Goal: Task Accomplishment & Management: Manage account settings

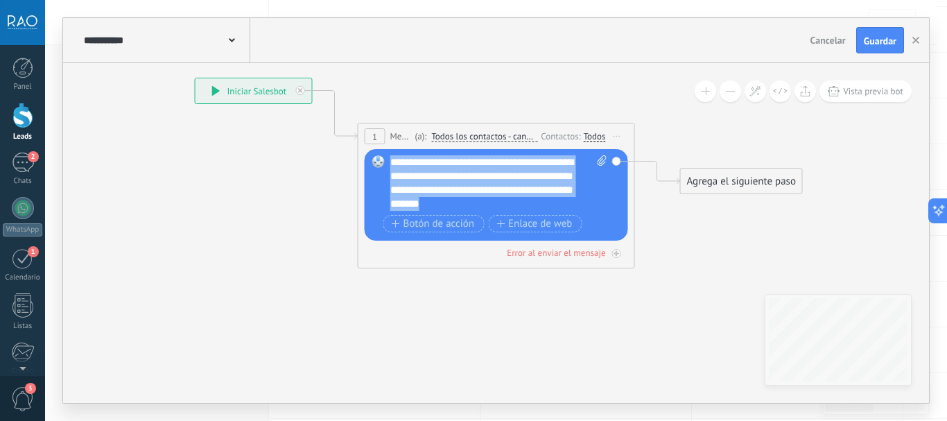
drag, startPoint x: 391, startPoint y: 159, endPoint x: 520, endPoint y: 204, distance: 136.4
click at [520, 204] on div "**********" at bounding box center [498, 182] width 217 height 55
copy div "**********"
click at [894, 44] on span "Guardar" at bounding box center [880, 41] width 33 height 10
click at [916, 44] on icon "button" at bounding box center [916, 40] width 7 height 7
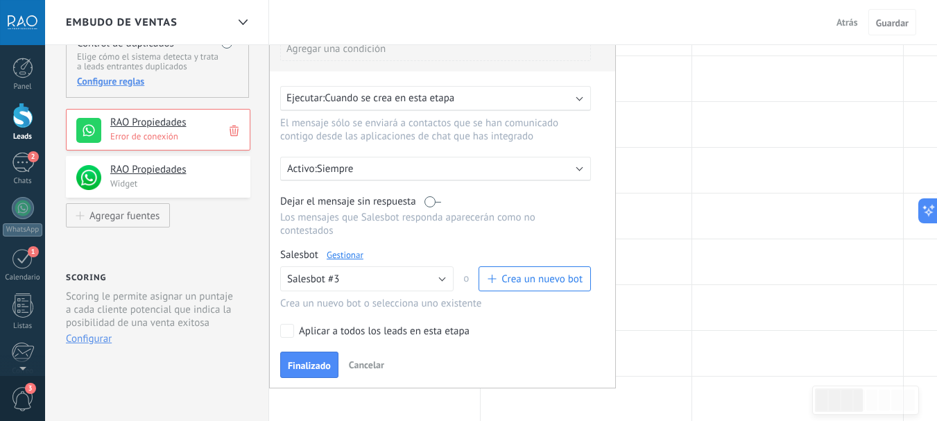
scroll to position [208, 0]
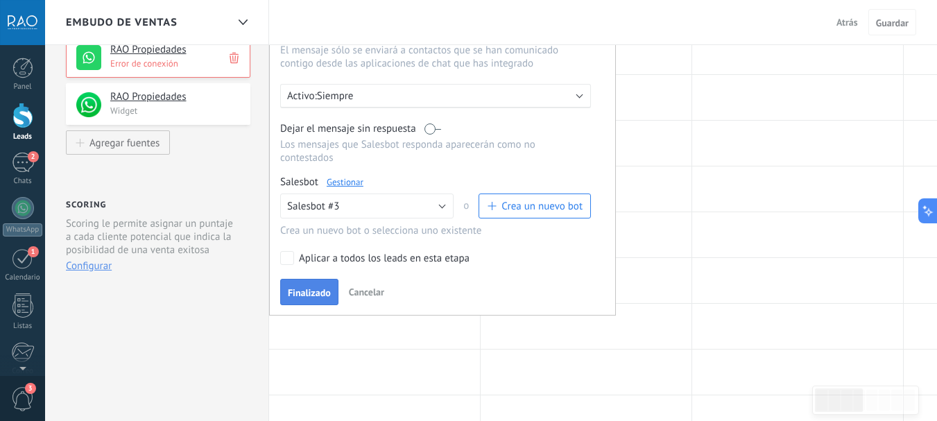
click at [308, 288] on span "Finalizado" at bounding box center [309, 293] width 43 height 10
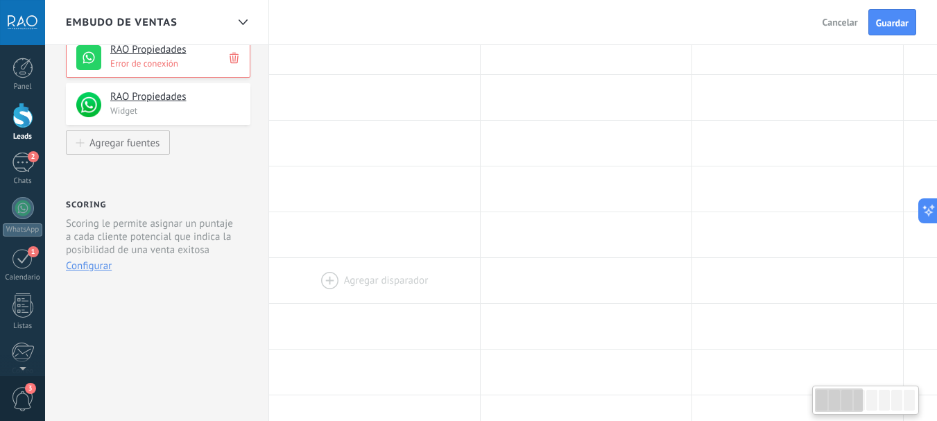
scroll to position [0, 0]
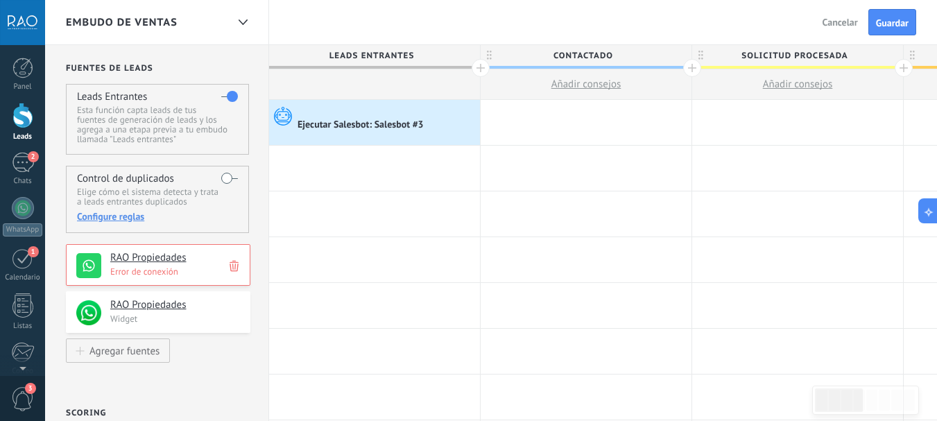
drag, startPoint x: 467, startPoint y: 125, endPoint x: 377, endPoint y: 130, distance: 91.0
click at [377, 130] on div "Ejecutar Salesbot: Salesbot #3 Avanzado" at bounding box center [374, 122] width 211 height 45
click at [412, 110] on div at bounding box center [386, 111] width 179 height 12
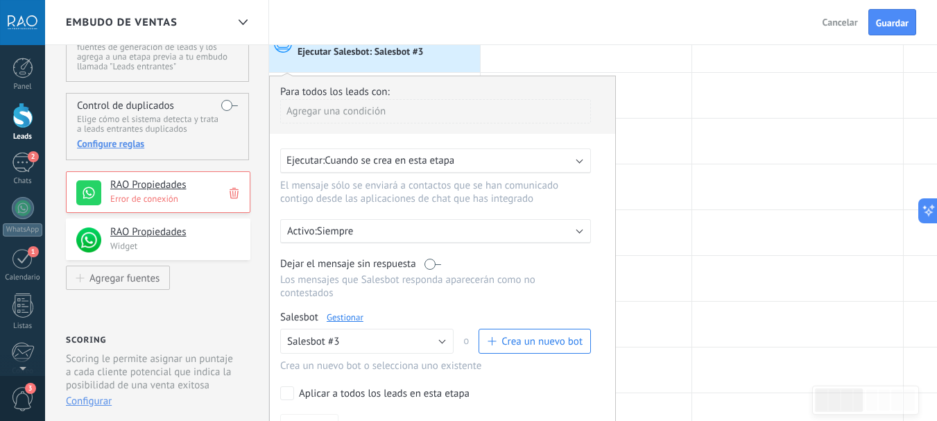
scroll to position [208, 0]
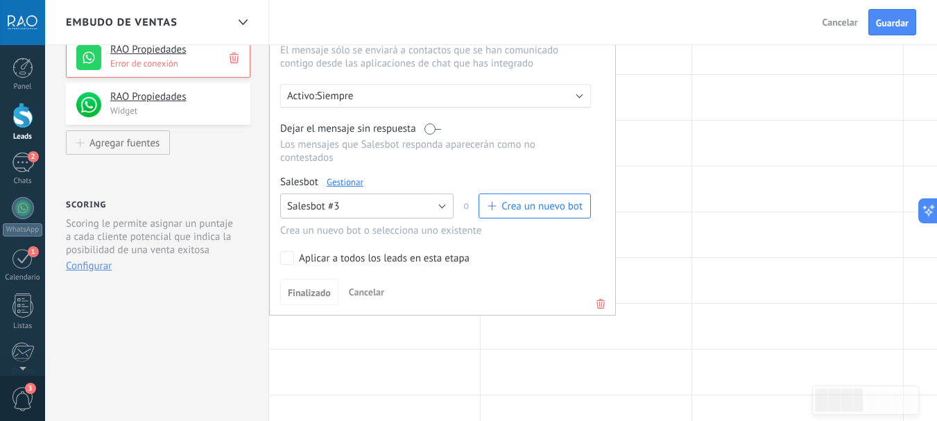
click at [342, 207] on button "Salesbot #3" at bounding box center [366, 205] width 173 height 25
click at [315, 228] on span "Salesbot #3" at bounding box center [360, 229] width 177 height 13
click at [722, 207] on div at bounding box center [797, 188] width 211 height 45
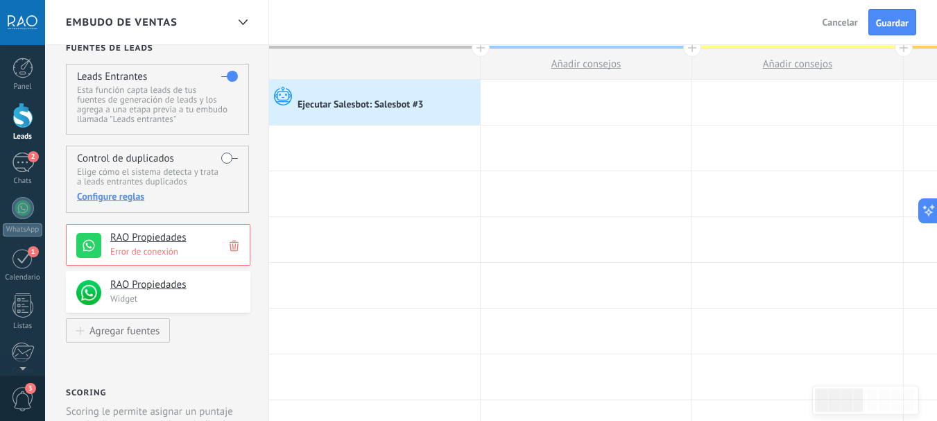
scroll to position [0, 0]
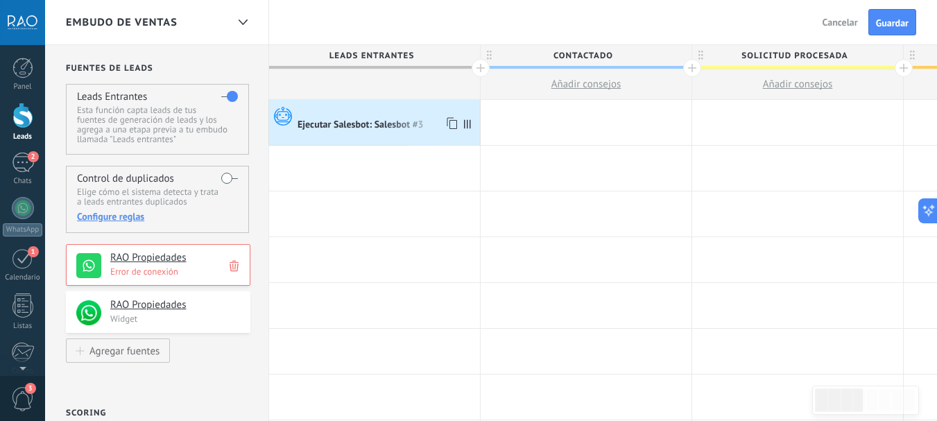
click at [379, 123] on div "Ejecutar Salesbot: Salesbot #3" at bounding box center [361, 125] width 128 height 12
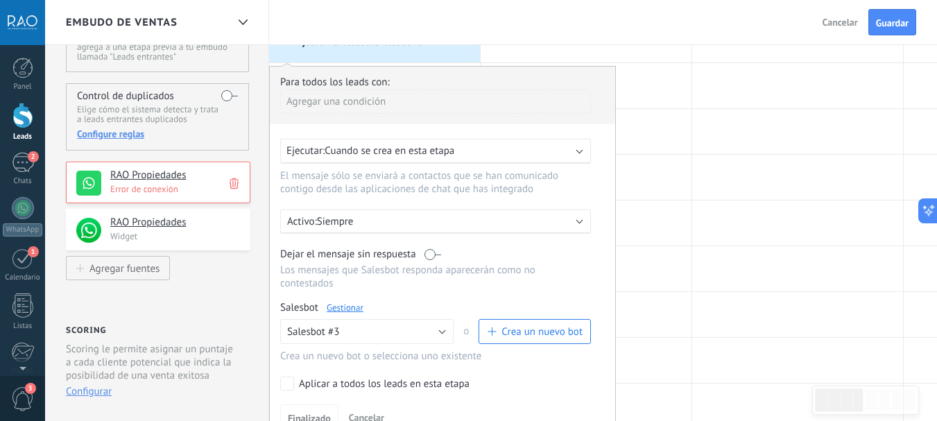
scroll to position [208, 0]
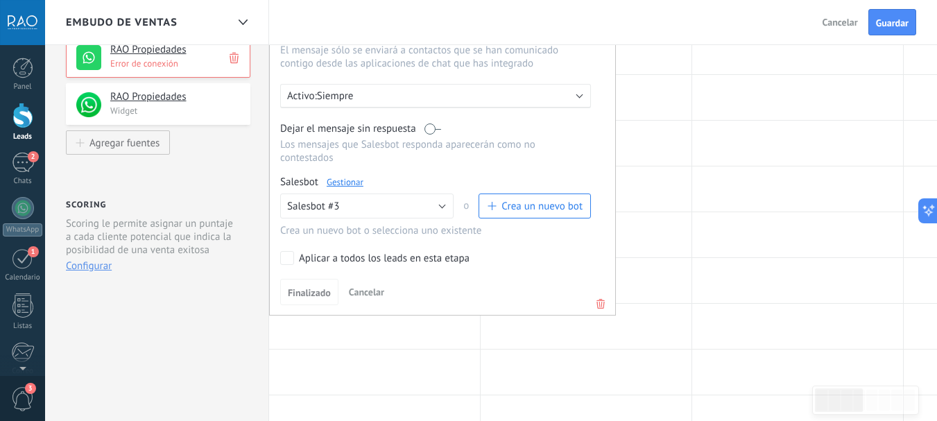
click at [349, 184] on link "Gestionar" at bounding box center [345, 182] width 37 height 12
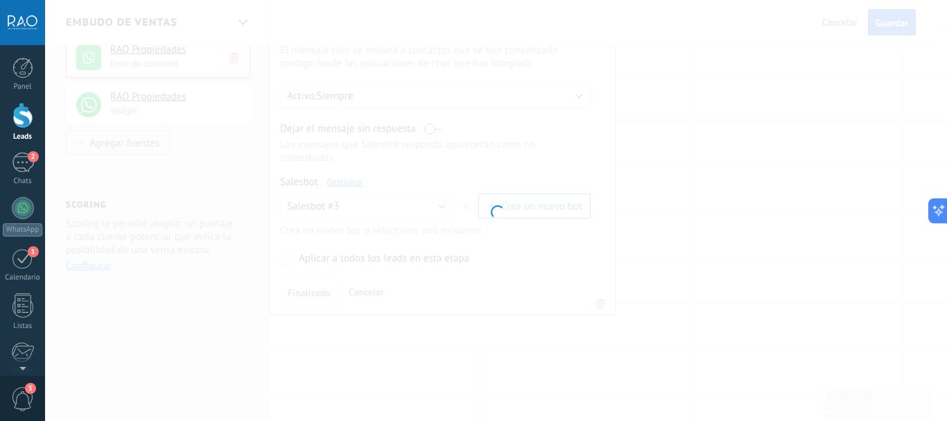
type input "**********"
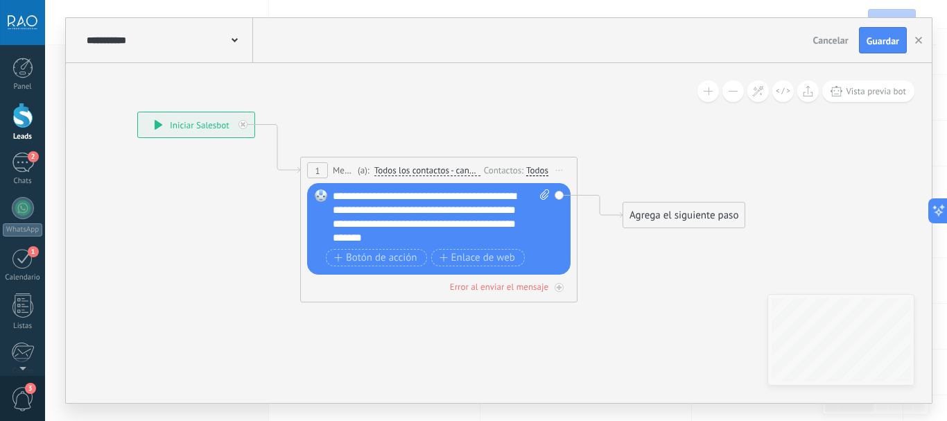
drag, startPoint x: 713, startPoint y: 190, endPoint x: 485, endPoint y: 132, distance: 235.4
click at [485, 132] on icon at bounding box center [418, 207] width 1254 height 884
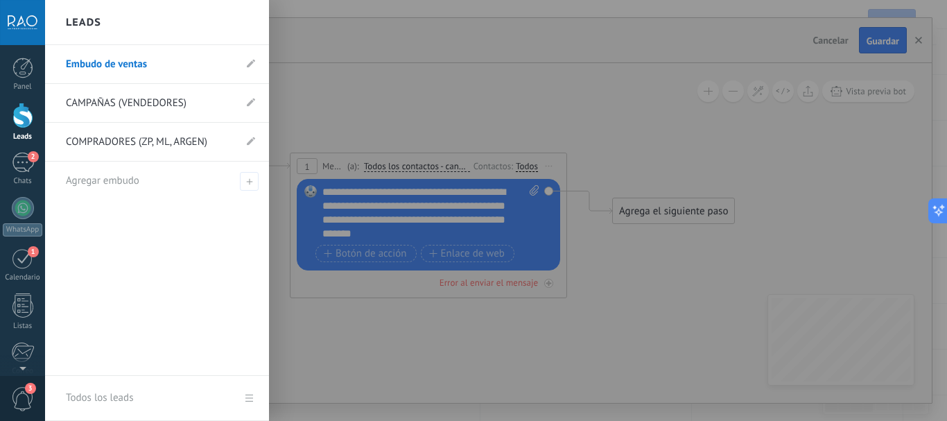
click at [15, 118] on div at bounding box center [22, 116] width 21 height 26
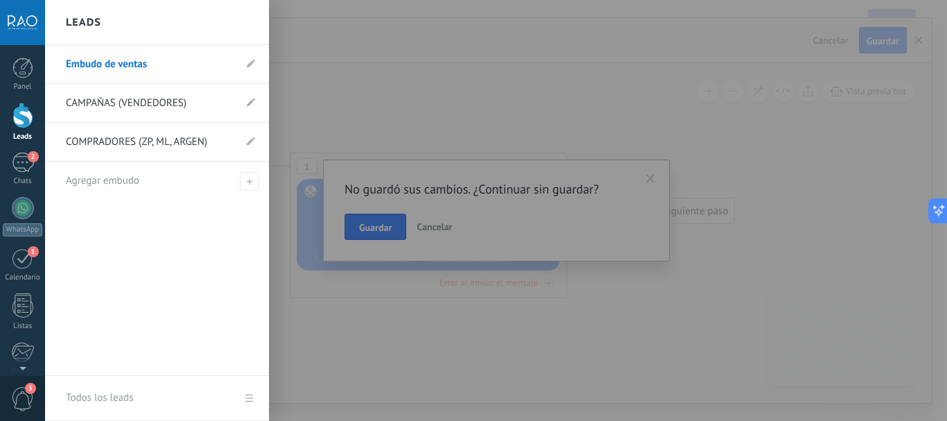
click at [104, 98] on link "CAMPAÑAS (VENDEDORES)" at bounding box center [150, 103] width 168 height 39
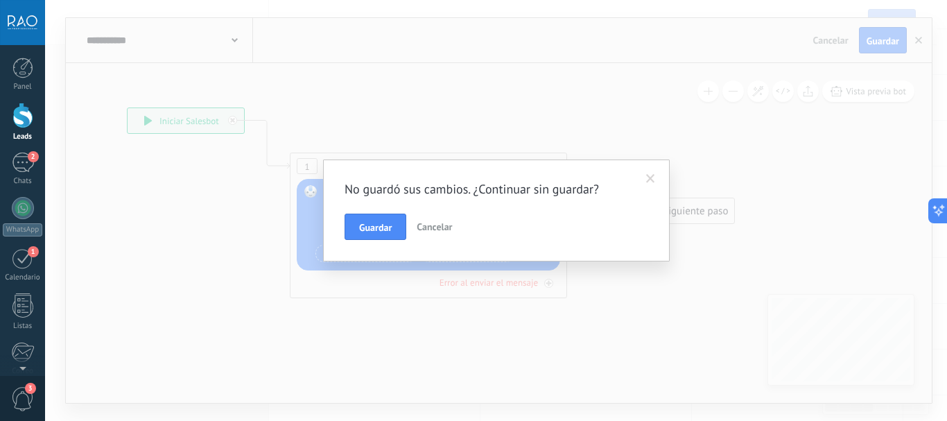
click at [436, 225] on span "Cancelar" at bounding box center [434, 226] width 35 height 12
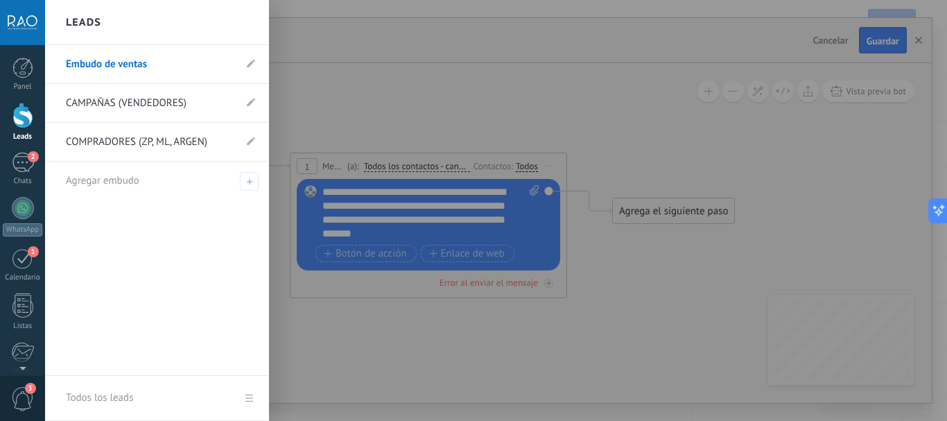
click at [114, 99] on link "CAMPAÑAS (VENDEDORES)" at bounding box center [150, 103] width 168 height 39
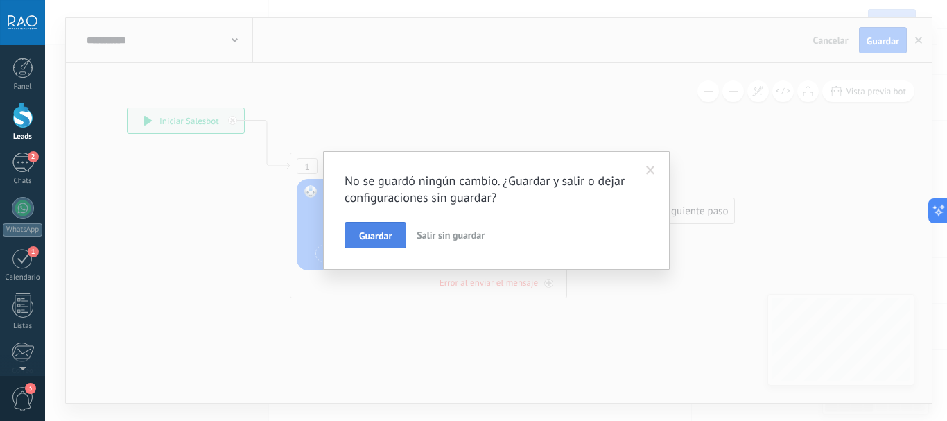
click at [377, 241] on span "Guardar" at bounding box center [375, 236] width 33 height 10
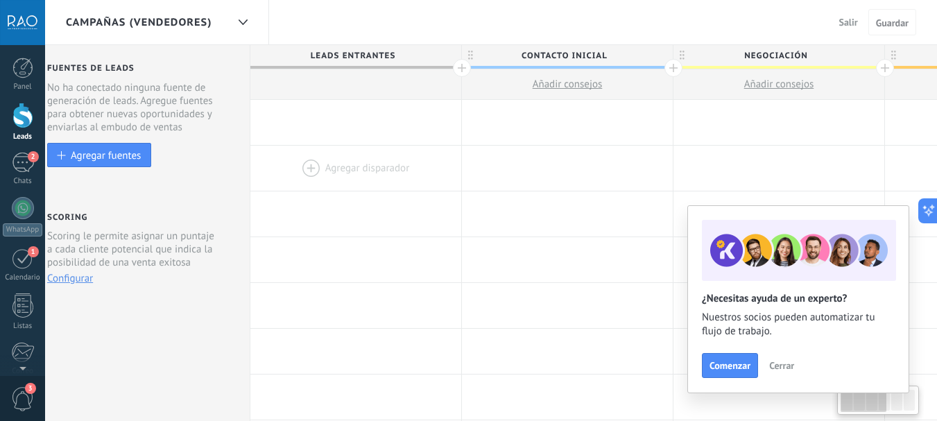
scroll to position [0, 17]
click at [120, 19] on span "CAMPAÑAS (VENDEDORES)" at bounding box center [139, 22] width 146 height 13
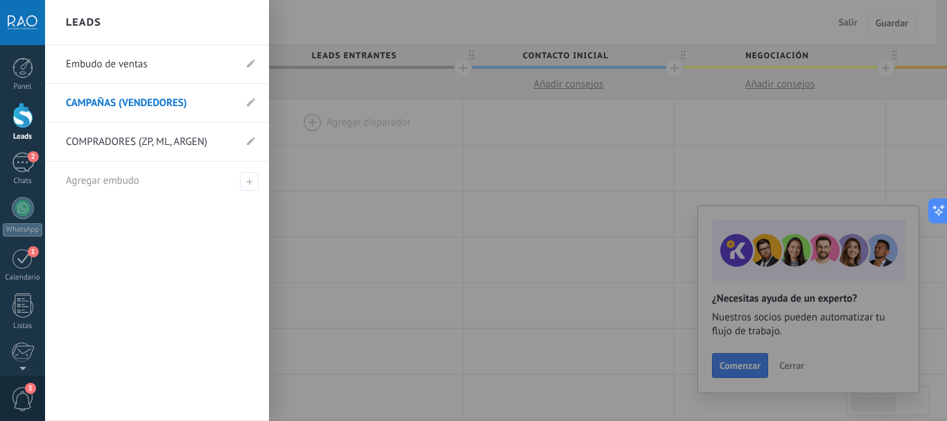
click at [112, 60] on link "Embudo de ventas" at bounding box center [150, 64] width 168 height 39
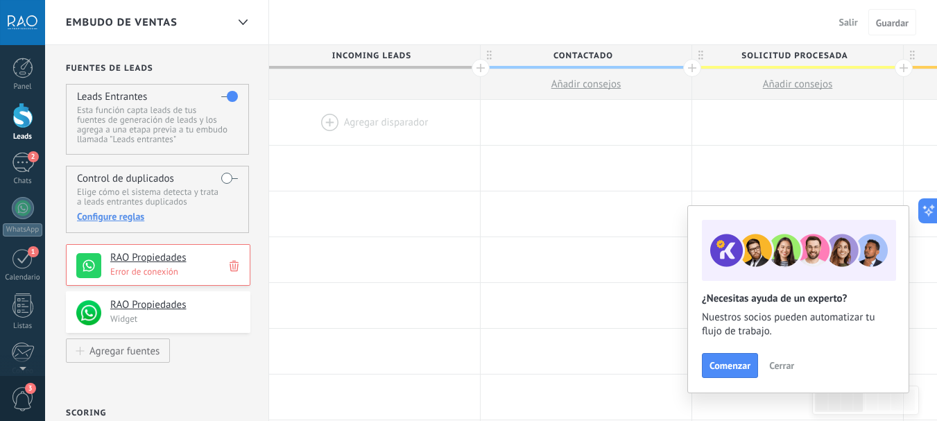
click at [114, 15] on div "Embudo de ventas" at bounding box center [146, 22] width 161 height 44
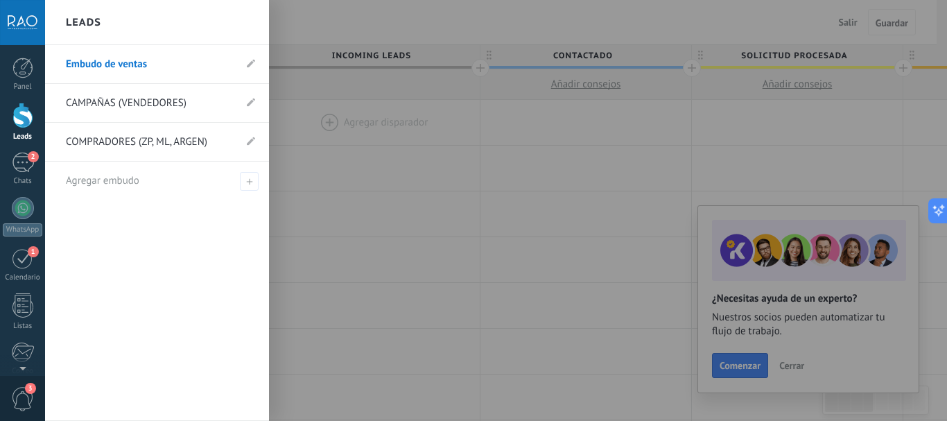
click at [124, 97] on link "CAMPAÑAS (VENDEDORES)" at bounding box center [150, 103] width 168 height 39
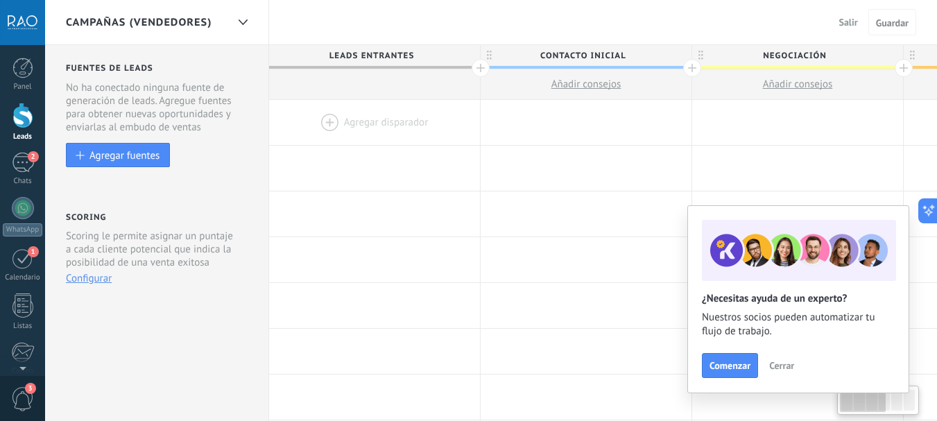
click at [137, 27] on span "CAMPAÑAS (VENDEDORES)" at bounding box center [139, 22] width 146 height 13
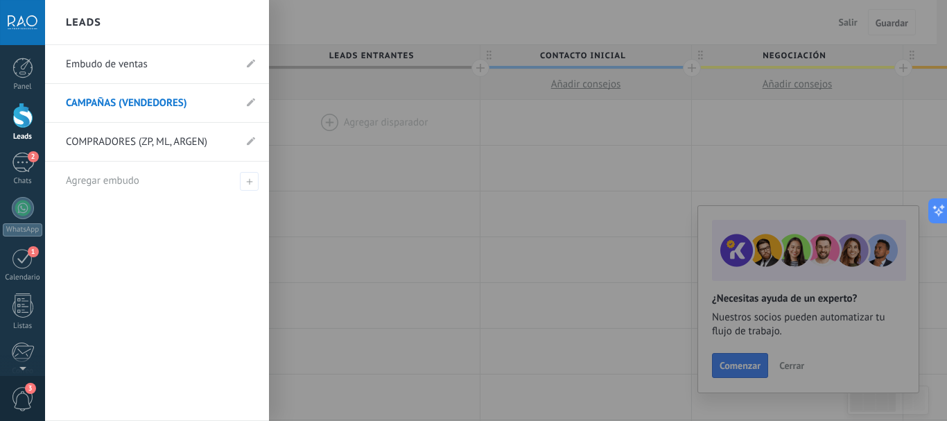
click at [137, 136] on link "COMPRADORES (ZP, ML, ARGEN)" at bounding box center [150, 142] width 168 height 39
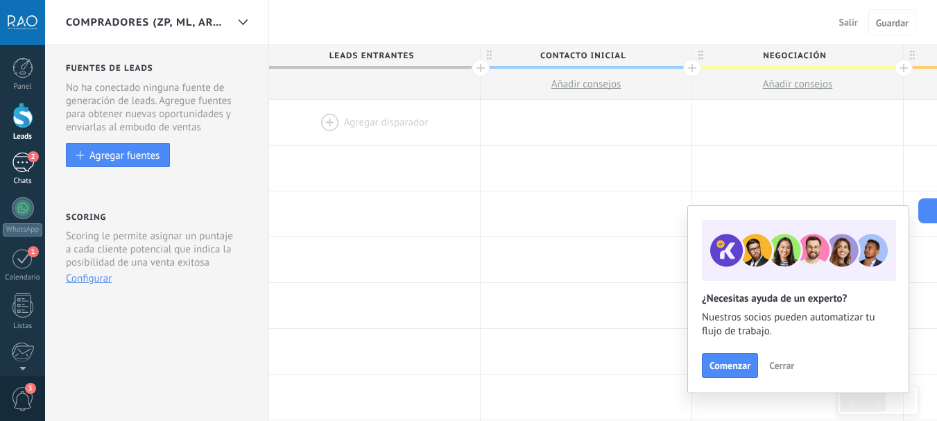
click at [23, 164] on div "2" at bounding box center [23, 163] width 22 height 20
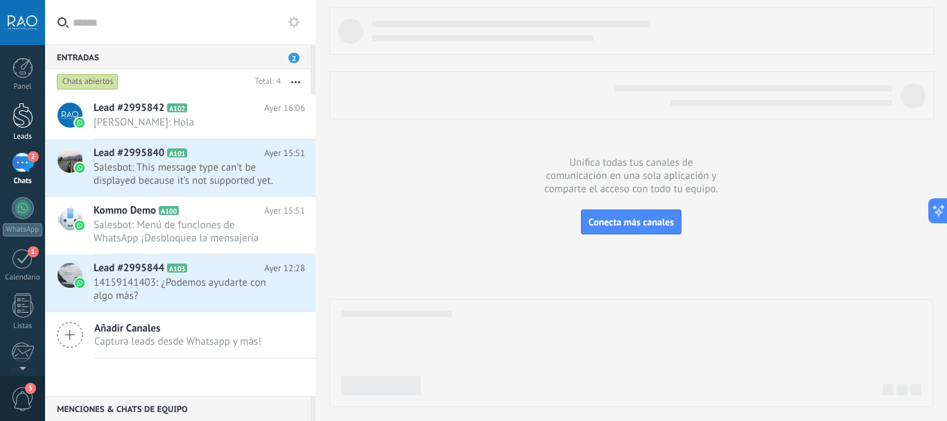
click at [15, 114] on div at bounding box center [22, 116] width 21 height 26
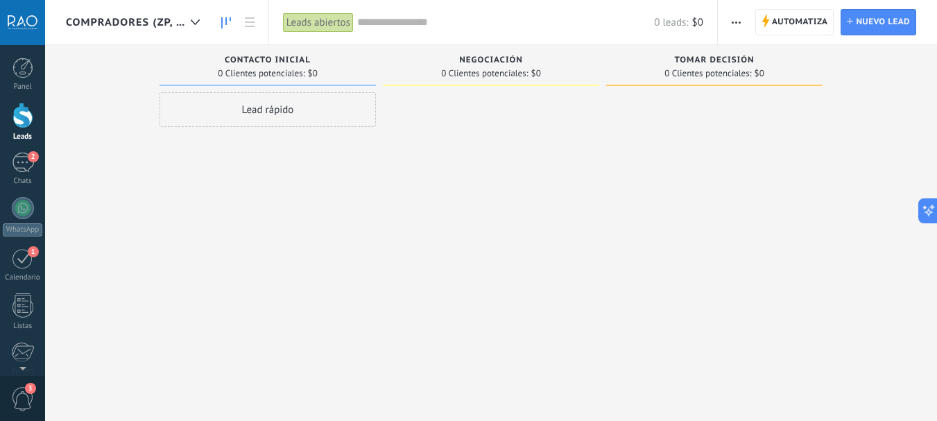
click at [165, 20] on span "COMPRADORES (ZP, ML, ARGEN)" at bounding box center [125, 22] width 119 height 13
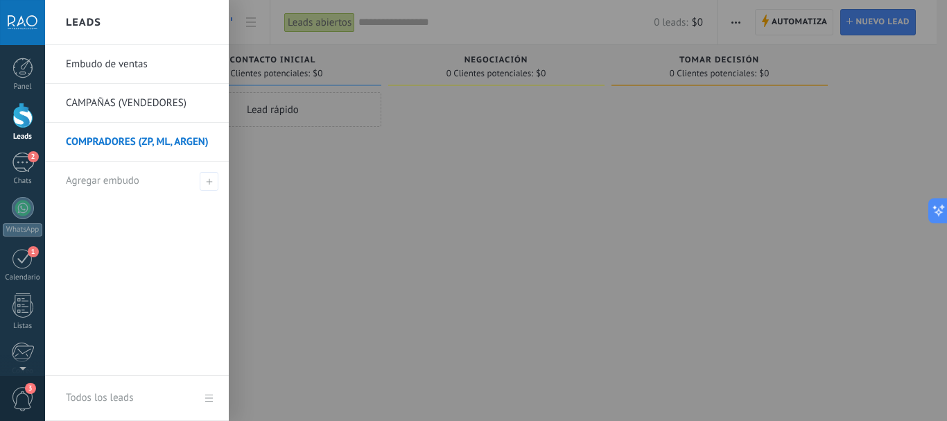
click at [130, 101] on link "CAMPAÑAS (VENDEDORES)" at bounding box center [140, 103] width 149 height 39
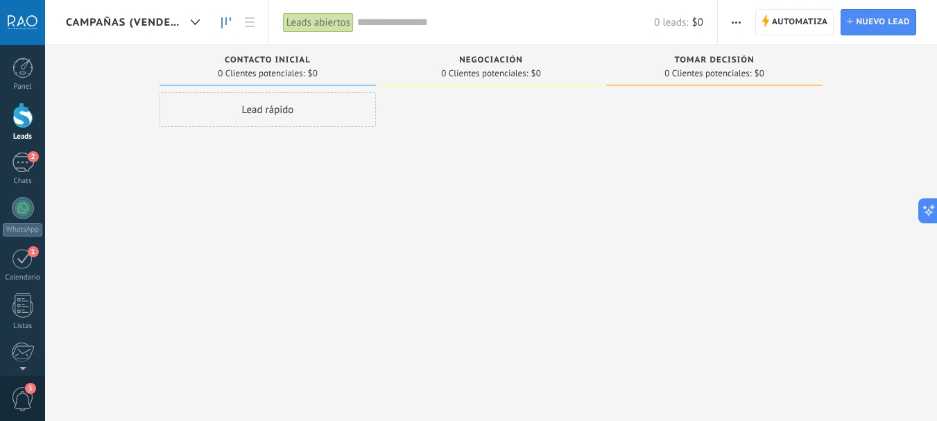
click at [128, 24] on span "CAMPAÑAS (VENDEDORES)" at bounding box center [125, 22] width 119 height 13
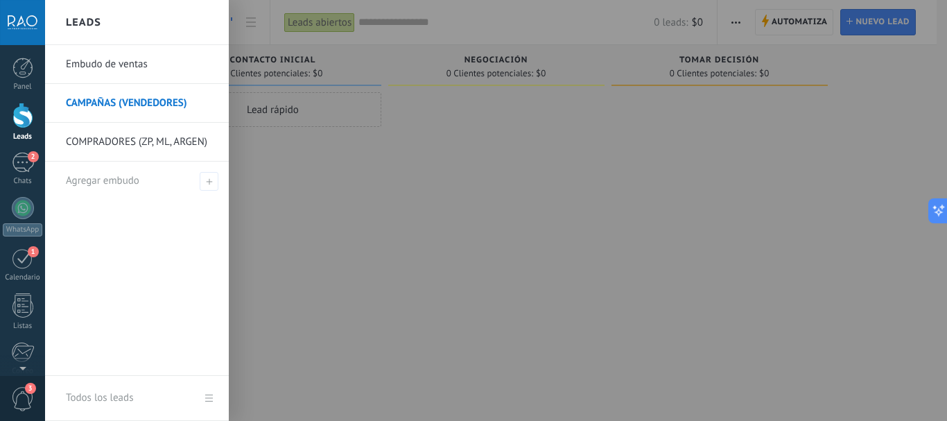
click at [133, 62] on link "Embudo de ventas" at bounding box center [140, 64] width 149 height 39
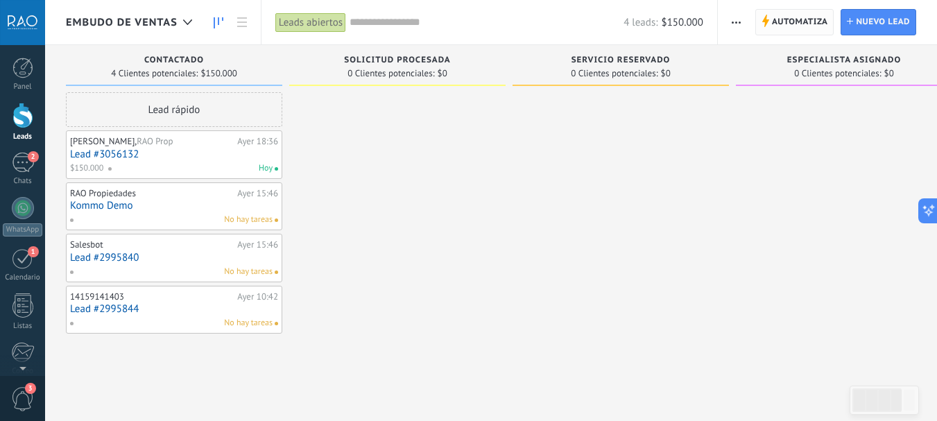
click at [793, 27] on span "Automatiza" at bounding box center [800, 22] width 56 height 25
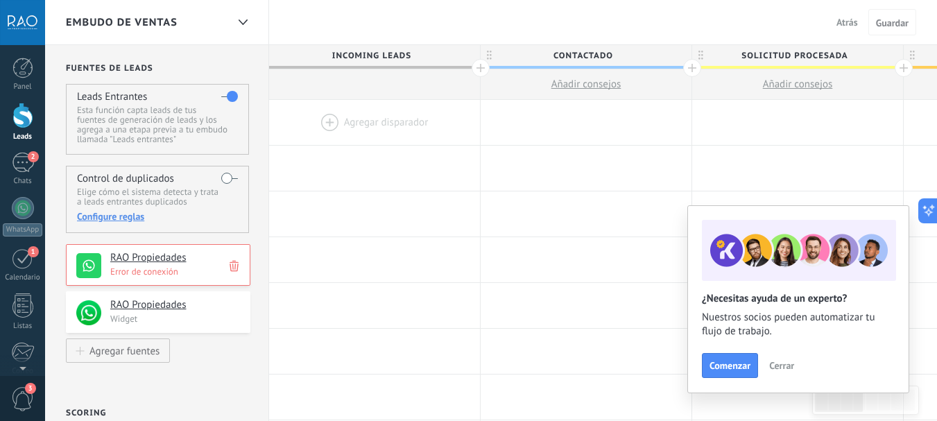
click at [845, 21] on span "Atrás" at bounding box center [846, 22] width 21 height 12
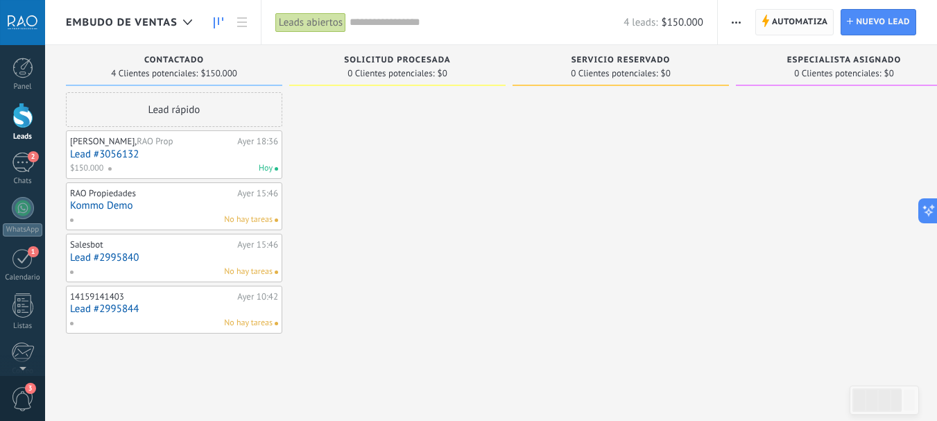
click at [784, 16] on span "Automatiza" at bounding box center [800, 22] width 56 height 25
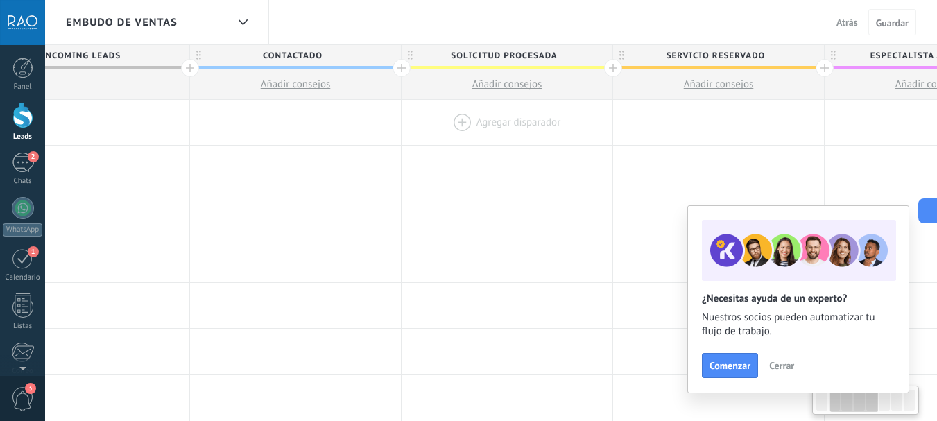
scroll to position [0, 291]
click at [145, 24] on span "Embudo de ventas" at bounding box center [122, 22] width 112 height 13
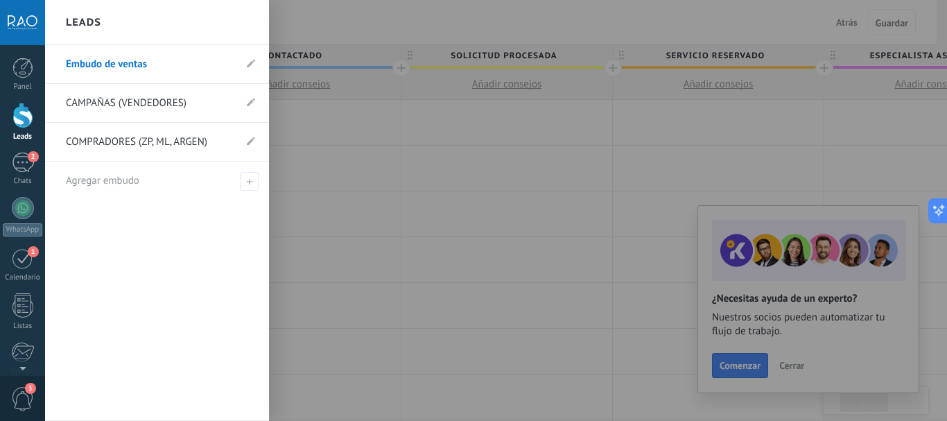
click at [136, 98] on link "CAMPAÑAS (VENDEDORES)" at bounding box center [150, 103] width 168 height 39
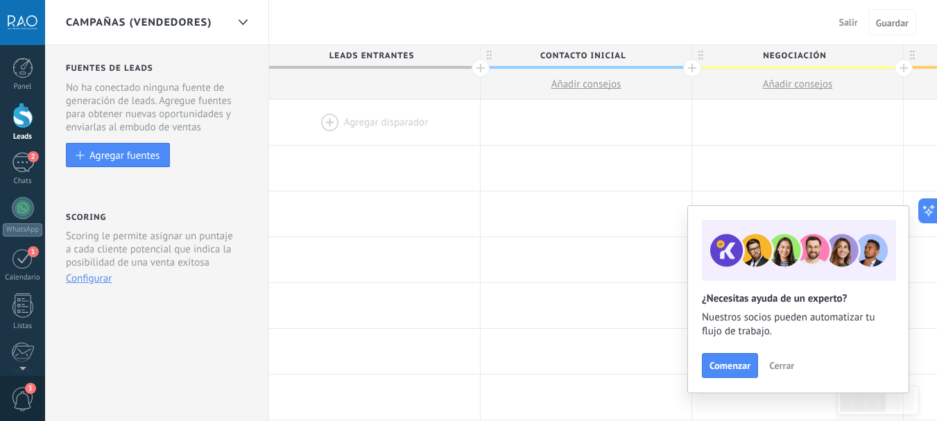
click at [784, 365] on span "Cerrar" at bounding box center [781, 366] width 25 height 10
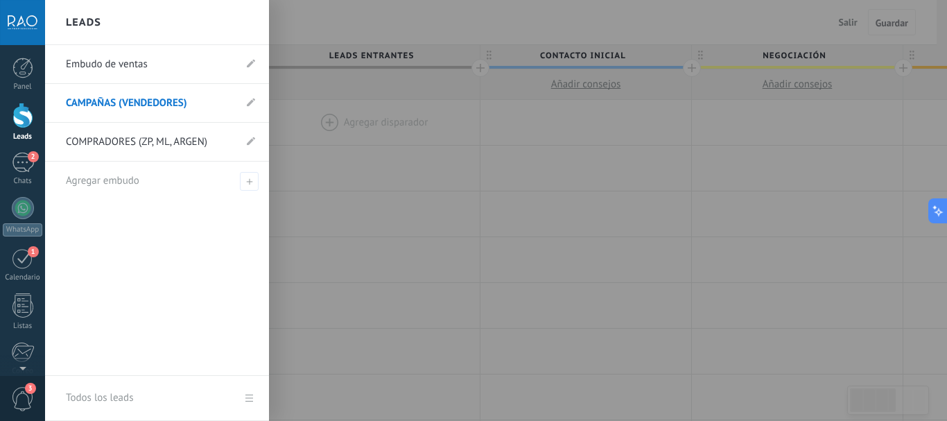
click at [252, 398] on link "Todos los leads" at bounding box center [157, 398] width 224 height 45
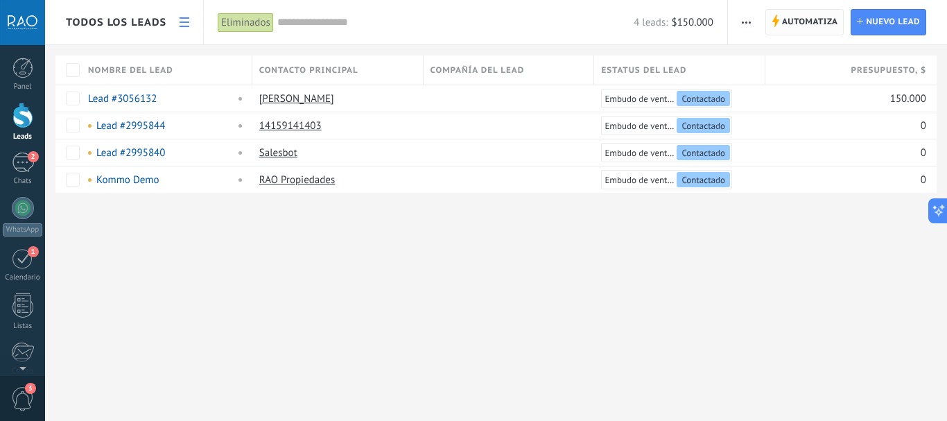
click at [804, 19] on span "Automatiza" at bounding box center [810, 22] width 56 height 25
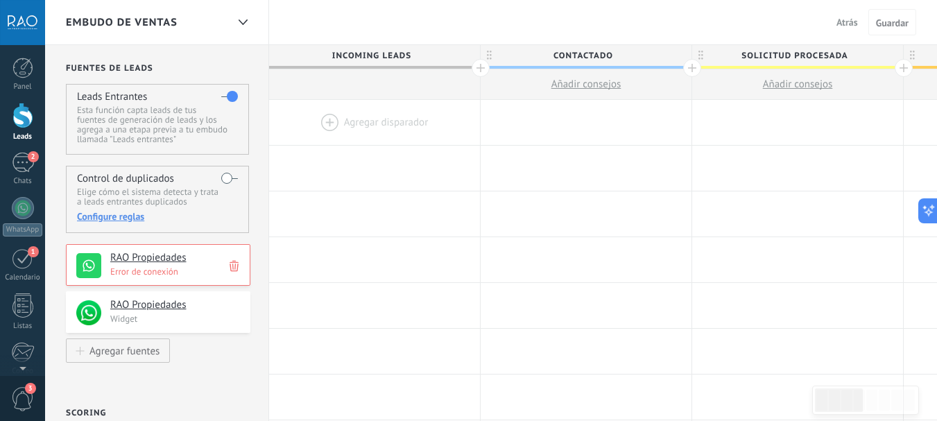
click at [849, 23] on span "Atrás" at bounding box center [846, 22] width 21 height 12
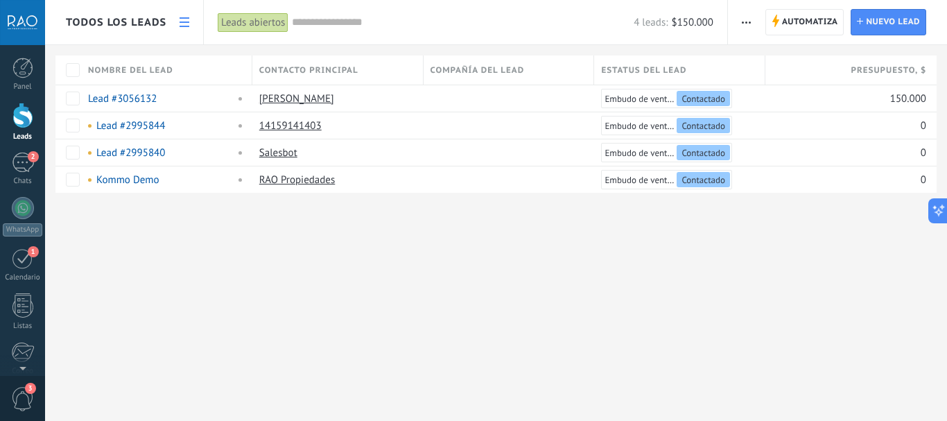
click at [176, 21] on link at bounding box center [185, 22] width 24 height 27
click at [131, 24] on span "Todos los leads" at bounding box center [116, 22] width 101 height 13
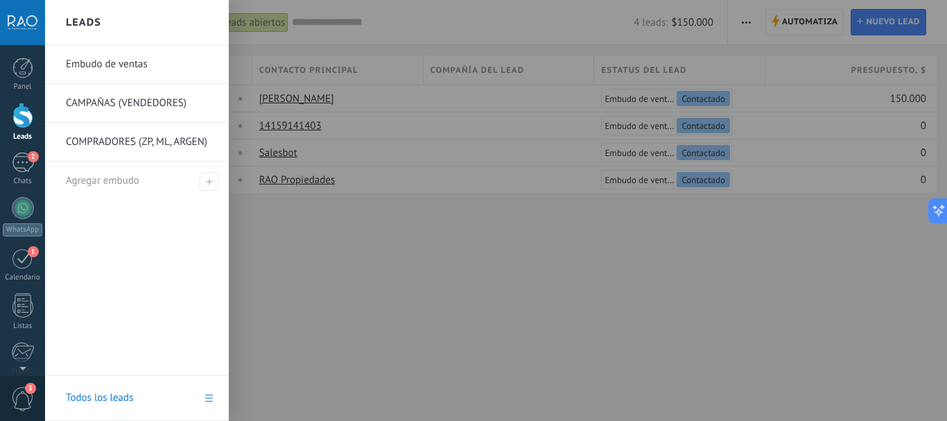
click at [208, 401] on link "Todos los leads" at bounding box center [137, 398] width 184 height 45
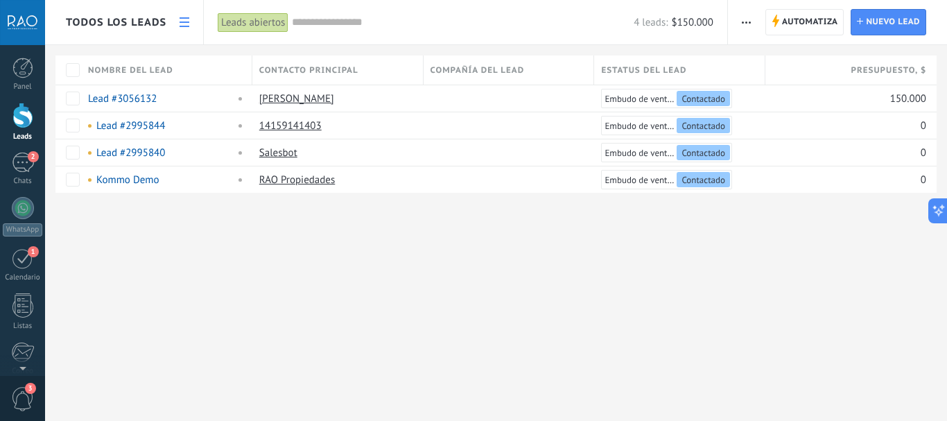
click at [187, 24] on icon at bounding box center [185, 22] width 10 height 10
click at [123, 23] on span "Todos los leads" at bounding box center [116, 22] width 101 height 13
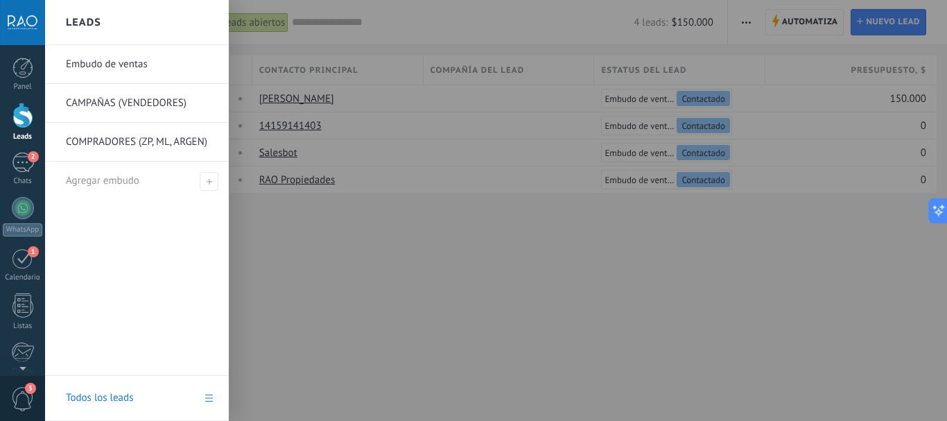
click at [209, 395] on link "Todos los leads" at bounding box center [137, 398] width 184 height 45
click at [17, 122] on div at bounding box center [22, 116] width 21 height 26
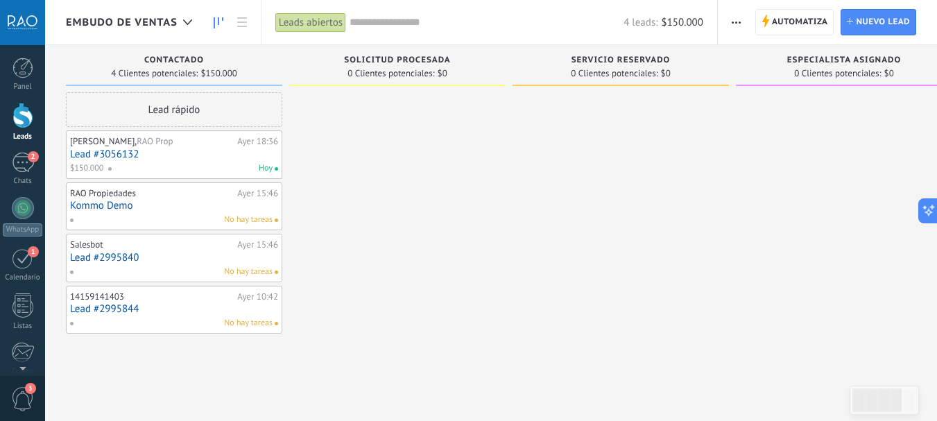
click at [164, 22] on span "Embudo de ventas" at bounding box center [122, 22] width 112 height 13
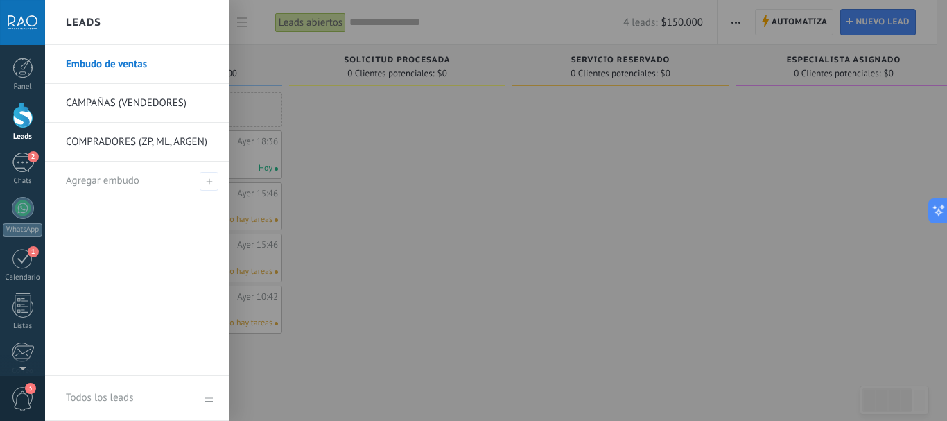
click at [460, 172] on div at bounding box center [518, 210] width 947 height 421
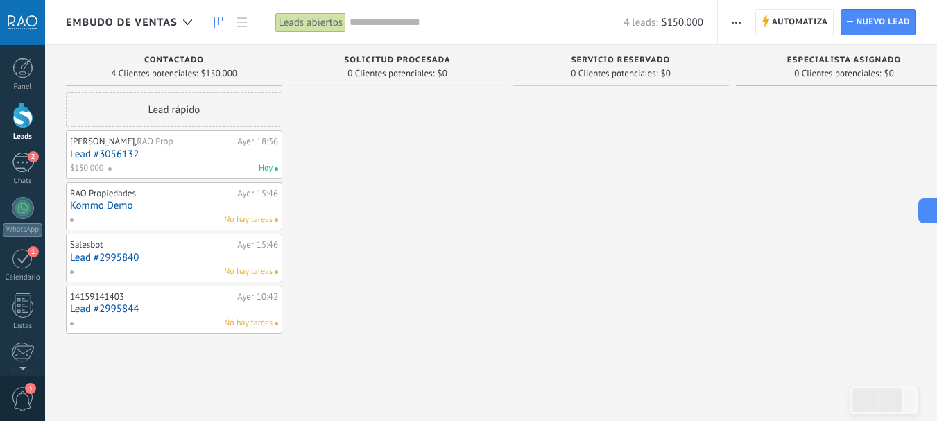
click at [128, 23] on span "Embudo de ventas" at bounding box center [122, 22] width 112 height 13
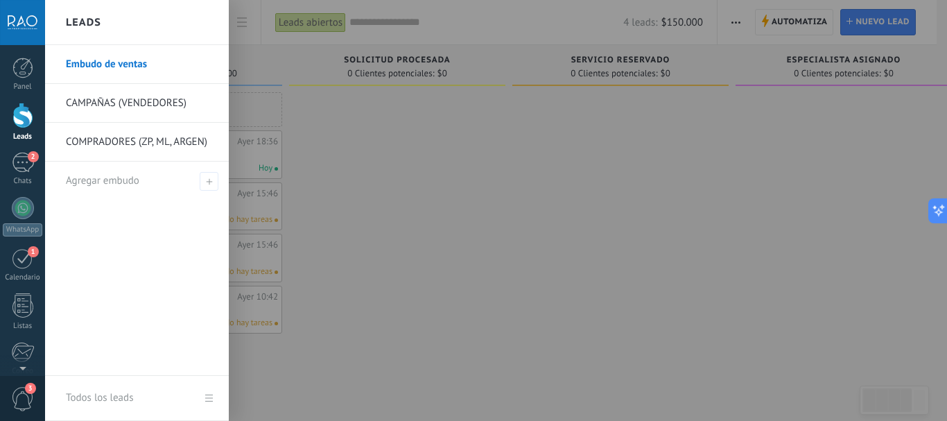
click at [132, 101] on link "CAMPAÑAS (VENDEDORES)" at bounding box center [140, 103] width 149 height 39
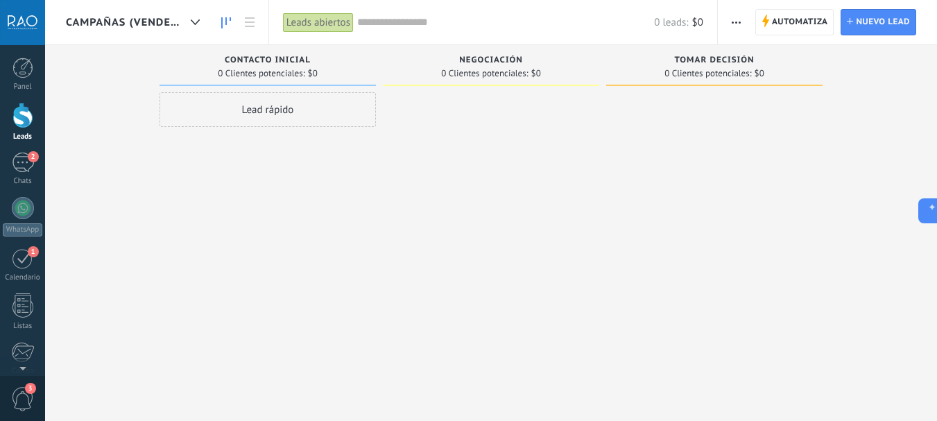
click at [167, 30] on div "CAMPAÑAS (VENDEDORES)" at bounding box center [136, 22] width 141 height 44
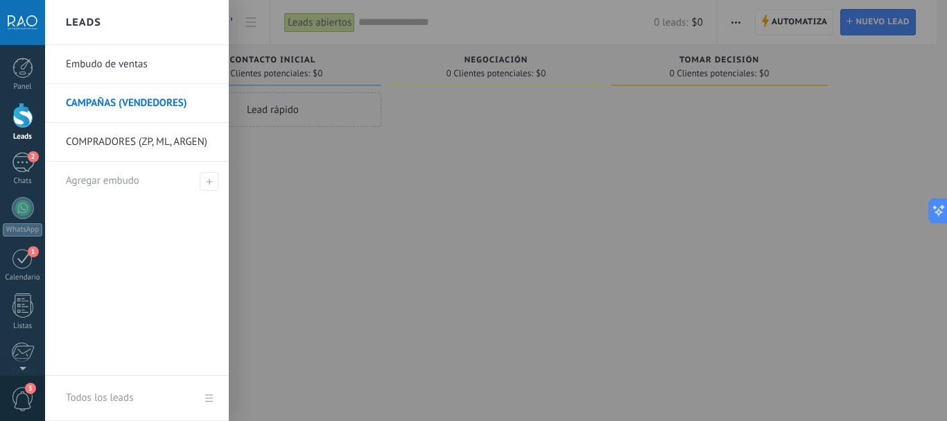
click at [139, 69] on link "Embudo de ventas" at bounding box center [140, 64] width 149 height 39
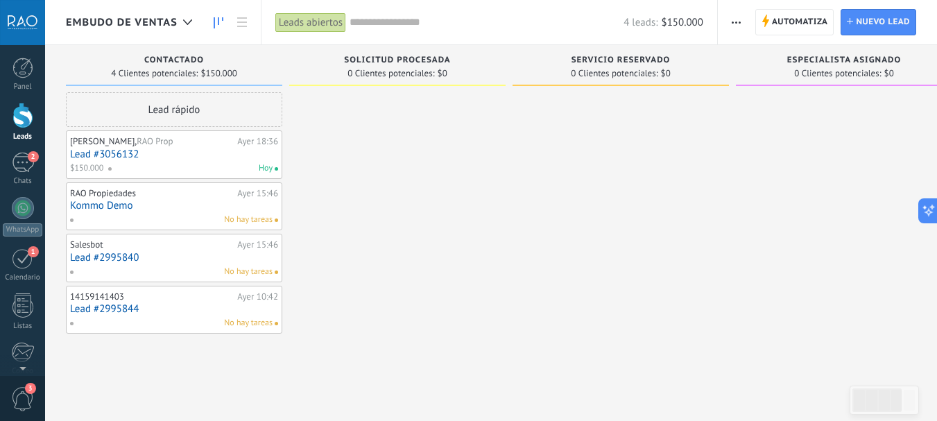
click at [677, 21] on span "$150.000" at bounding box center [682, 22] width 42 height 13
click at [677, 22] on span "$150.000" at bounding box center [682, 22] width 42 height 13
click at [373, 56] on span "Solicitud procesada" at bounding box center [397, 60] width 106 height 10
click at [402, 56] on span "Solicitud procesada" at bounding box center [397, 60] width 106 height 10
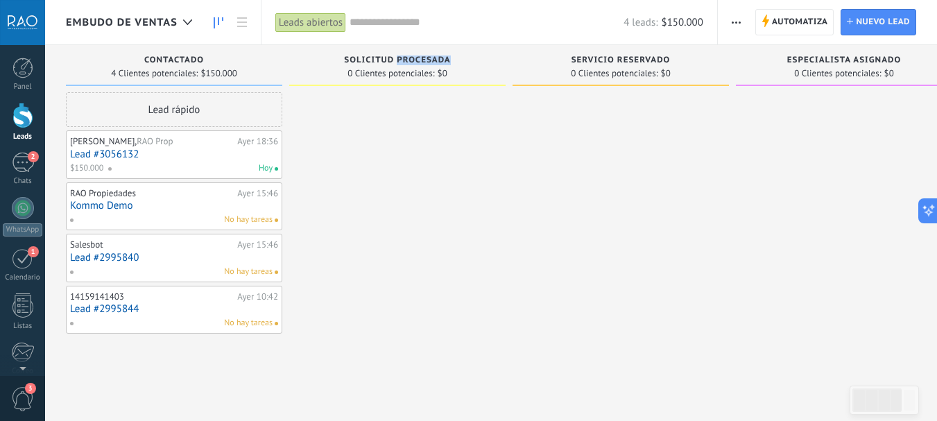
click at [446, 148] on div at bounding box center [397, 212] width 216 height 241
click at [738, 22] on icon "button" at bounding box center [736, 22] width 9 height 2
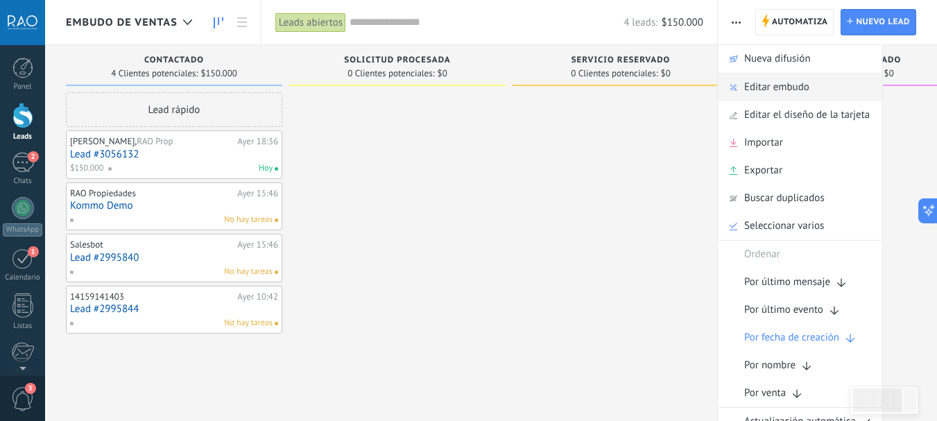
click at [767, 83] on span "Editar embudo" at bounding box center [776, 87] width 65 height 28
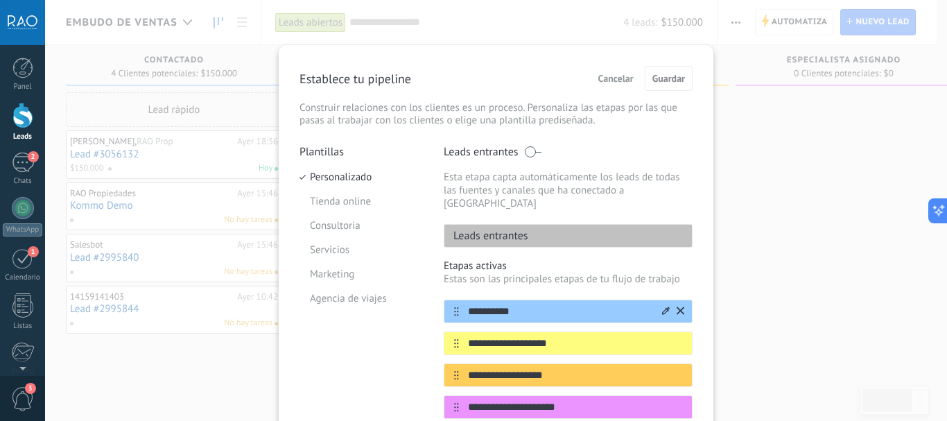
click at [509, 304] on input "**********" at bounding box center [559, 311] width 201 height 15
click at [529, 304] on input "**********" at bounding box center [559, 311] width 201 height 15
click at [545, 224] on div "Leads entrantes" at bounding box center [568, 236] width 249 height 24
click at [536, 224] on div "Leads entrantes" at bounding box center [568, 236] width 249 height 24
click at [500, 229] on p "Leads entrantes" at bounding box center [486, 236] width 84 height 14
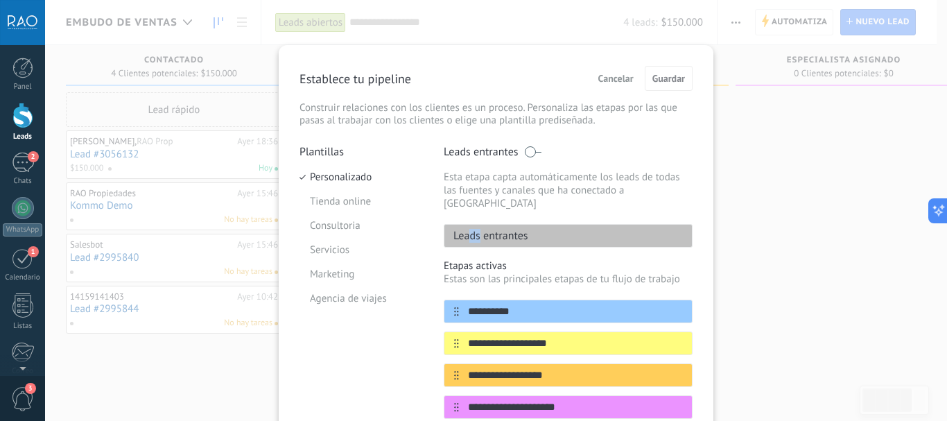
drag, startPoint x: 476, startPoint y: 225, endPoint x: 465, endPoint y: 223, distance: 10.6
click at [465, 229] on p "Leads entrantes" at bounding box center [486, 236] width 84 height 14
click at [476, 229] on p "Leads entrantes" at bounding box center [486, 236] width 84 height 14
click at [343, 200] on li "Tienda online" at bounding box center [361, 201] width 123 height 24
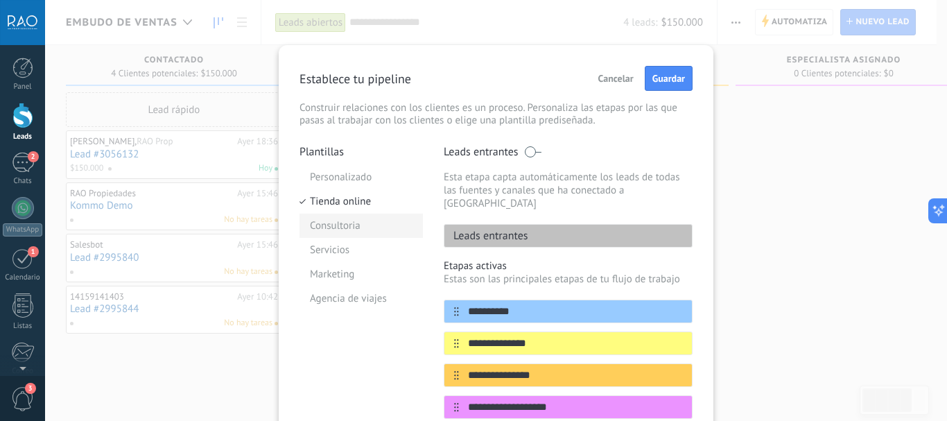
click at [340, 224] on li "Consultoria" at bounding box center [361, 226] width 123 height 24
click at [334, 246] on li "Servicios" at bounding box center [361, 250] width 123 height 24
click at [612, 77] on span "Cancelar" at bounding box center [615, 78] width 35 height 10
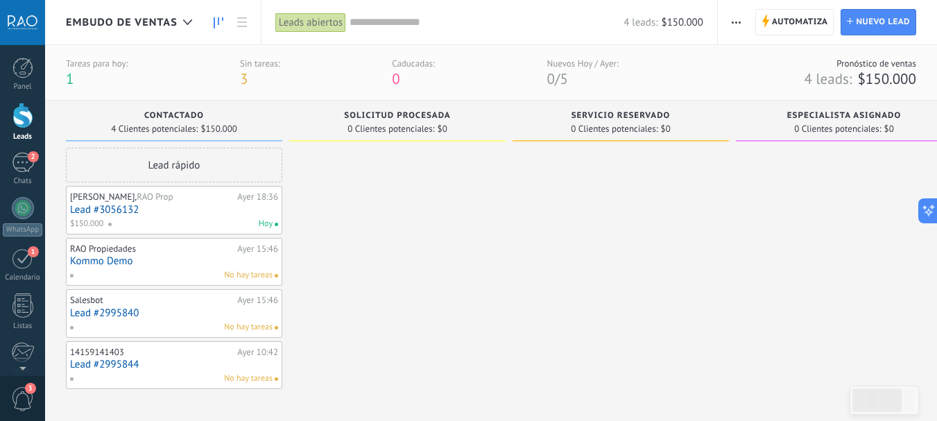
click at [164, 15] on div "Embudo de ventas" at bounding box center [132, 22] width 133 height 44
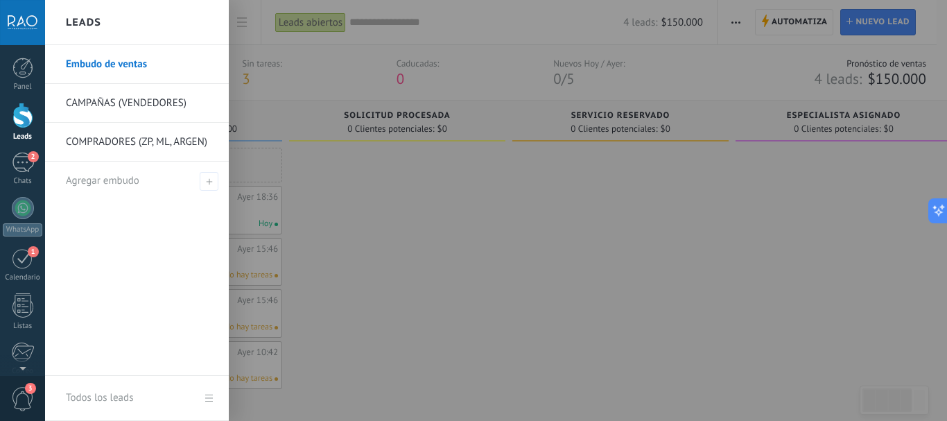
click at [427, 213] on div at bounding box center [518, 210] width 947 height 421
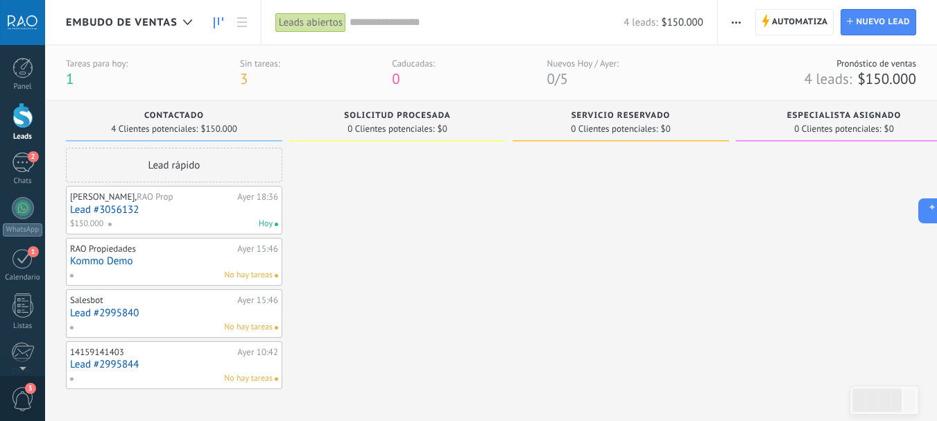
click at [443, 200] on div at bounding box center [397, 268] width 216 height 241
click at [155, 21] on span "Embudo de ventas" at bounding box center [122, 22] width 112 height 13
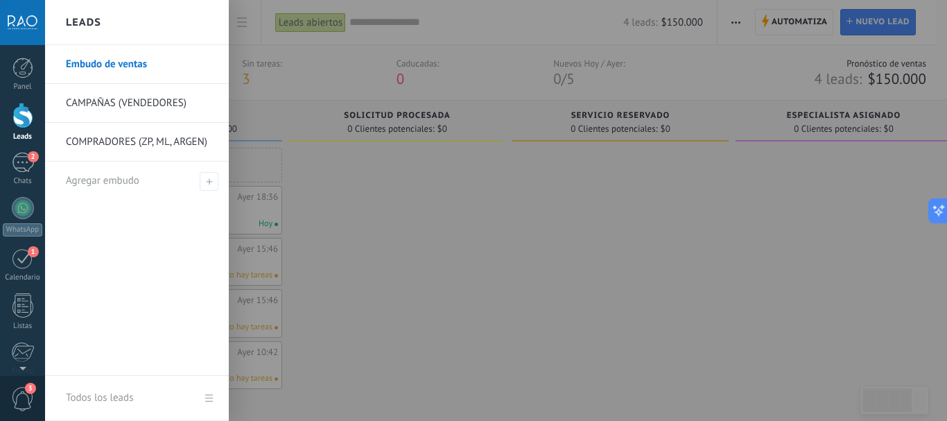
click at [142, 98] on link "CAMPAÑAS (VENDEDORES)" at bounding box center [140, 103] width 149 height 39
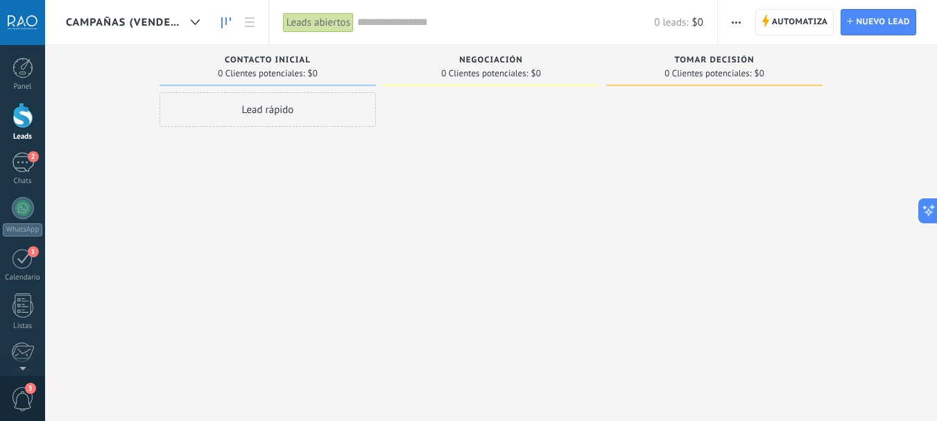
click at [459, 59] on span "Negociación" at bounding box center [491, 60] width 64 height 10
click at [734, 17] on span "button" at bounding box center [736, 22] width 9 height 26
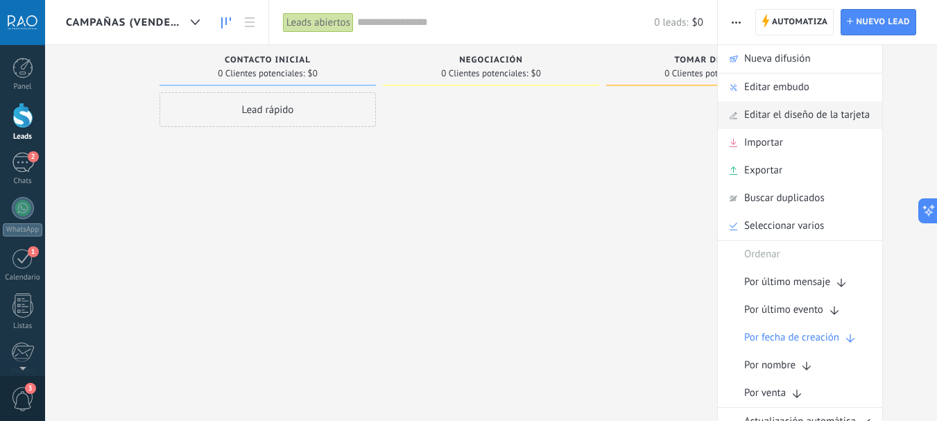
click at [782, 112] on span "Editar el diseño de la tarjeta" at bounding box center [807, 115] width 126 height 28
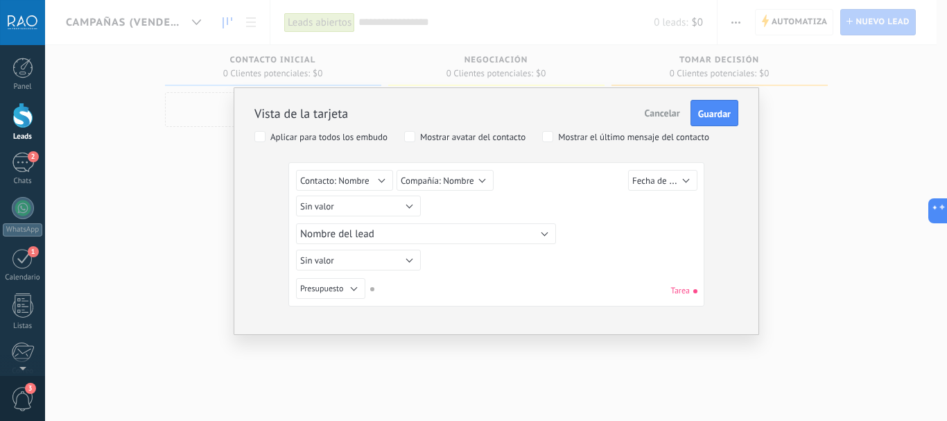
click at [654, 114] on span "Cancelar" at bounding box center [662, 113] width 35 height 12
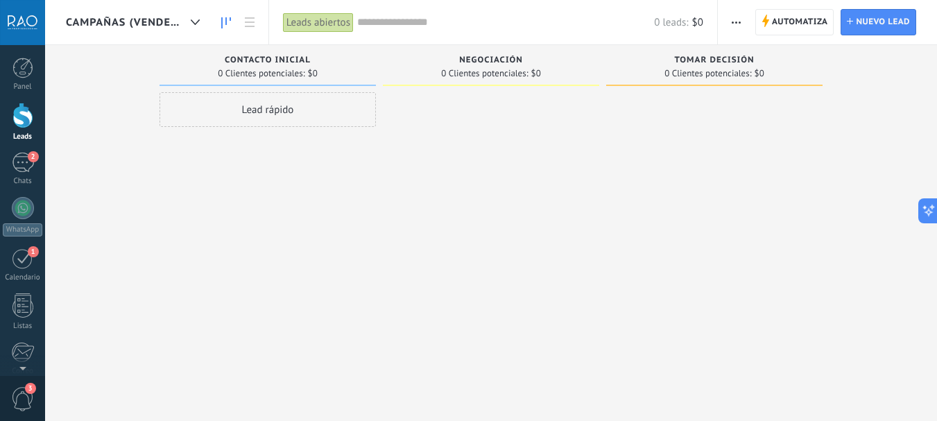
click at [739, 24] on span "button" at bounding box center [736, 22] width 9 height 26
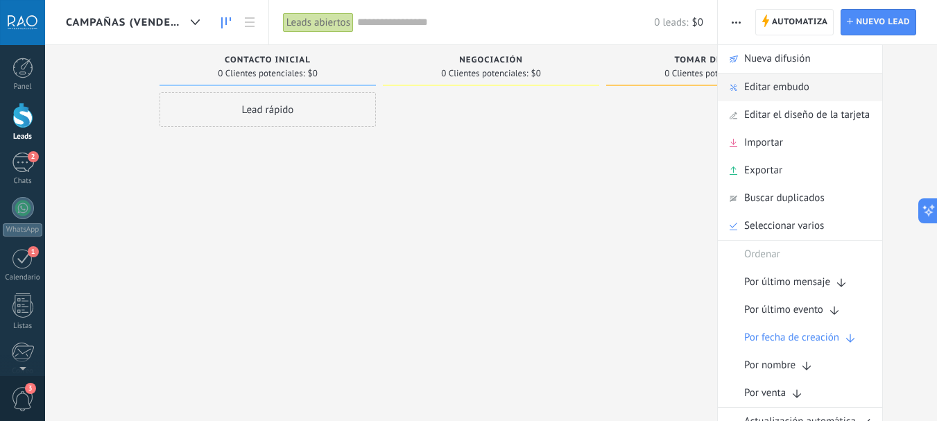
click at [769, 83] on span "Editar embudo" at bounding box center [776, 87] width 65 height 28
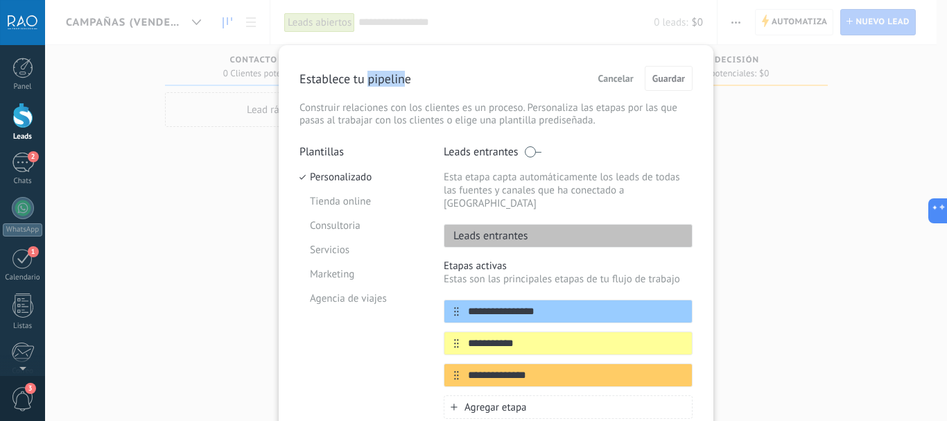
drag, startPoint x: 365, startPoint y: 80, endPoint x: 416, endPoint y: 80, distance: 51.3
click at [415, 80] on div "Establece tu pipeline Cancelar Guardar" at bounding box center [496, 78] width 393 height 25
click at [417, 80] on div "Establece tu pipeline Cancelar Guardar" at bounding box center [496, 78] width 393 height 25
click at [535, 149] on span at bounding box center [532, 151] width 17 height 11
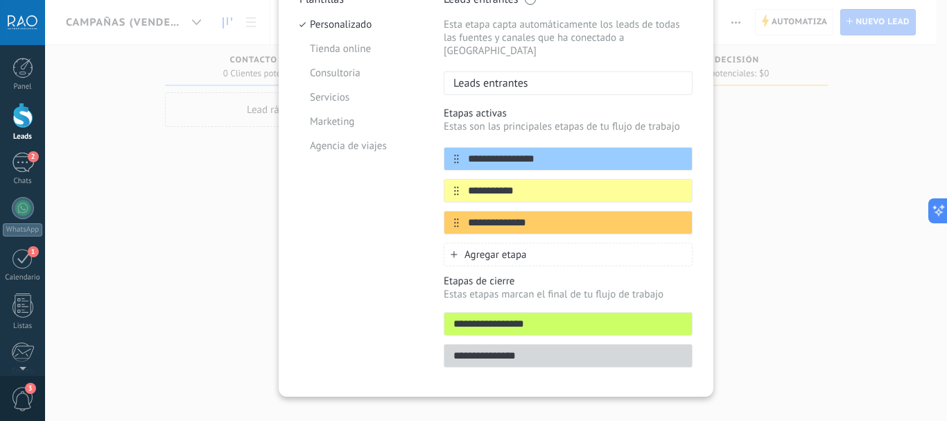
scroll to position [160, 0]
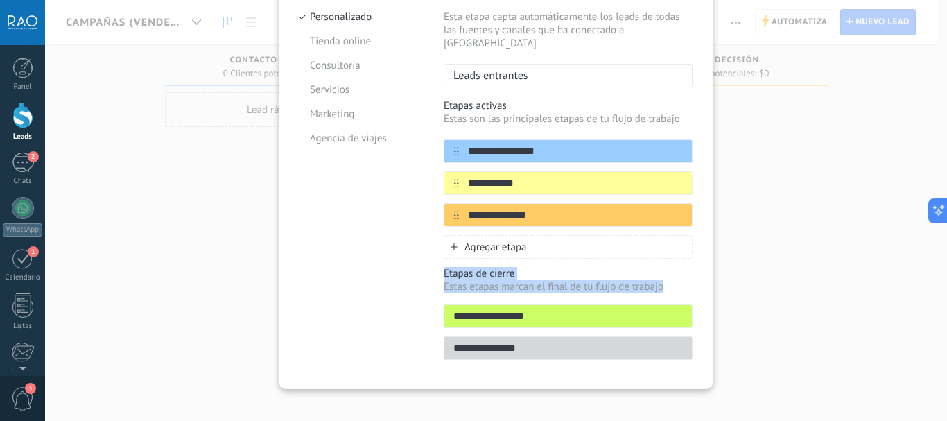
drag, startPoint x: 441, startPoint y: 255, endPoint x: 666, endPoint y: 275, distance: 226.2
click at [665, 274] on div "**********" at bounding box center [568, 313] width 249 height 93
click at [659, 280] on p "Estas etapas marcan el final de tu flujo de trabajo" at bounding box center [568, 286] width 249 height 13
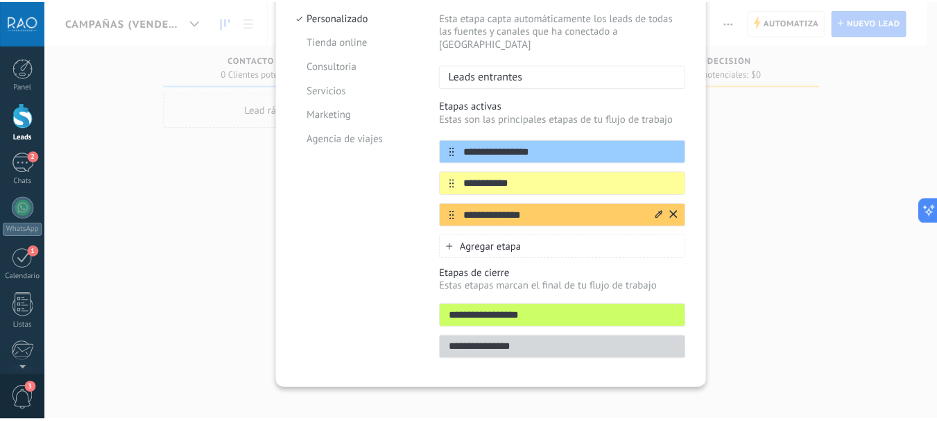
scroll to position [0, 0]
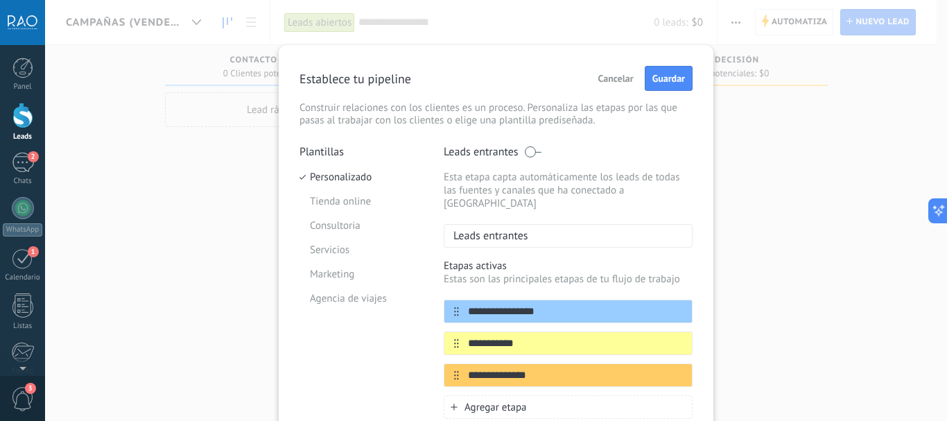
click at [609, 80] on span "Cancelar" at bounding box center [615, 78] width 35 height 10
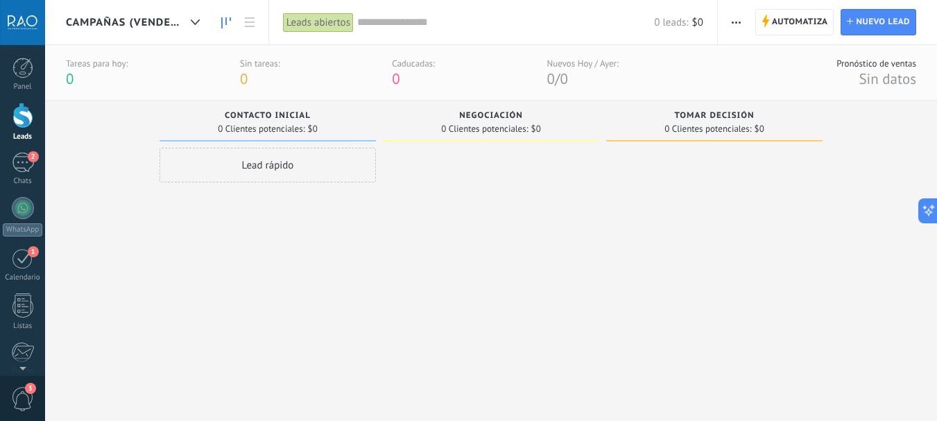
click at [100, 28] on span "CAMPAÑAS (VENDEDORES)" at bounding box center [125, 22] width 119 height 13
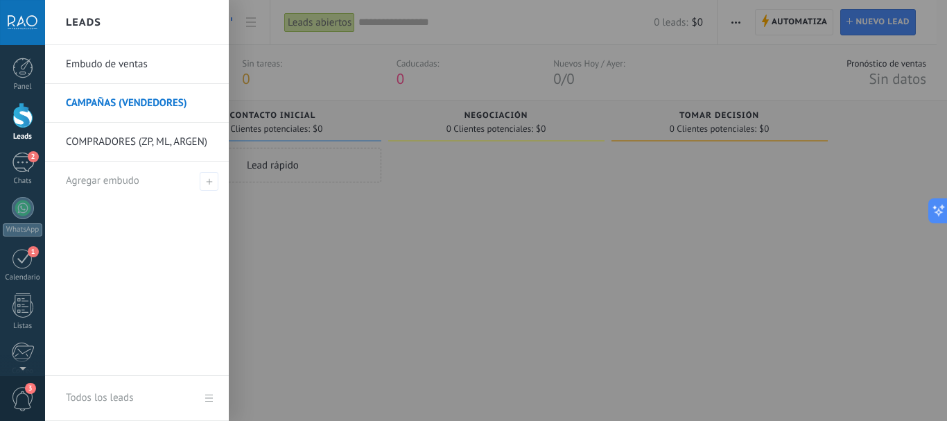
click at [116, 144] on link "COMPRADORES (ZP, ML, ARGEN)" at bounding box center [140, 142] width 149 height 39
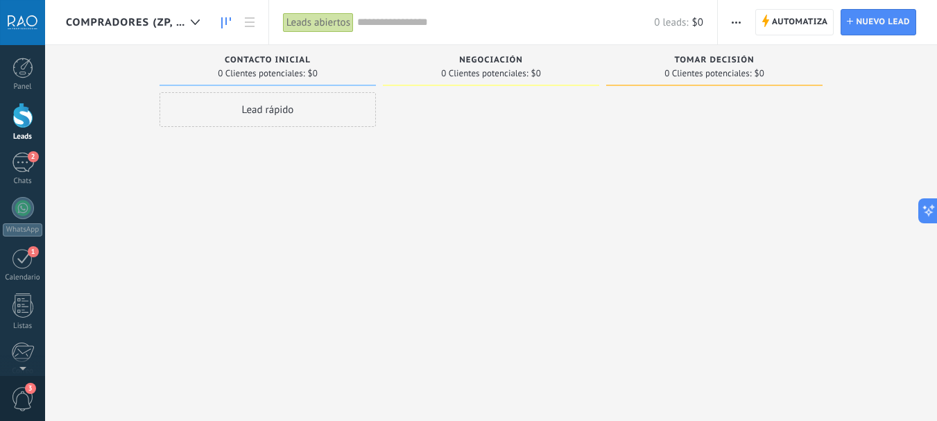
click at [116, 25] on span "COMPRADORES (ZP, ML, ARGEN)" at bounding box center [125, 22] width 119 height 13
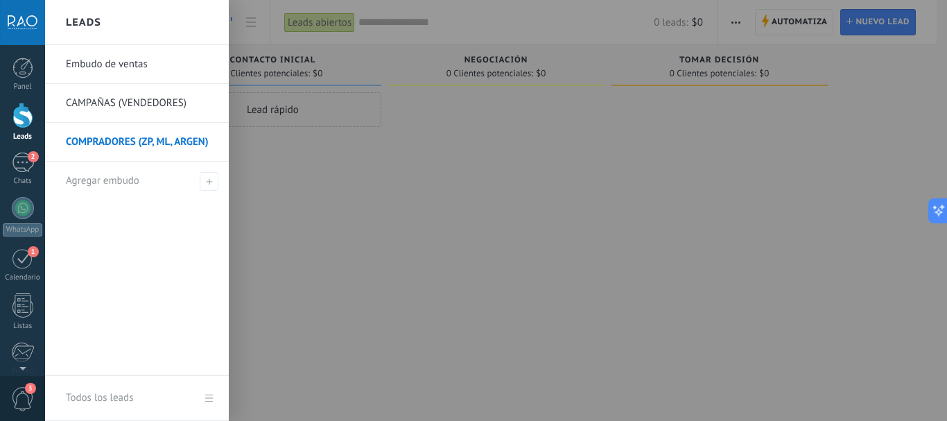
click at [121, 63] on link "Embudo de ventas" at bounding box center [140, 64] width 149 height 39
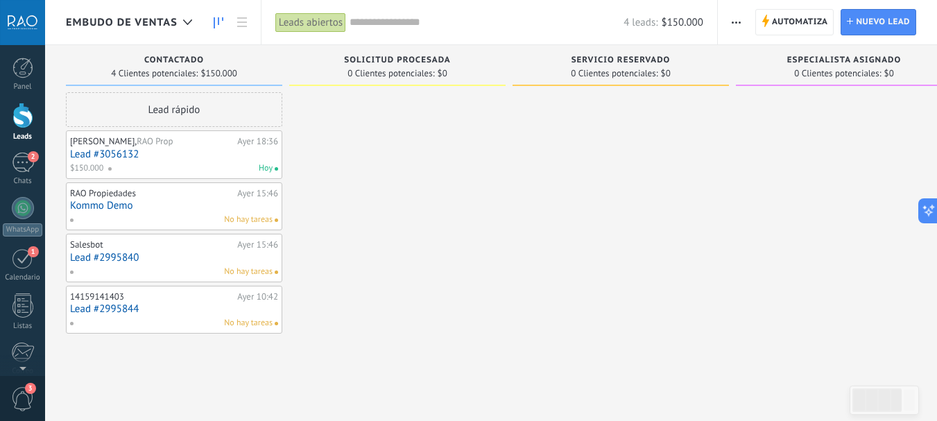
click at [802, 20] on span "Automatiza" at bounding box center [800, 22] width 56 height 25
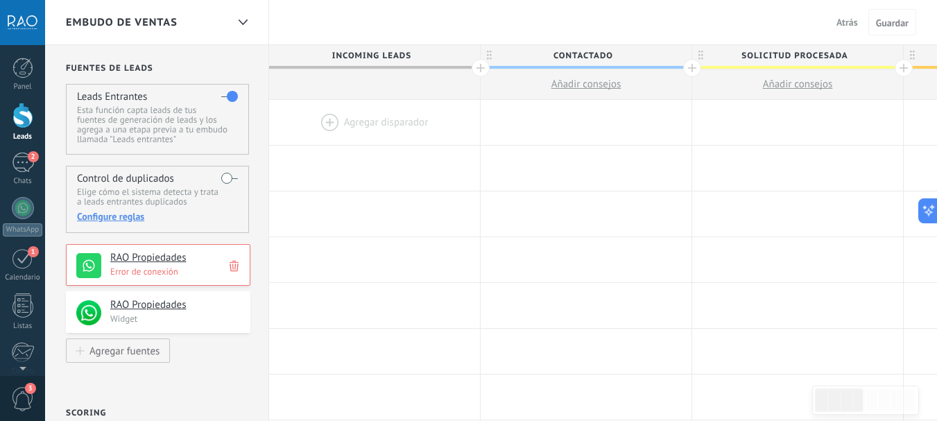
click at [842, 20] on span "Atrás" at bounding box center [846, 22] width 21 height 12
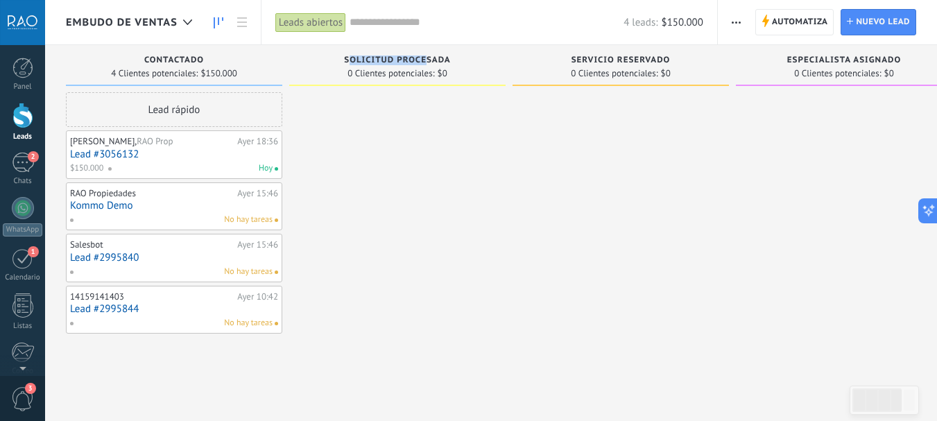
drag, startPoint x: 352, startPoint y: 59, endPoint x: 433, endPoint y: 58, distance: 80.4
click at [429, 58] on span "Solicitud procesada" at bounding box center [397, 60] width 106 height 10
click at [434, 58] on span "Solicitud procesada" at bounding box center [397, 60] width 106 height 10
click at [800, 26] on span "Automatiza" at bounding box center [800, 22] width 56 height 25
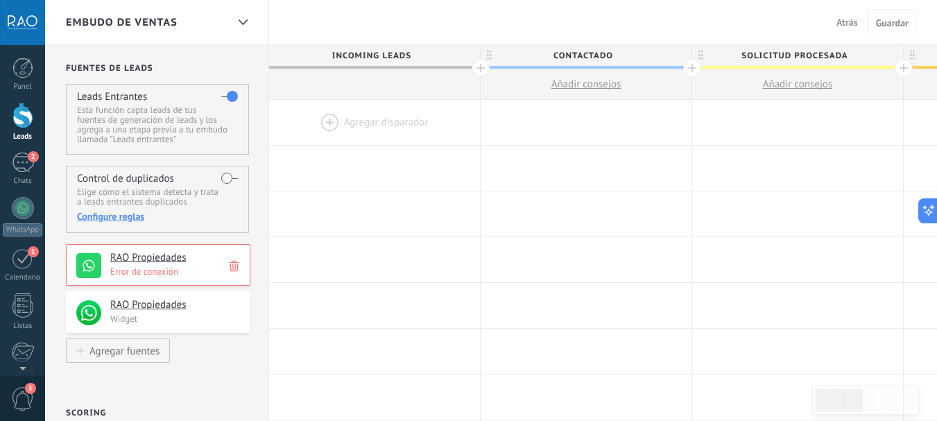
click at [604, 55] on span "Contactado" at bounding box center [583, 55] width 204 height 21
click at [604, 55] on input "**********" at bounding box center [583, 55] width 184 height 21
type input "**********"
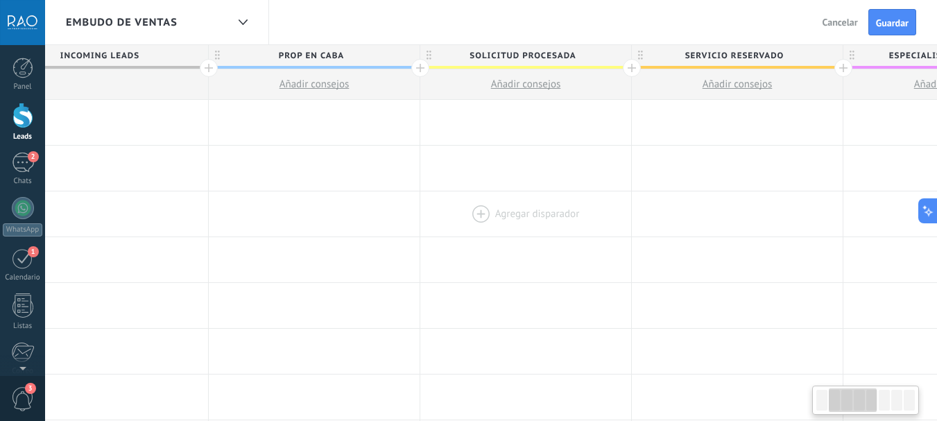
drag, startPoint x: 729, startPoint y: 151, endPoint x: 421, endPoint y: 211, distance: 313.7
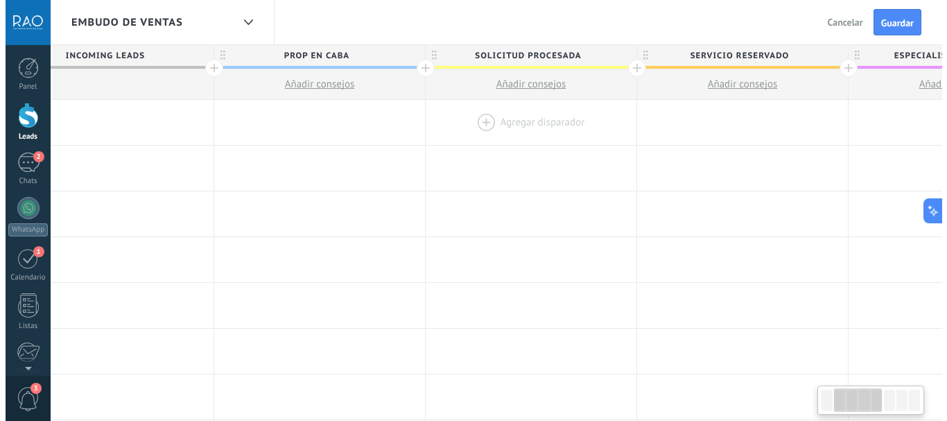
scroll to position [0, 277]
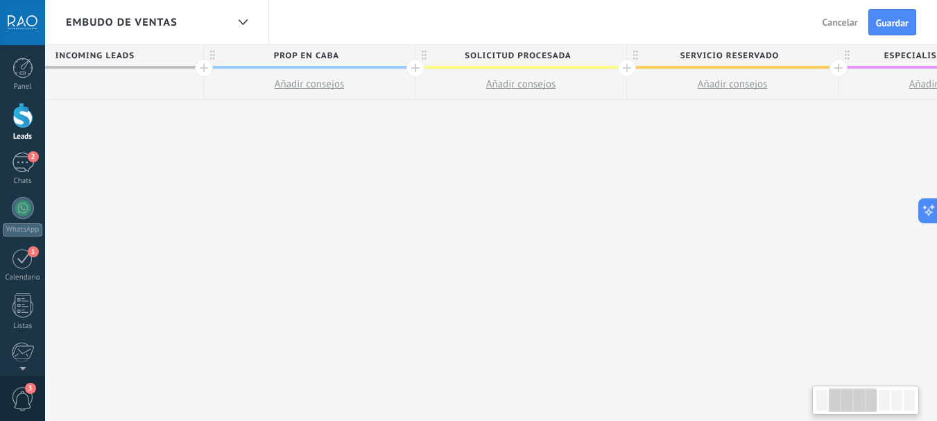
click at [511, 57] on span "Solicitud procesada" at bounding box center [517, 55] width 204 height 21
click at [511, 57] on input "**********" at bounding box center [518, 55] width 184 height 21
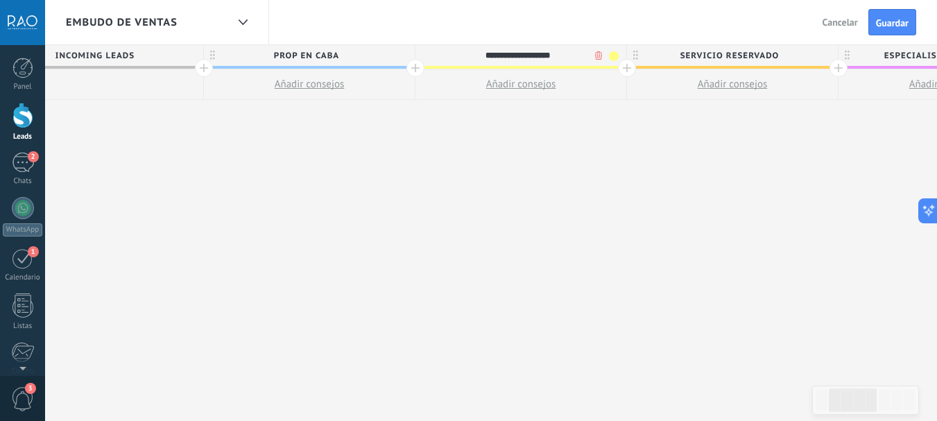
click at [467, 86] on button "Añadir consejos" at bounding box center [520, 84] width 211 height 30
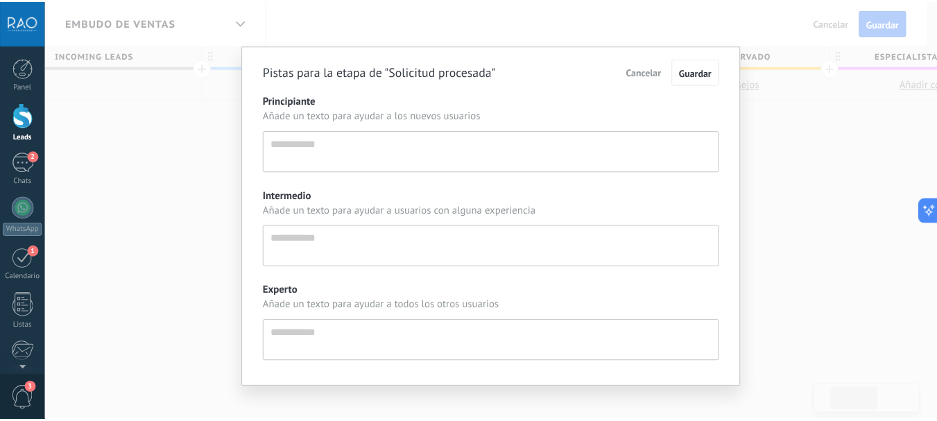
scroll to position [13, 0]
click at [639, 70] on span "Cancelar" at bounding box center [650, 71] width 35 height 12
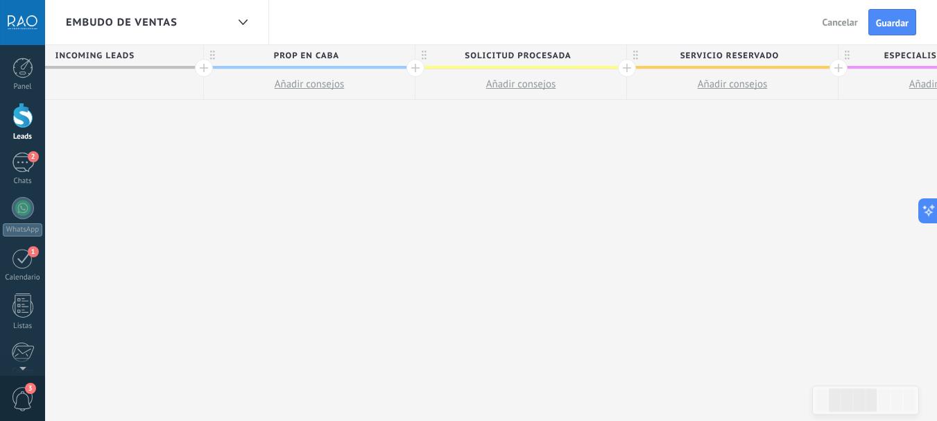
drag, startPoint x: 457, startPoint y: 80, endPoint x: 466, endPoint y: 117, distance: 37.8
click at [466, 117] on div "**********" at bounding box center [838, 267] width 1692 height 445
drag, startPoint x: 470, startPoint y: 76, endPoint x: 468, endPoint y: 47, distance: 28.5
click at [468, 47] on div "Solicitud procesada Añadir consejos" at bounding box center [520, 72] width 211 height 55
click at [449, 101] on div "**********" at bounding box center [838, 267] width 1692 height 445
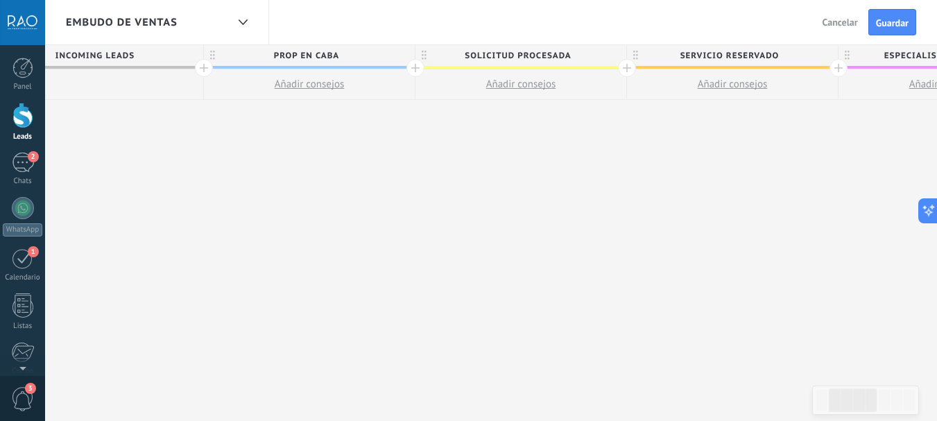
click at [462, 167] on div "**********" at bounding box center [838, 267] width 1692 height 445
click at [510, 52] on span "Solicitud procesada" at bounding box center [517, 55] width 204 height 21
click at [542, 53] on input "**********" at bounding box center [518, 55] width 184 height 21
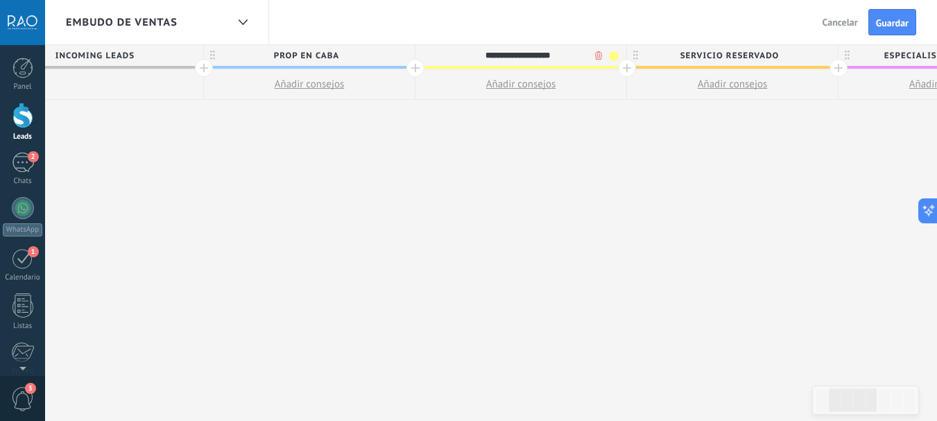
click at [542, 53] on input "**********" at bounding box center [518, 55] width 184 height 21
click at [542, 53] on input "text" at bounding box center [518, 55] width 184 height 21
type input "**********"
drag, startPoint x: 695, startPoint y: 146, endPoint x: 534, endPoint y: 146, distance: 160.9
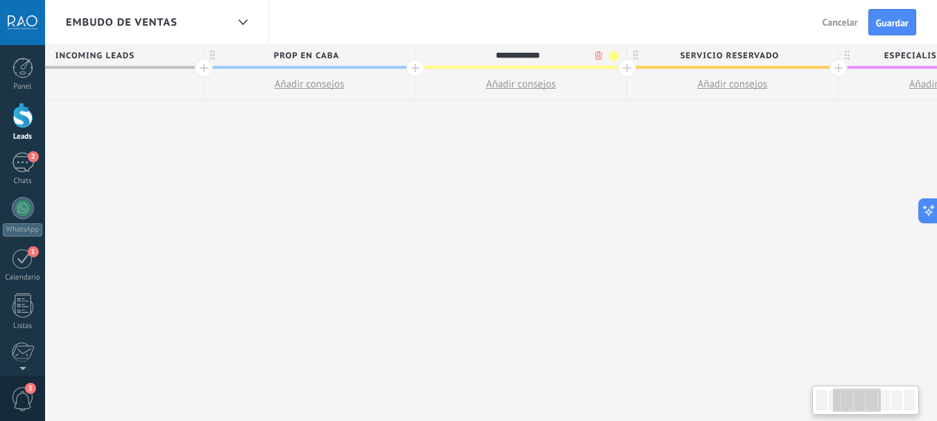
click at [613, 146] on div "**********" at bounding box center [838, 267] width 1692 height 445
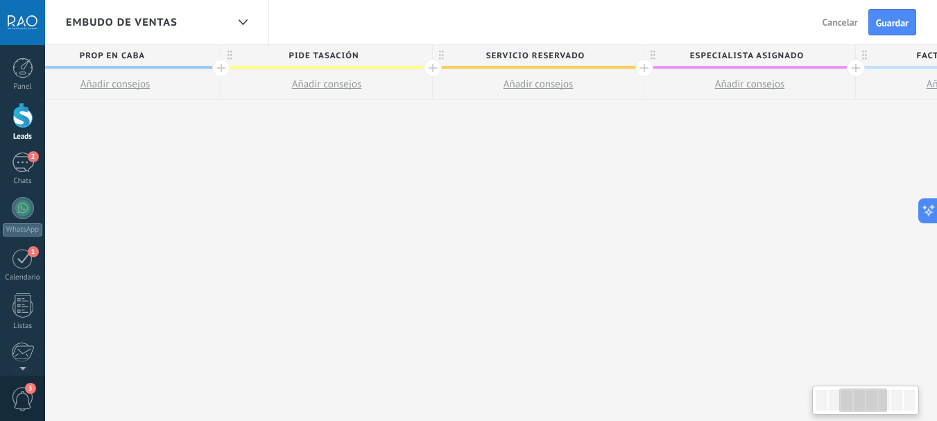
drag, startPoint x: 534, startPoint y: 146, endPoint x: 485, endPoint y: 146, distance: 48.5
click at [487, 146] on div "**********" at bounding box center [644, 267] width 1692 height 445
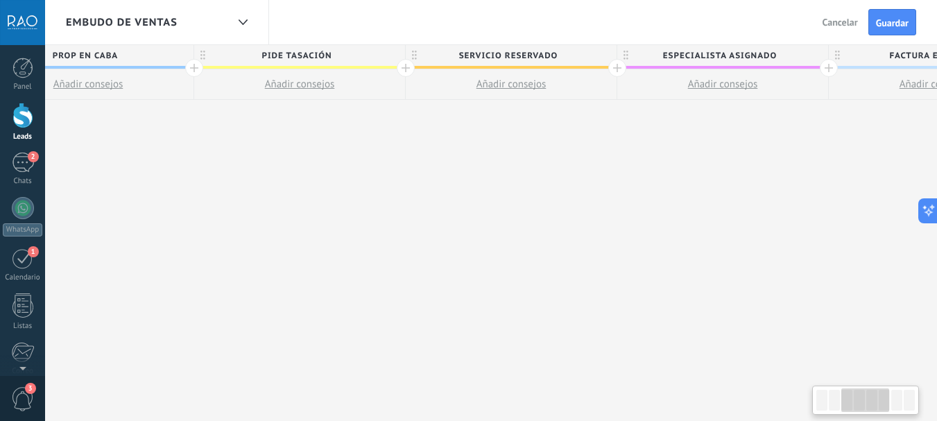
click at [521, 47] on span "Servicio reservado" at bounding box center [508, 55] width 204 height 21
click at [521, 47] on input "**********" at bounding box center [508, 55] width 184 height 21
type input "**********"
click at [682, 57] on span "Especialista asignado" at bounding box center [719, 55] width 204 height 21
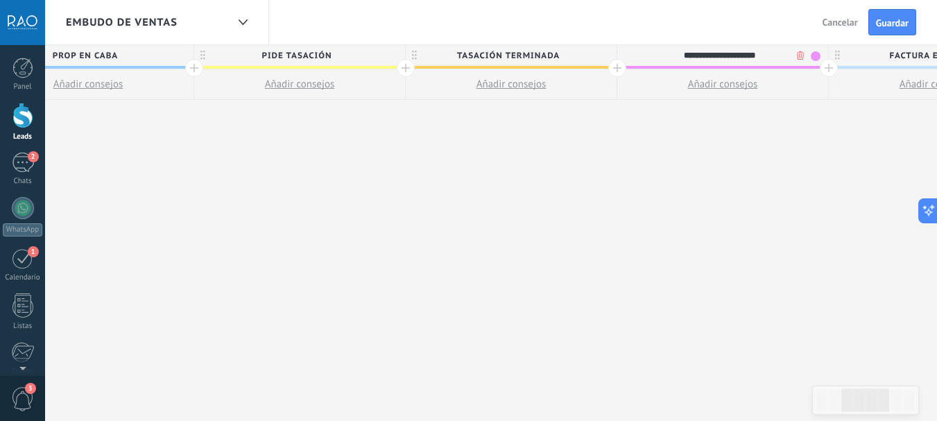
click at [682, 57] on input "**********" at bounding box center [720, 55] width 184 height 21
click at [682, 57] on input "text" at bounding box center [720, 55] width 184 height 21
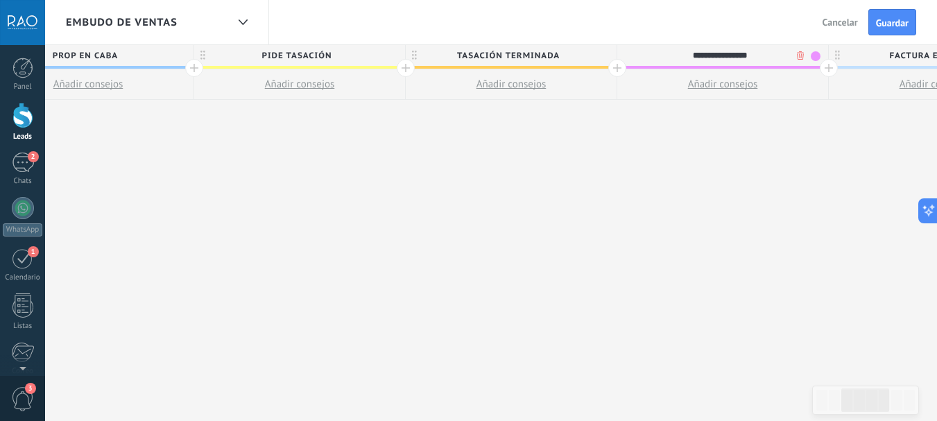
type input "**********"
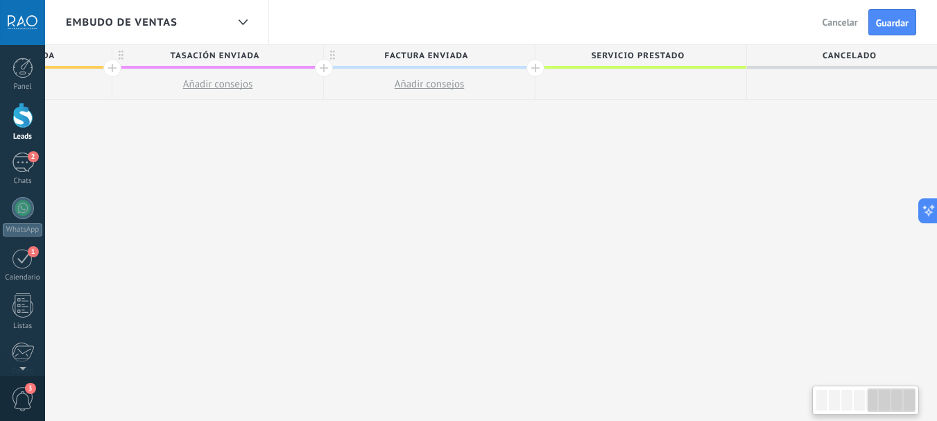
drag, startPoint x: 812, startPoint y: 178, endPoint x: 326, endPoint y: 178, distance: 486.1
click at [326, 178] on div "**********" at bounding box center [112, 267] width 1692 height 445
click at [428, 60] on span "Factura enviada" at bounding box center [425, 55] width 204 height 21
click at [428, 60] on input "**********" at bounding box center [426, 55] width 184 height 21
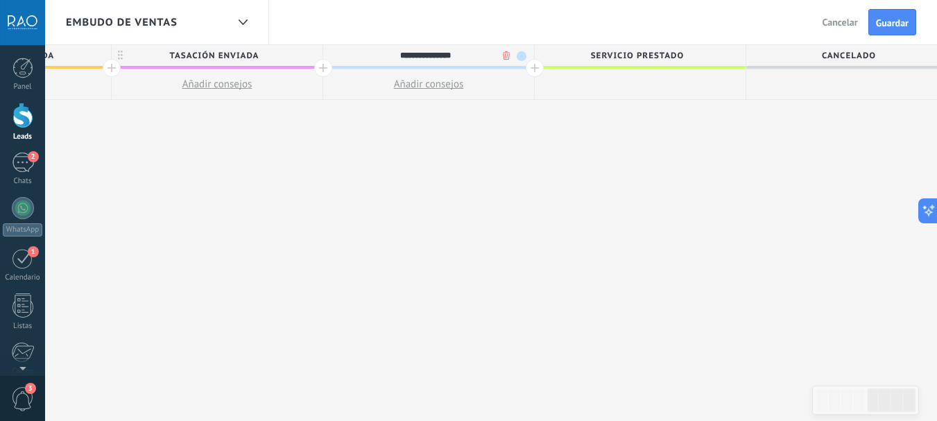
click at [428, 60] on input "**********" at bounding box center [426, 55] width 184 height 21
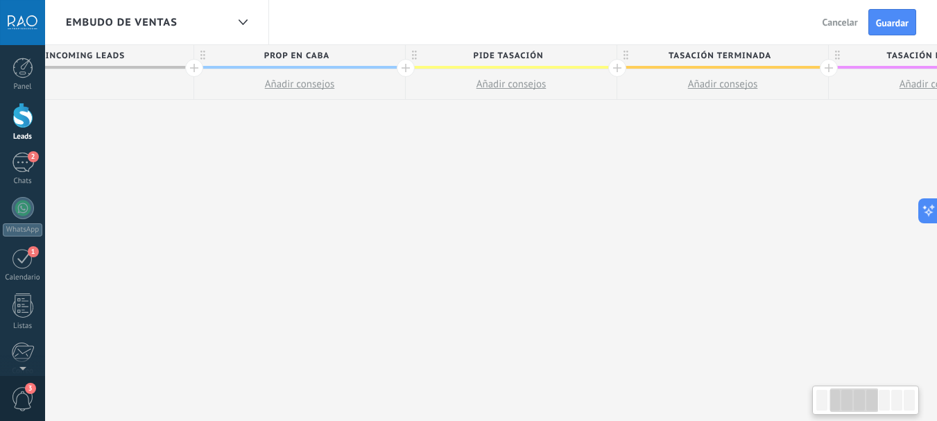
drag, startPoint x: 417, startPoint y: 182, endPoint x: 888, endPoint y: 185, distance: 471.5
click at [889, 185] on div "**********" at bounding box center [829, 267] width 1692 height 445
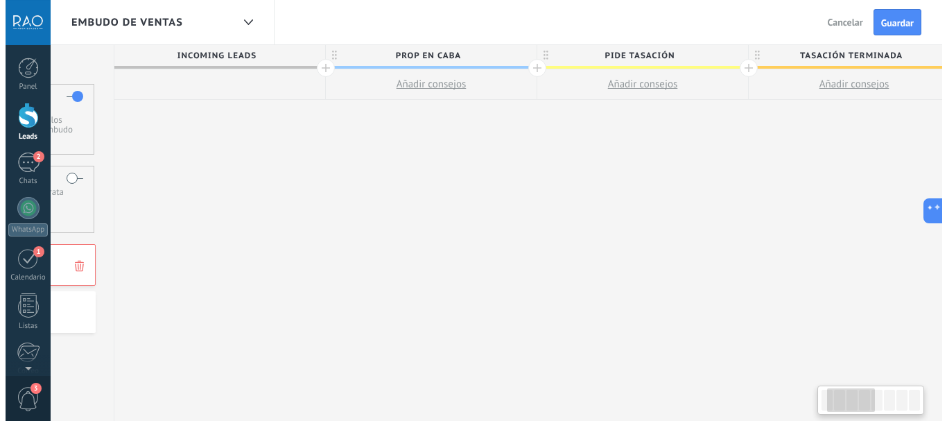
scroll to position [0, 126]
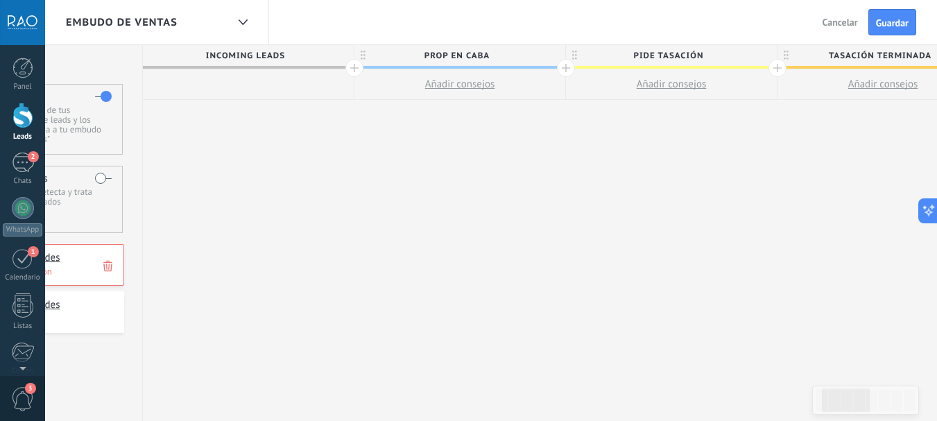
drag, startPoint x: 485, startPoint y: 179, endPoint x: 620, endPoint y: 179, distance: 134.5
click at [426, 84] on span "Añadir consejos" at bounding box center [460, 84] width 70 height 13
type textarea "**********"
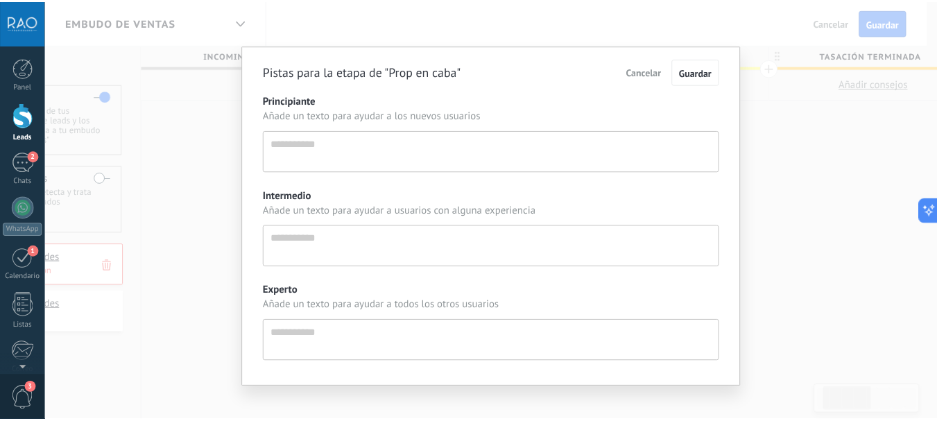
scroll to position [13, 0]
click at [334, 141] on textarea "Principiante" at bounding box center [496, 151] width 461 height 42
click at [650, 76] on span "Cancelar" at bounding box center [650, 71] width 35 height 12
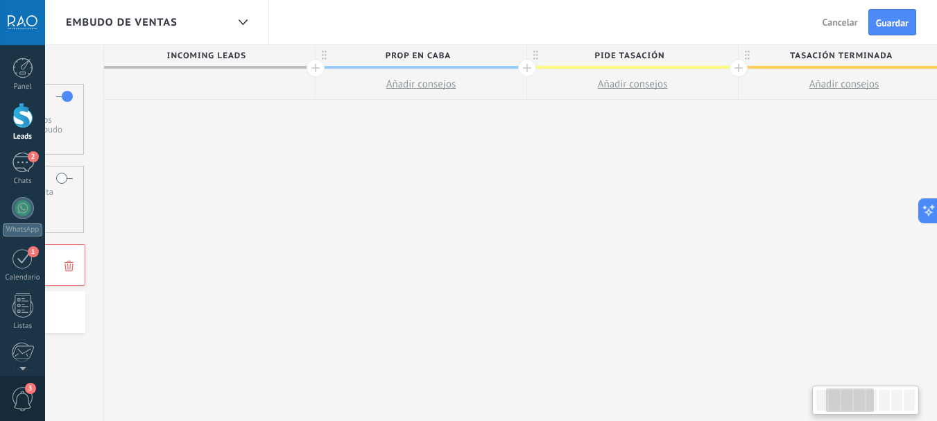
scroll to position [0, 287]
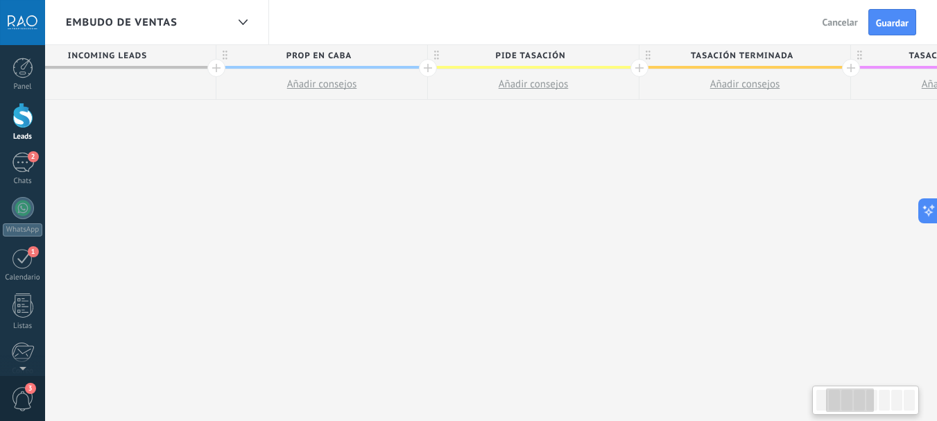
drag, startPoint x: 769, startPoint y: 149, endPoint x: 578, endPoint y: 152, distance: 191.4
click at [606, 152] on div "**********" at bounding box center [851, 267] width 1692 height 445
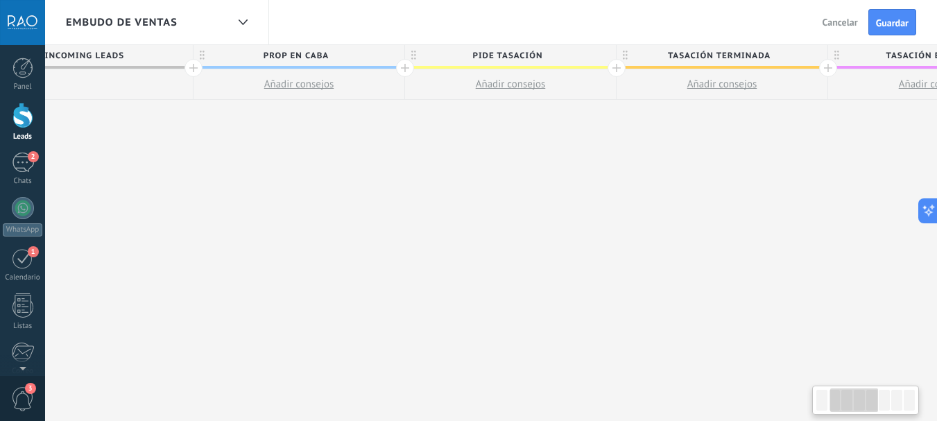
click at [556, 152] on div "**********" at bounding box center [828, 267] width 1692 height 445
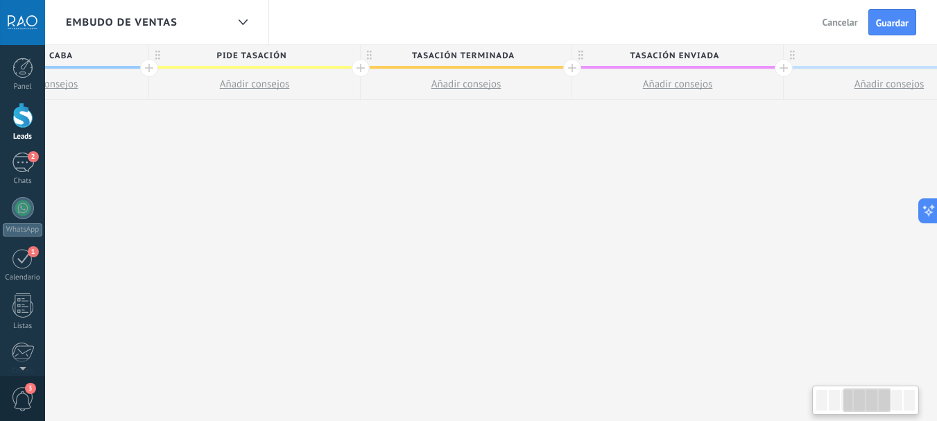
scroll to position [0, 582]
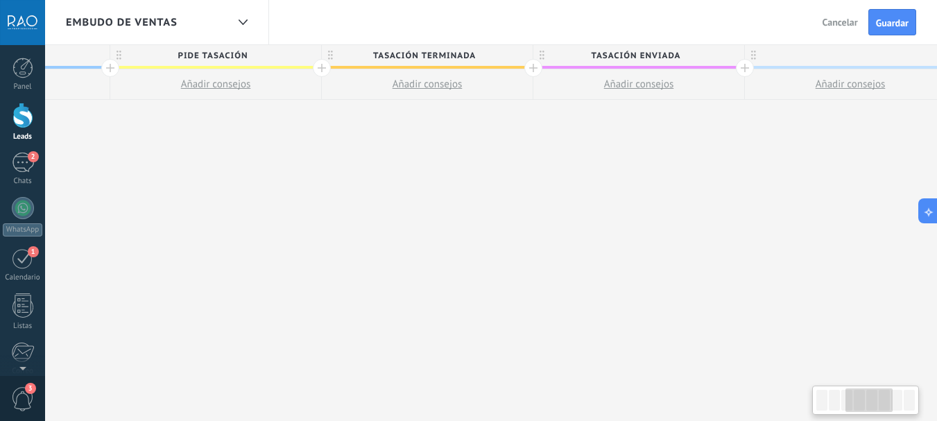
drag, startPoint x: 824, startPoint y: 155, endPoint x: 529, endPoint y: 156, distance: 294.7
click at [529, 156] on div "**********" at bounding box center [533, 267] width 1692 height 445
click at [444, 55] on span "tasación terminada" at bounding box center [424, 55] width 204 height 21
type input "**********"
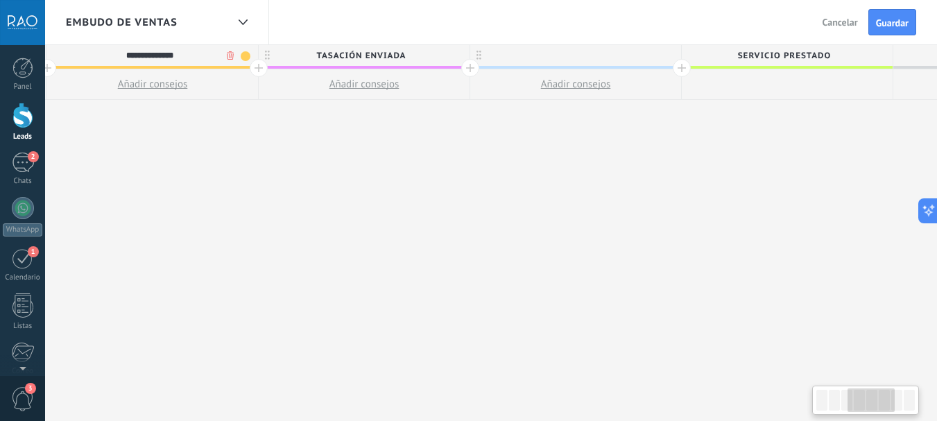
drag, startPoint x: 733, startPoint y: 157, endPoint x: 456, endPoint y: 149, distance: 277.5
click at [457, 149] on div "**********" at bounding box center [259, 267] width 1692 height 445
click at [593, 55] on div at bounding box center [574, 55] width 211 height 21
click at [593, 55] on input "text" at bounding box center [571, 55] width 184 height 21
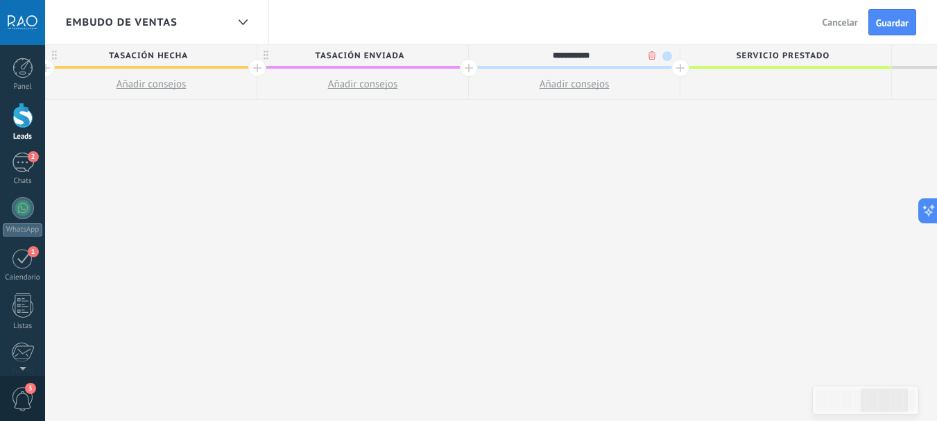
type input "**********"
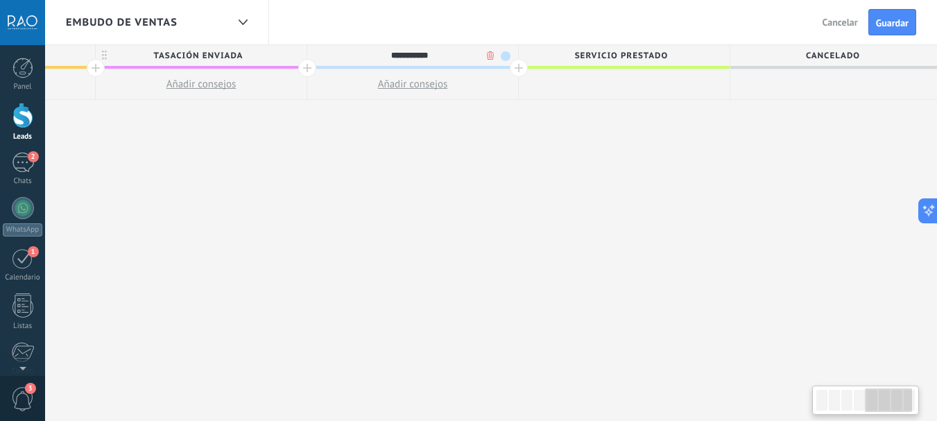
drag, startPoint x: 734, startPoint y: 173, endPoint x: 537, endPoint y: 167, distance: 197.0
click at [533, 171] on div "**********" at bounding box center [96, 267] width 1692 height 445
click at [510, 64] on div at bounding box center [514, 68] width 18 height 18
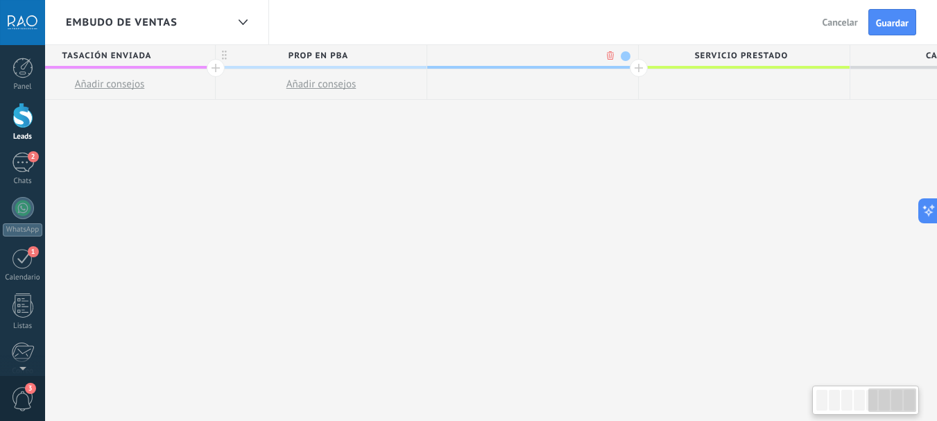
scroll to position [0, 1127]
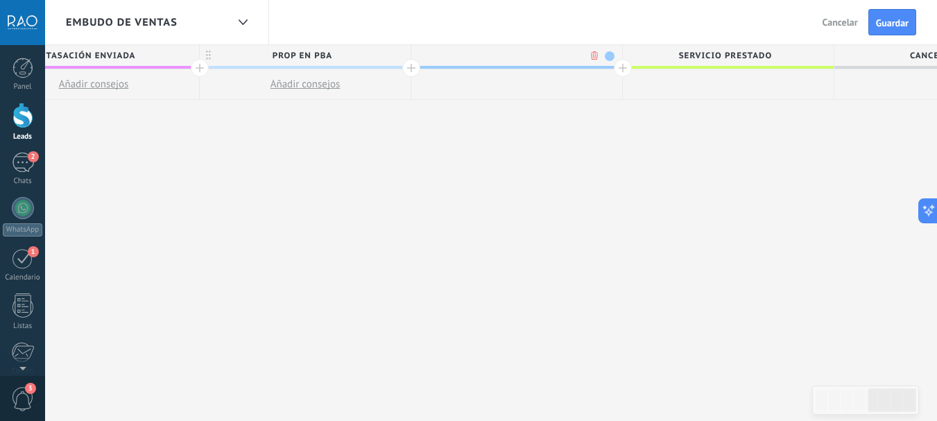
click at [623, 66] on span "Servicio prestado" at bounding box center [725, 55] width 204 height 21
click at [621, 68] on div at bounding box center [623, 68] width 18 height 18
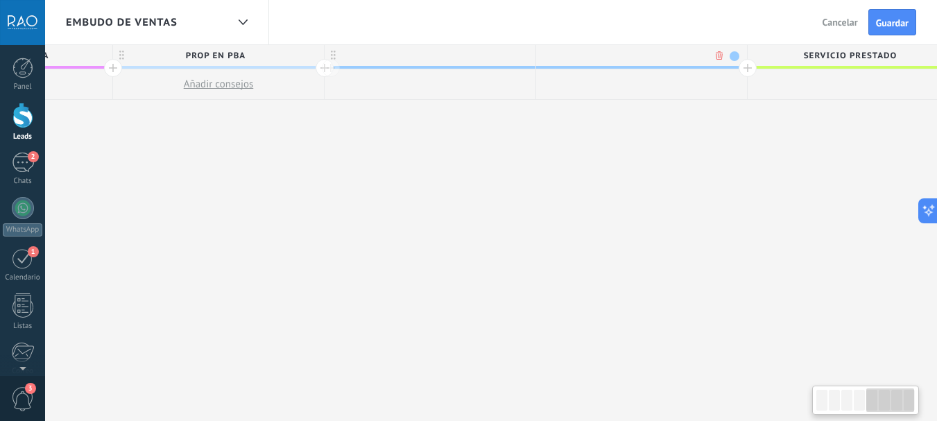
scroll to position [0, 1229]
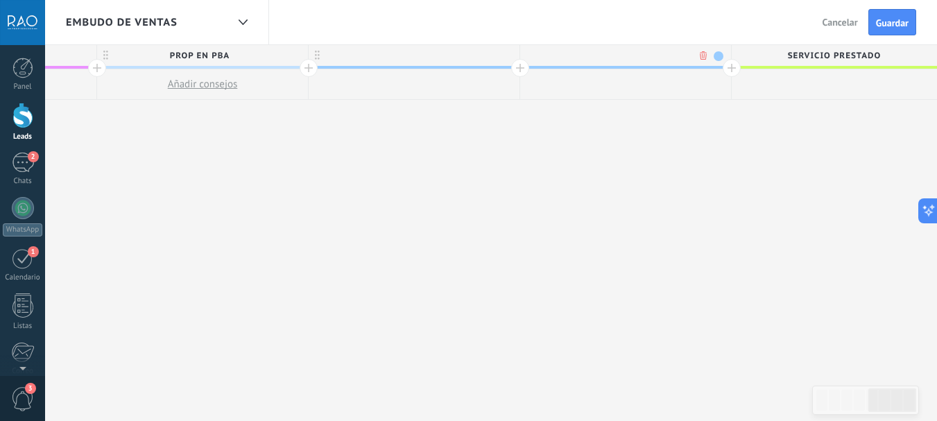
click at [732, 67] on div at bounding box center [732, 68] width 18 height 18
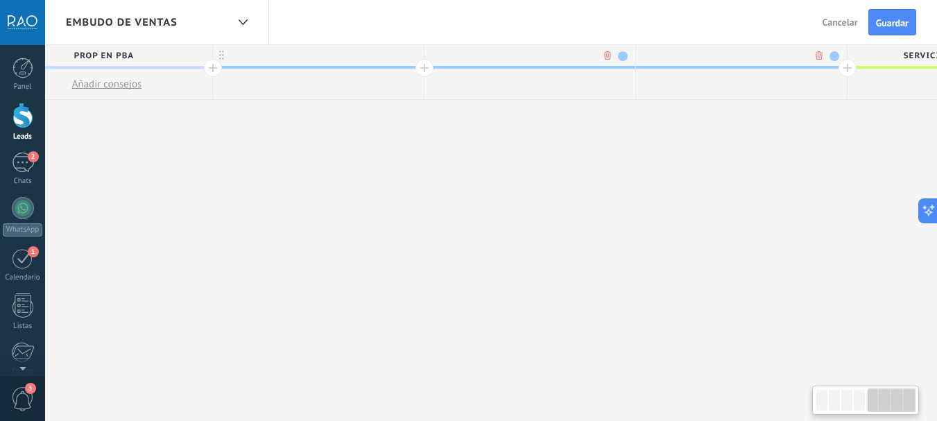
scroll to position [0, 1332]
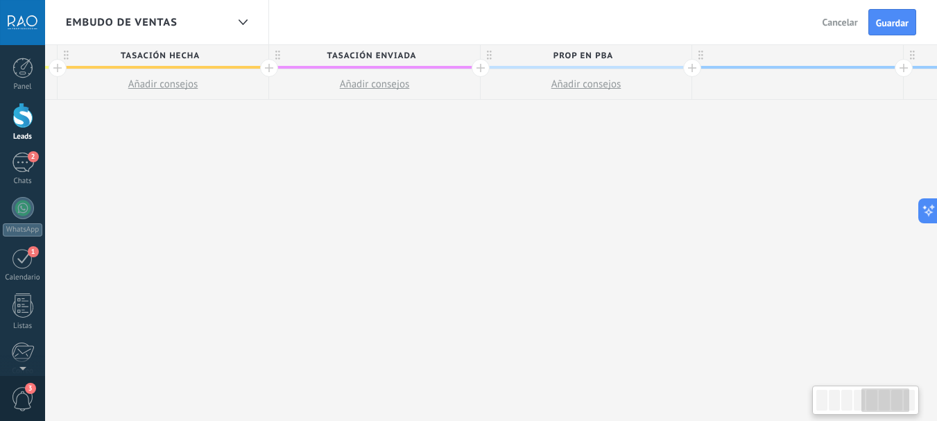
drag, startPoint x: 216, startPoint y: 159, endPoint x: 687, endPoint y: 168, distance: 470.9
click at [671, 168] on div "**********" at bounding box center [586, 267] width 2326 height 445
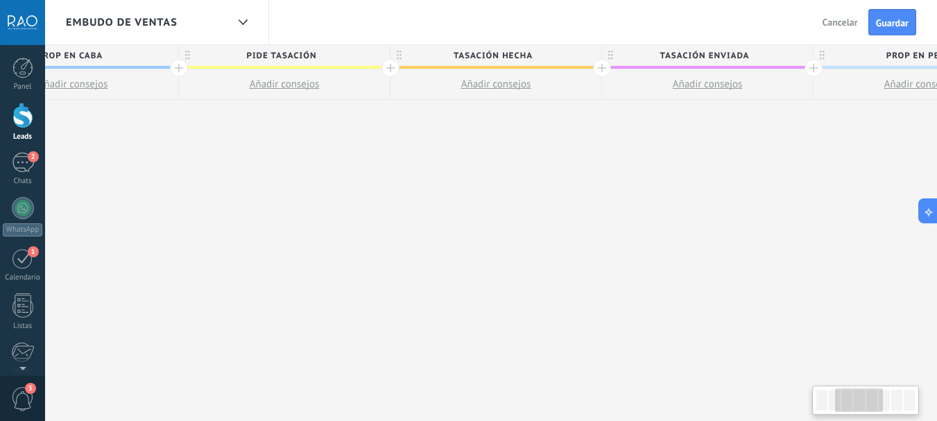
scroll to position [0, 511]
drag, startPoint x: 407, startPoint y: 170, endPoint x: 652, endPoint y: 170, distance: 245.5
click at [652, 170] on div "**********" at bounding box center [921, 267] width 2326 height 445
click at [392, 67] on div at bounding box center [392, 68] width 18 height 18
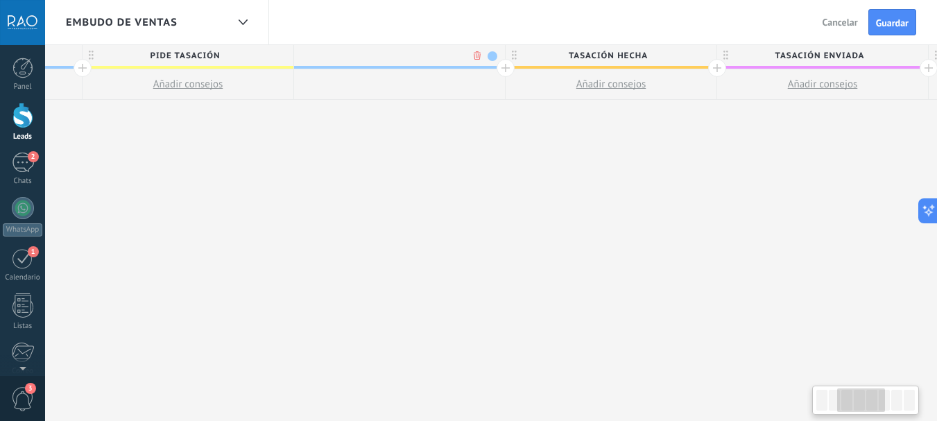
scroll to position [0, 614]
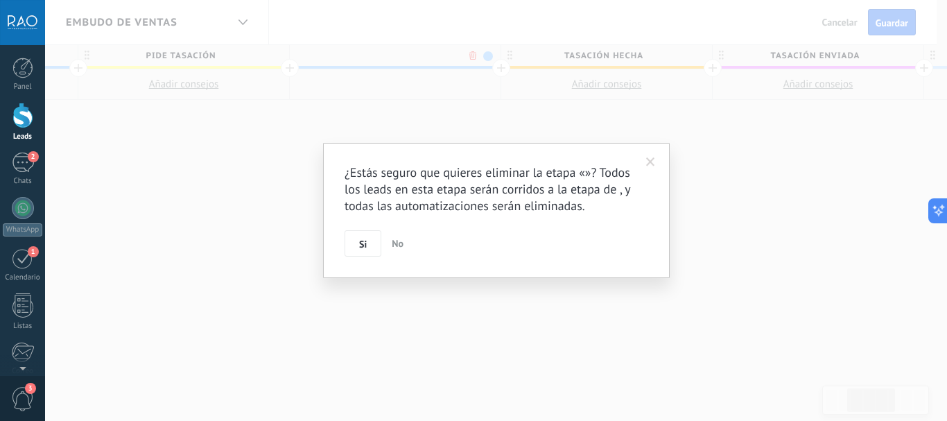
click at [472, 56] on body ".abccls-1,.abccls-2{fill-rule:evenodd}.abccls-2{fill:#fff} .abfcls-1{fill:none}…" at bounding box center [473, 210] width 947 height 421
click at [361, 244] on span "Si" at bounding box center [363, 244] width 8 height 10
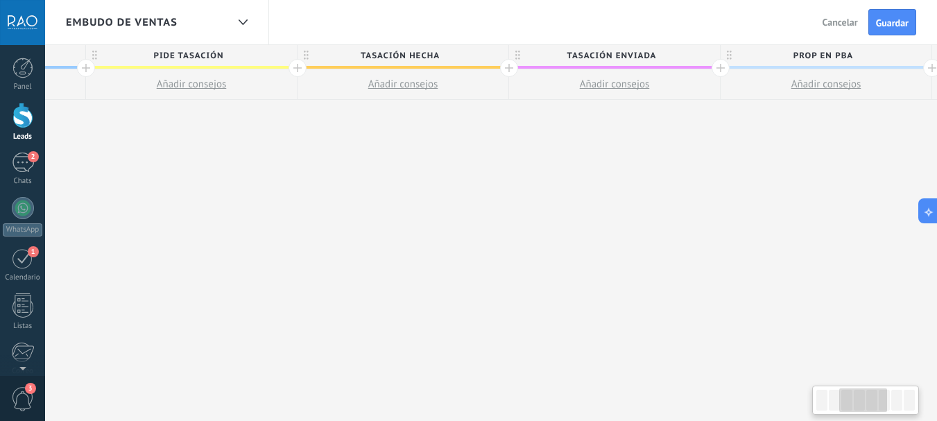
drag, startPoint x: 363, startPoint y: 162, endPoint x: 328, endPoint y: 164, distance: 35.4
click at [305, 164] on div "**********" at bounding box center [826, 267] width 2326 height 445
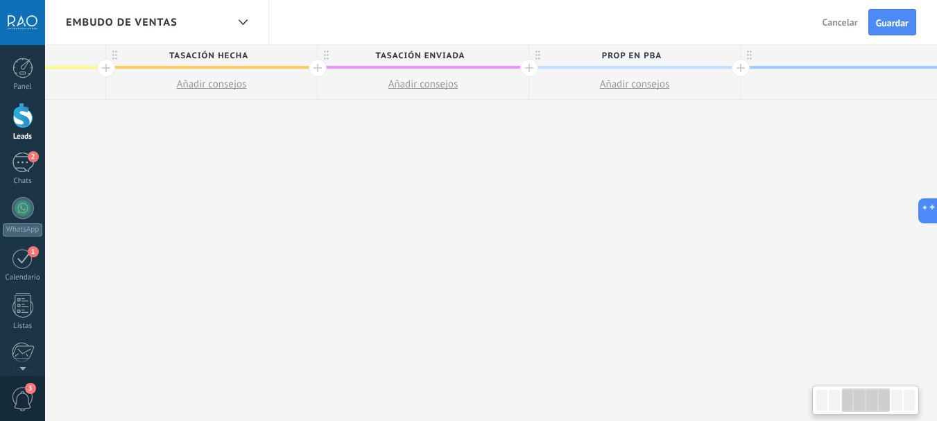
drag, startPoint x: 741, startPoint y: 178, endPoint x: 472, endPoint y: 178, distance: 269.0
click at [472, 178] on div "**********" at bounding box center [635, 267] width 2326 height 445
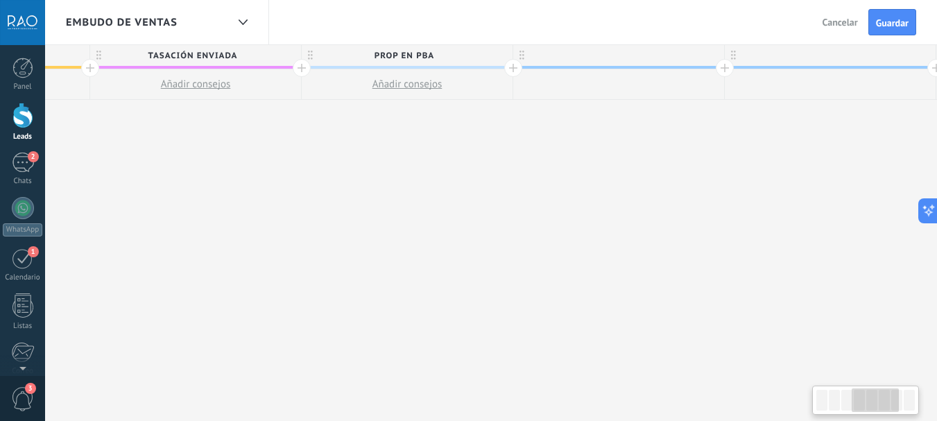
drag, startPoint x: 701, startPoint y: 180, endPoint x: 550, endPoint y: 179, distance: 151.2
click at [567, 180] on div "**********" at bounding box center [407, 267] width 2326 height 445
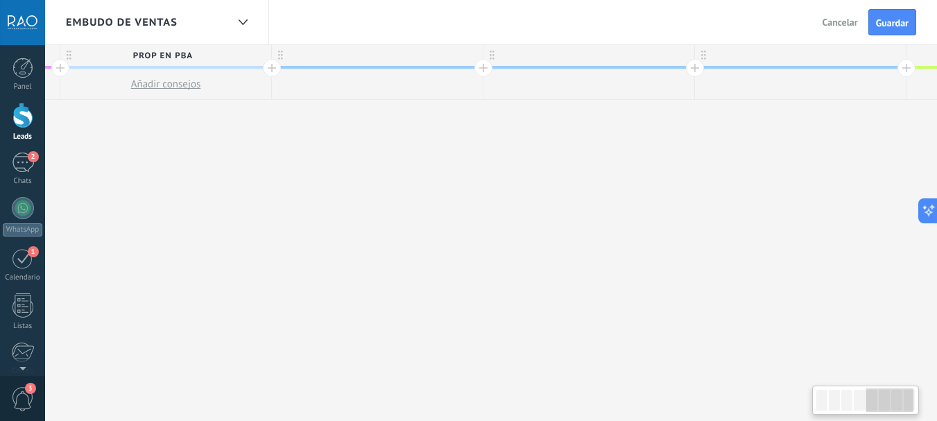
scroll to position [0, 1270]
drag, startPoint x: 725, startPoint y: 198, endPoint x: 512, endPoint y: 198, distance: 213.6
click at [512, 198] on div "**********" at bounding box center [162, 267] width 2326 height 445
click at [381, 50] on div at bounding box center [373, 55] width 211 height 21
click at [381, 54] on input "text" at bounding box center [371, 55] width 184 height 21
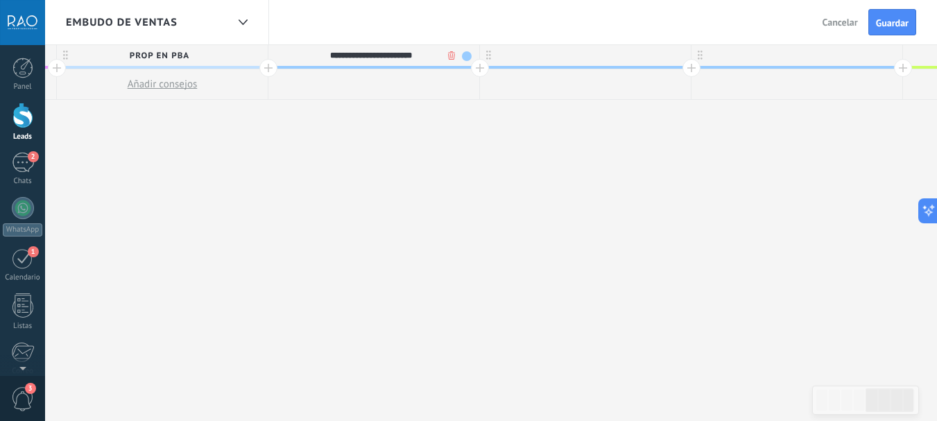
type input "**********"
click at [577, 58] on div at bounding box center [585, 55] width 211 height 21
type input "**********"
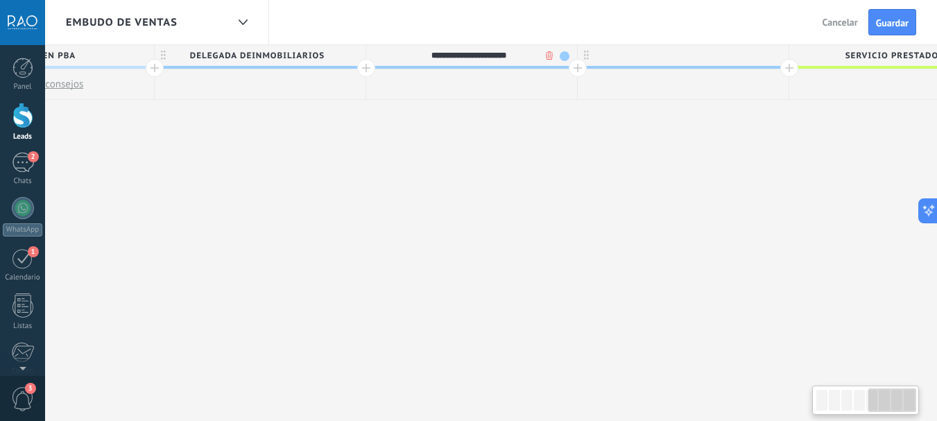
scroll to position [0, 1491]
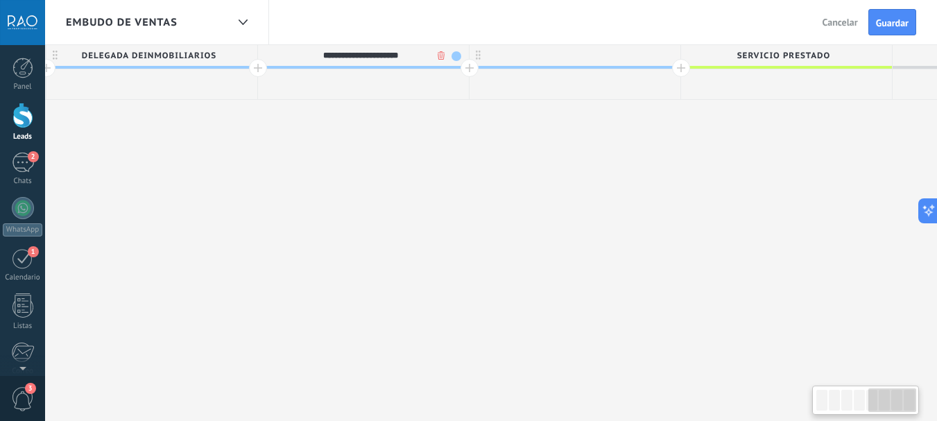
drag, startPoint x: 667, startPoint y: 154, endPoint x: 445, endPoint y: 151, distance: 221.9
click at [597, 47] on div at bounding box center [574, 55] width 211 height 21
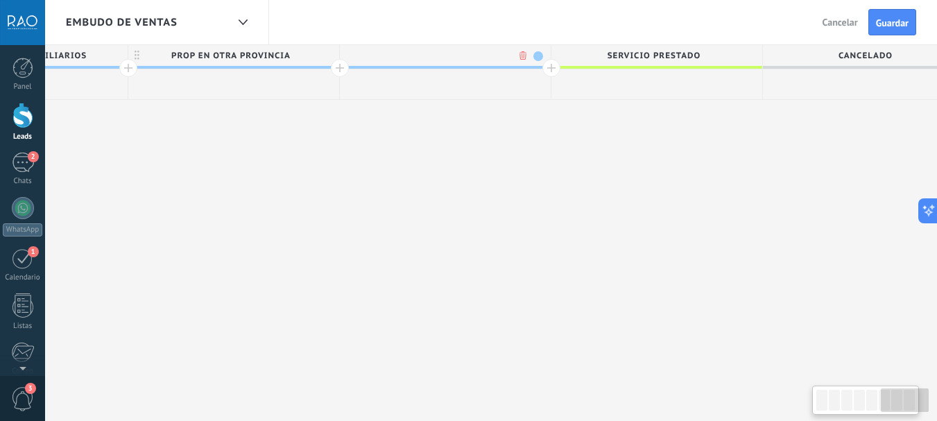
scroll to position [0, 1659]
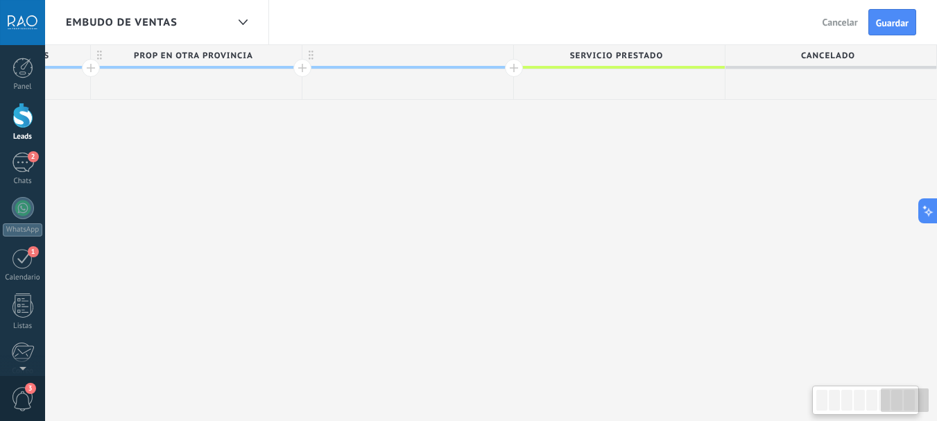
drag, startPoint x: 594, startPoint y: 145, endPoint x: 386, endPoint y: 145, distance: 207.3
click at [404, 51] on div at bounding box center [407, 55] width 211 height 21
type input "*"
type input "**********"
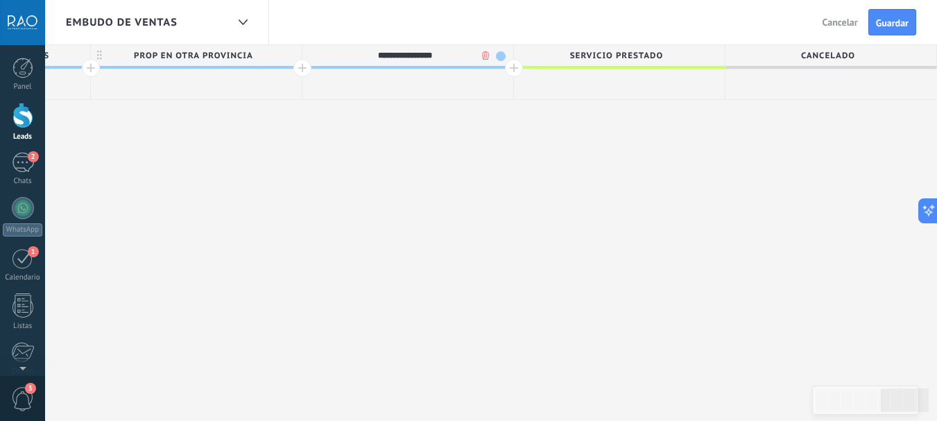
click at [636, 64] on span "Servicio prestado" at bounding box center [616, 55] width 204 height 21
click at [643, 54] on input "**********" at bounding box center [616, 55] width 184 height 21
click at [688, 52] on input "**********" at bounding box center [616, 55] width 184 height 21
click at [723, 52] on div "**********" at bounding box center [619, 57] width 211 height 24
click at [680, 53] on span "Servicio prestado" at bounding box center [616, 55] width 204 height 21
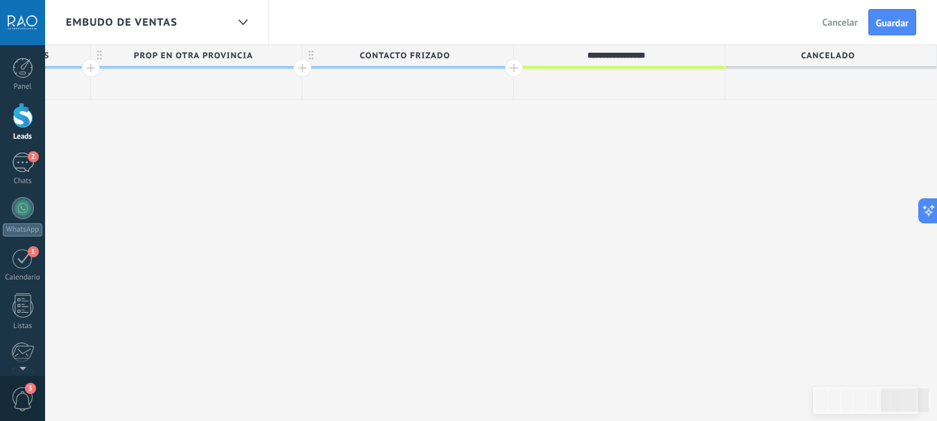
click at [664, 55] on input "**********" at bounding box center [616, 55] width 184 height 21
type input "**********"
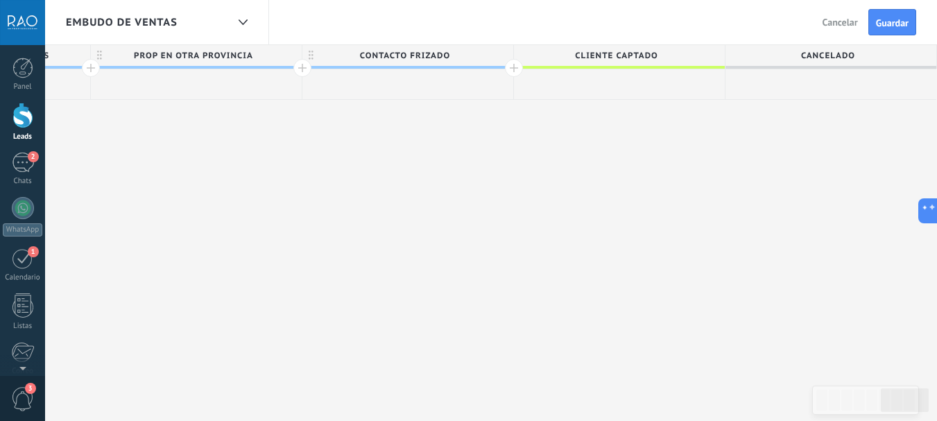
click at [770, 62] on span "Cancelado" at bounding box center [827, 55] width 204 height 21
click at [833, 55] on input "*********" at bounding box center [828, 55] width 184 height 21
drag, startPoint x: 701, startPoint y: 137, endPoint x: 456, endPoint y: 137, distance: 244.8
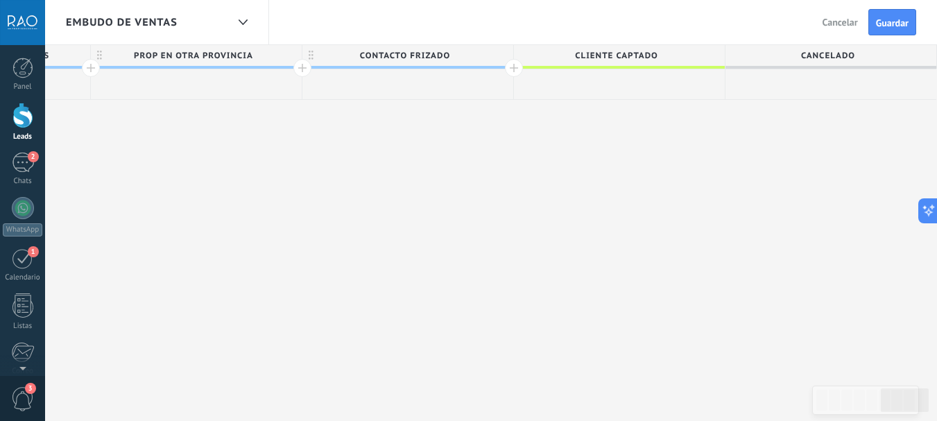
click at [856, 58] on span "Cancelado" at bounding box center [827, 55] width 204 height 21
click at [856, 58] on input "*********" at bounding box center [828, 55] width 184 height 21
click at [513, 65] on div at bounding box center [514, 68] width 18 height 18
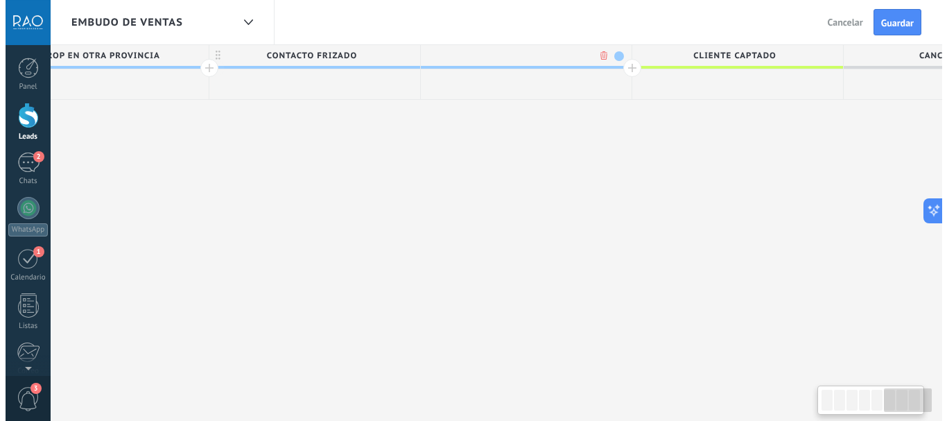
scroll to position [0, 1761]
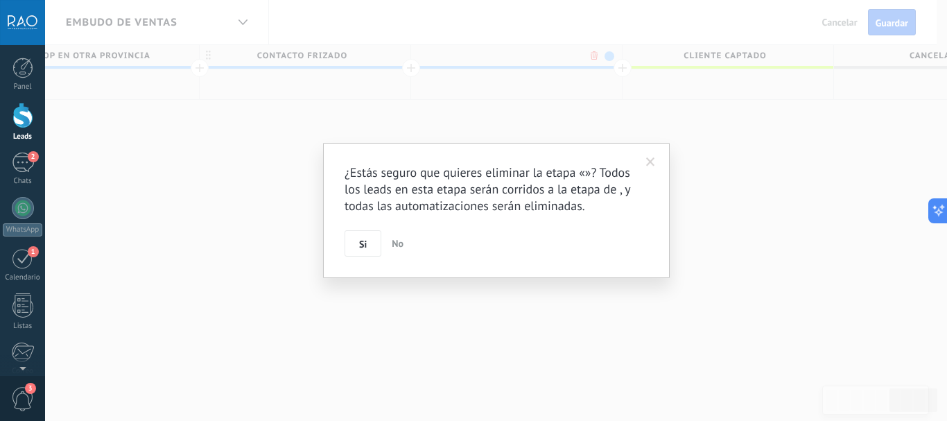
click at [596, 54] on body ".abccls-1,.abccls-2{fill-rule:evenodd}.abccls-2{fill:#fff} .abfcls-1{fill:none}…" at bounding box center [473, 210] width 947 height 421
click at [370, 248] on button "Si" at bounding box center [363, 243] width 37 height 26
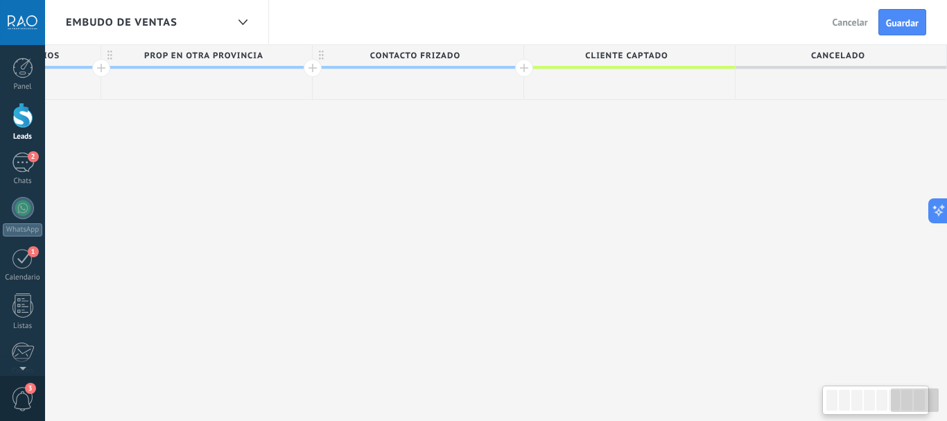
scroll to position [0, 1648]
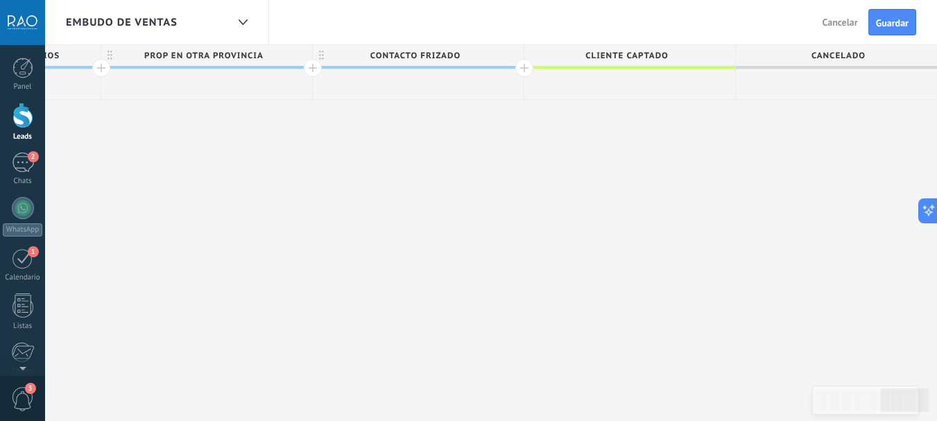
click at [639, 55] on span "cliente captado" at bounding box center [626, 55] width 204 height 21
click at [639, 55] on input "**********" at bounding box center [627, 55] width 184 height 21
click at [696, 55] on input "**********" at bounding box center [627, 55] width 184 height 21
click at [440, 50] on span "contacto frizado" at bounding box center [415, 55] width 204 height 21
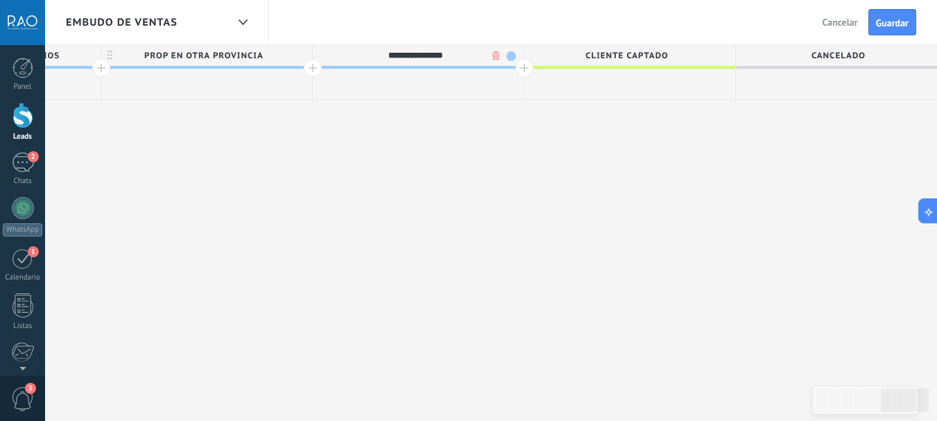
click at [497, 57] on body ".abccls-1,.abccls-2{fill-rule:evenodd}.abccls-2{fill:#fff} .abfcls-1{fill:none}…" at bounding box center [468, 210] width 937 height 421
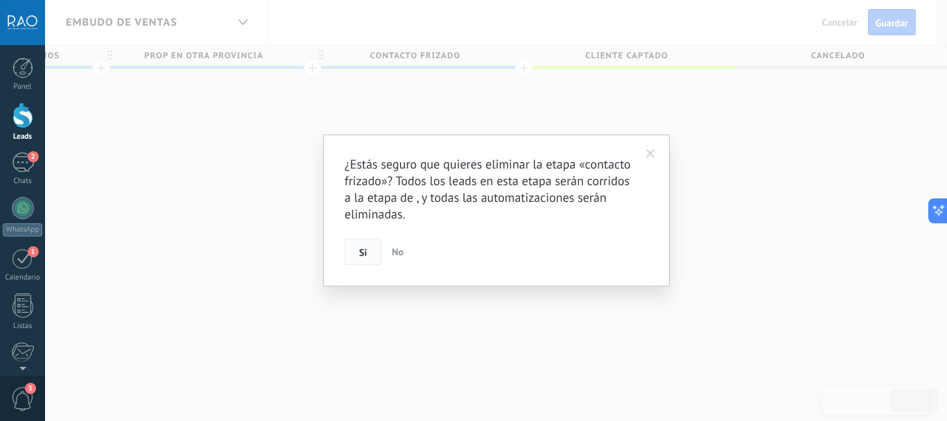
click at [371, 257] on button "Si" at bounding box center [363, 252] width 37 height 26
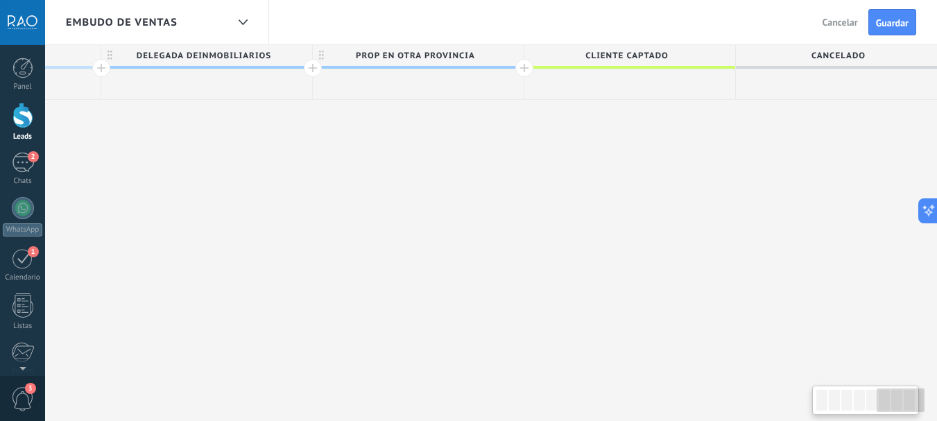
click at [685, 53] on span "cliente captado" at bounding box center [626, 55] width 204 height 21
drag, startPoint x: 801, startPoint y: 133, endPoint x: 548, endPoint y: 133, distance: 253.1
click at [827, 56] on span "Cancelado" at bounding box center [827, 55] width 204 height 21
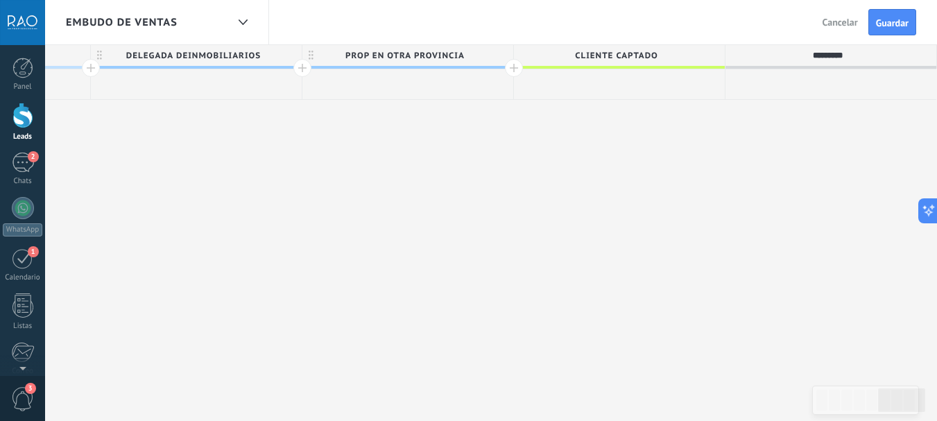
click at [827, 56] on input "*********" at bounding box center [828, 55] width 184 height 21
type input "**********"
click at [890, 22] on span "Guardar" at bounding box center [892, 23] width 33 height 10
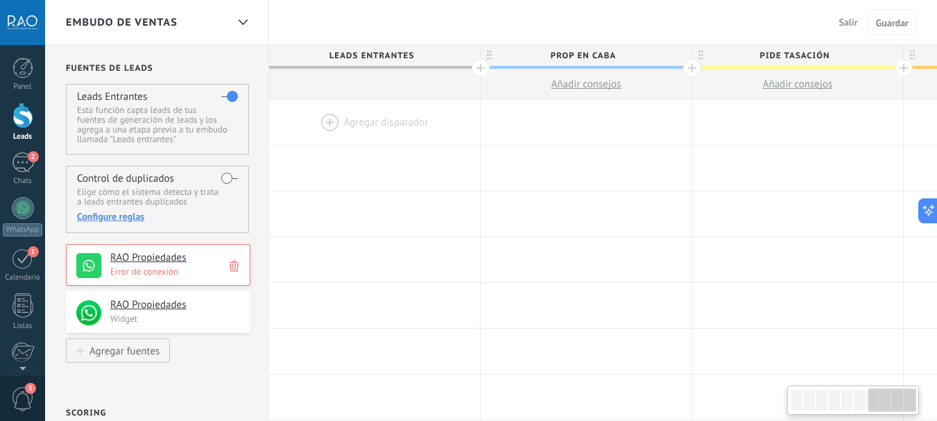
scroll to position [0, 1447]
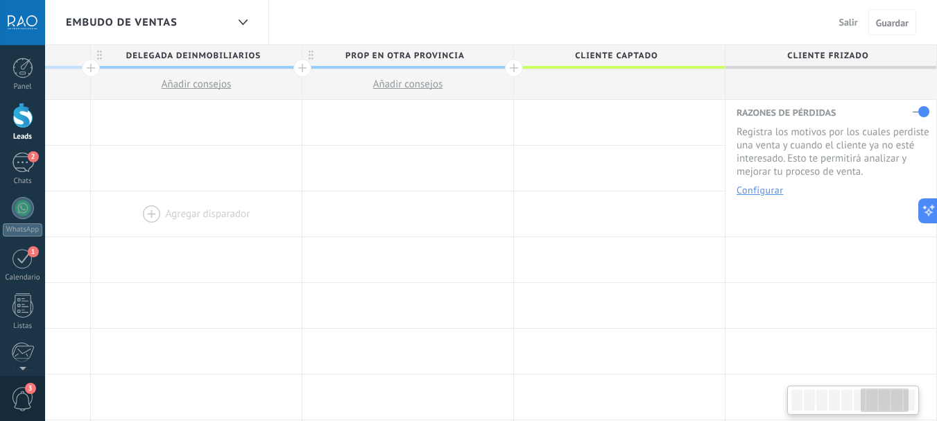
drag, startPoint x: 397, startPoint y: 198, endPoint x: 669, endPoint y: 212, distance: 272.2
click at [302, 207] on div at bounding box center [196, 213] width 211 height 45
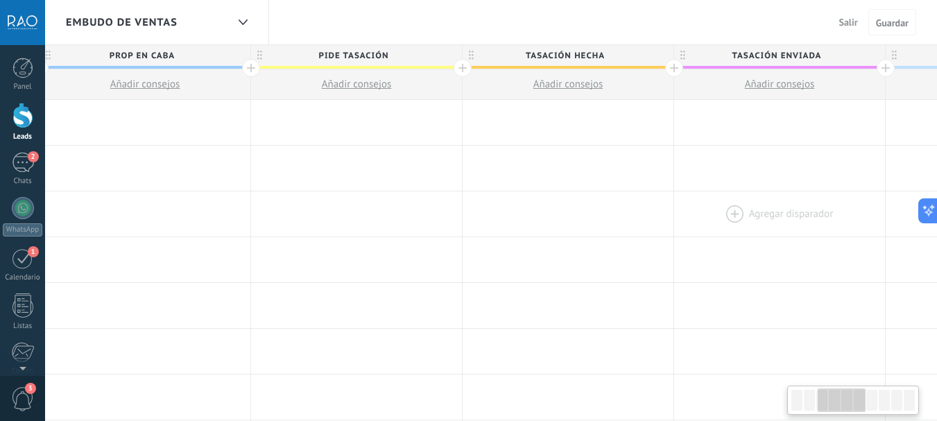
drag, startPoint x: 355, startPoint y: 198, endPoint x: 739, endPoint y: 198, distance: 384.1
click at [775, 198] on div at bounding box center [779, 213] width 211 height 45
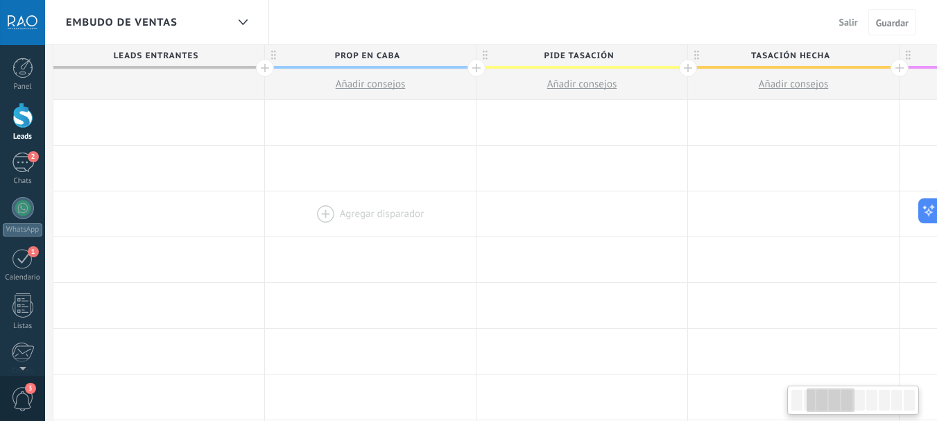
drag, startPoint x: 363, startPoint y: 202, endPoint x: 600, endPoint y: 202, distance: 237.8
click at [476, 202] on div at bounding box center [370, 213] width 211 height 45
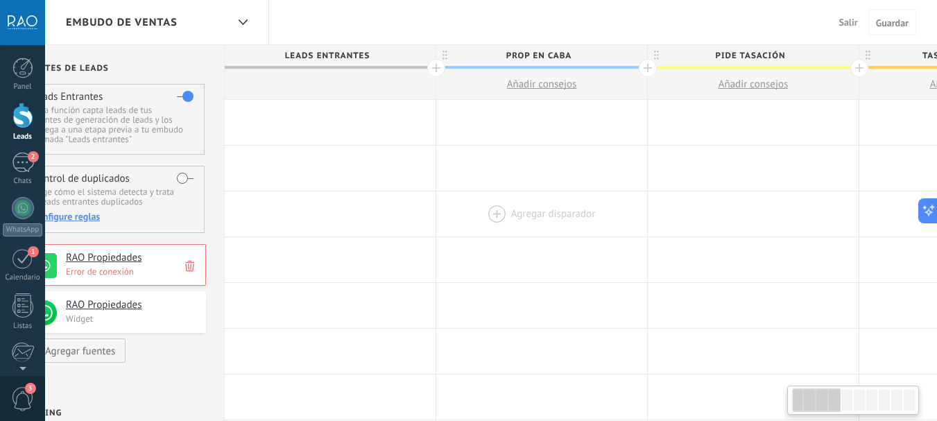
scroll to position [0, 0]
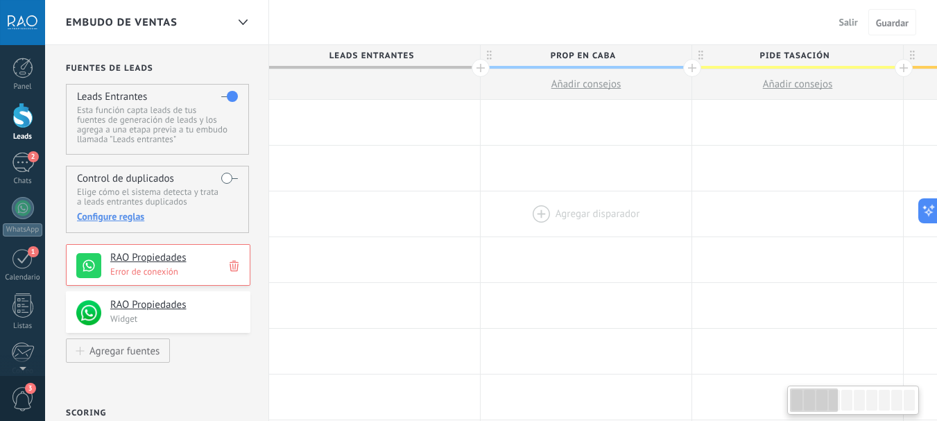
drag, startPoint x: 424, startPoint y: 194, endPoint x: 489, endPoint y: 198, distance: 65.3
click at [369, 119] on div at bounding box center [374, 122] width 211 height 45
click at [320, 124] on div at bounding box center [374, 122] width 211 height 45
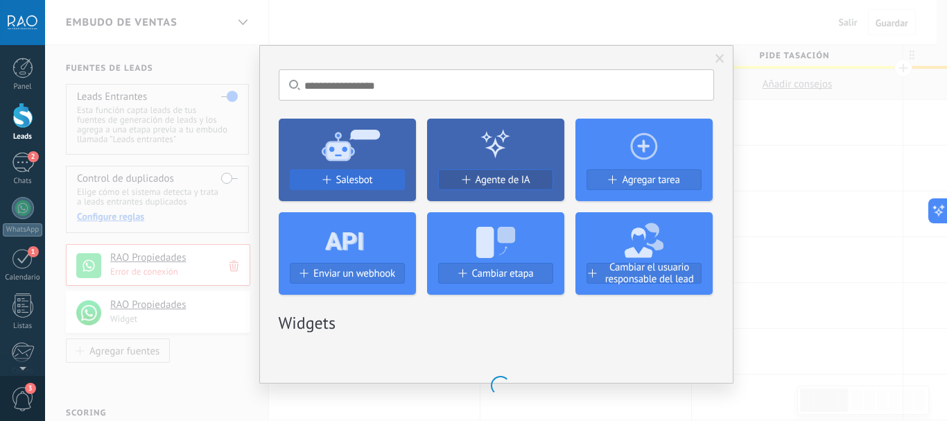
click at [343, 180] on span "Salesbot" at bounding box center [354, 180] width 37 height 12
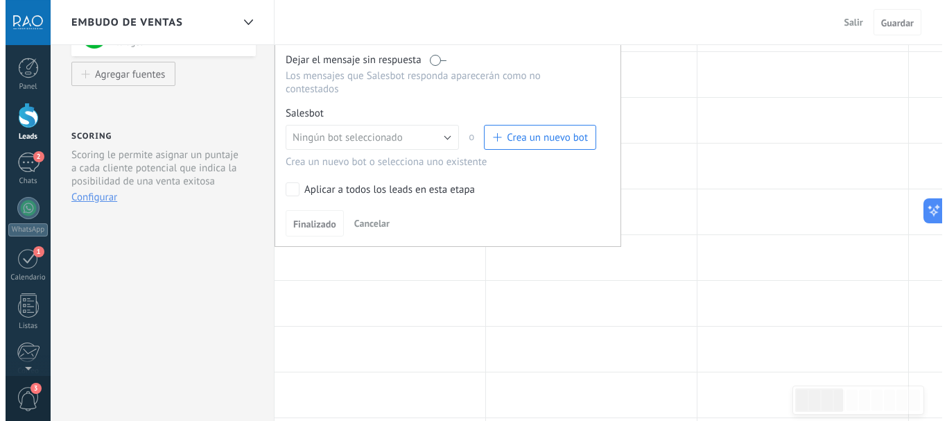
scroll to position [277, 0]
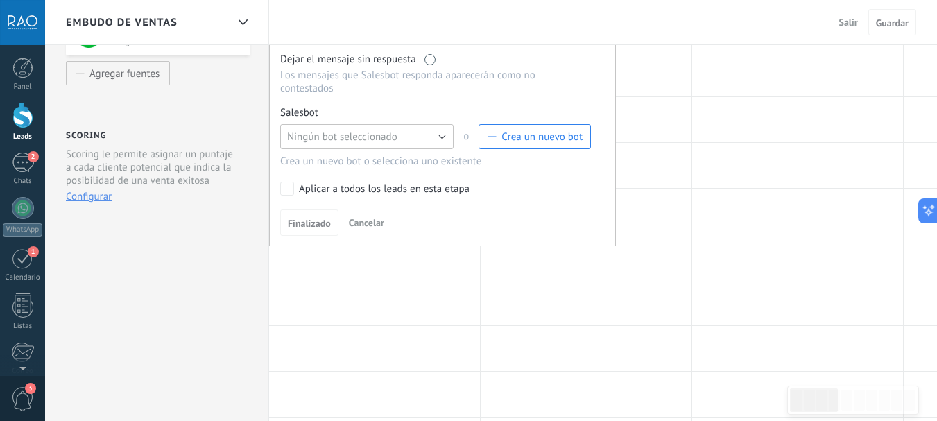
click at [340, 146] on button "Ningún bot seleccionado" at bounding box center [366, 136] width 173 height 25
click at [336, 161] on span "Salesbot #3" at bounding box center [360, 160] width 177 height 13
click at [346, 115] on link "Gestionar" at bounding box center [345, 113] width 37 height 12
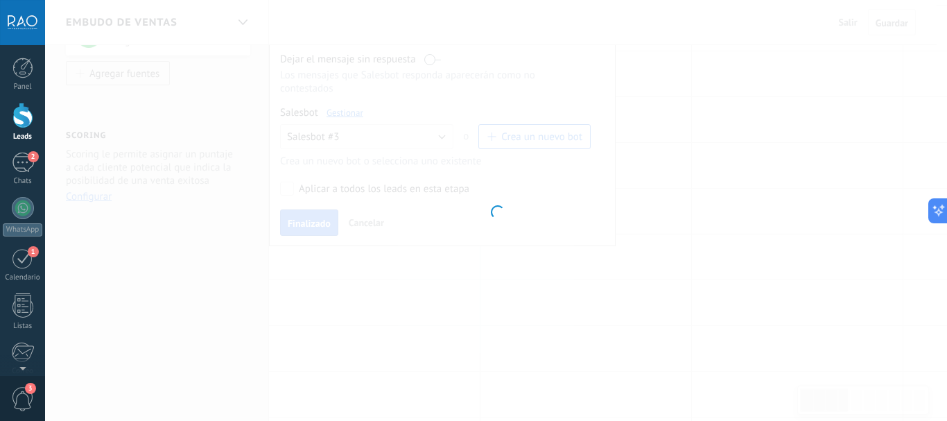
type input "**********"
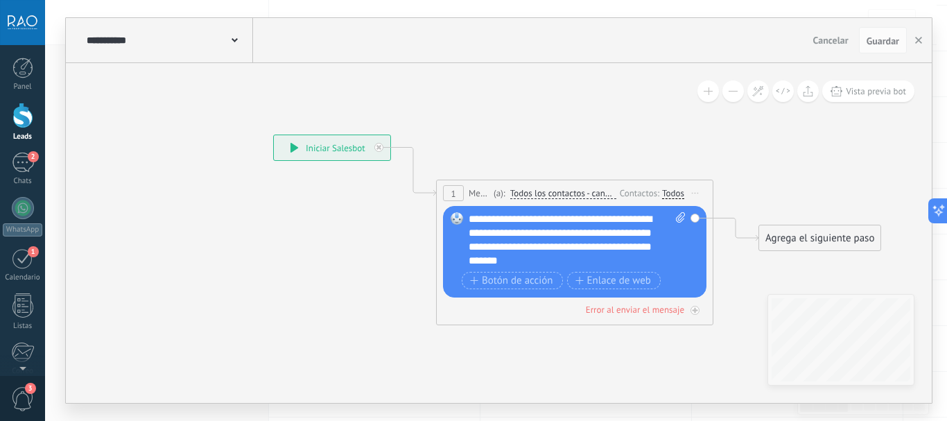
drag, startPoint x: 444, startPoint y: 311, endPoint x: 334, endPoint y: 283, distance: 114.5
click at [334, 284] on icon at bounding box center [554, 230] width 1254 height 884
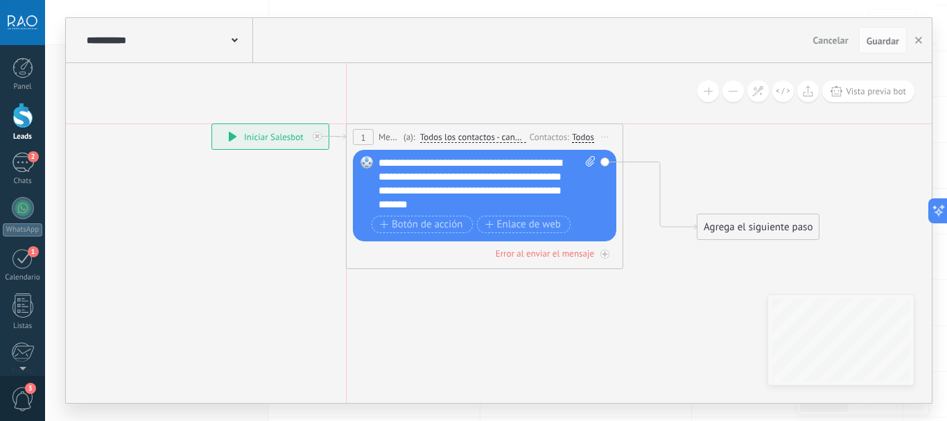
drag, startPoint x: 414, startPoint y: 156, endPoint x: 383, endPoint y: 132, distance: 39.5
click at [383, 132] on div "1 Mensaje ******* (a): Todos los contactos - canales seleccionados Todos los co…" at bounding box center [485, 137] width 276 height 26
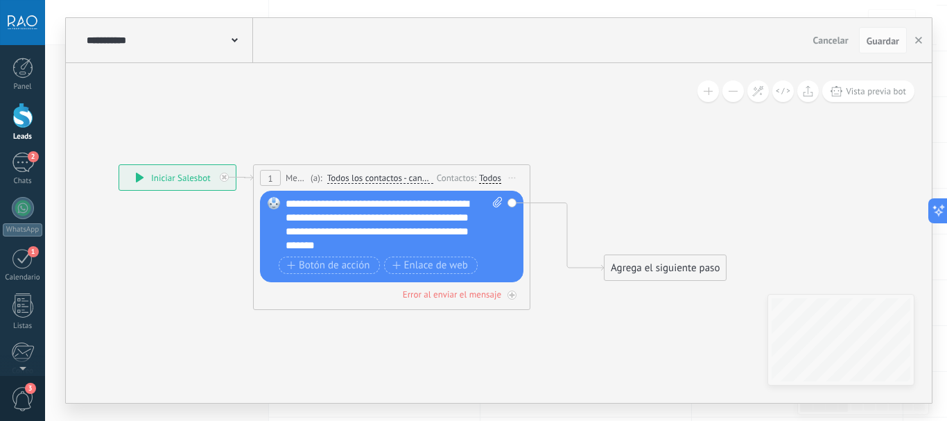
drag, startPoint x: 579, startPoint y: 105, endPoint x: 451, endPoint y: 135, distance: 131.0
click at [452, 135] on icon at bounding box center [399, 237] width 1254 height 839
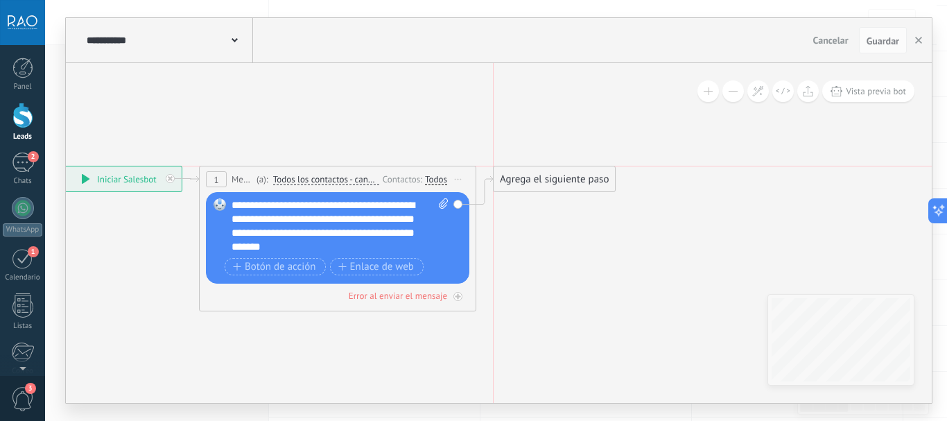
drag, startPoint x: 595, startPoint y: 263, endPoint x: 539, endPoint y: 171, distance: 107.0
click at [539, 171] on div "Agrega el siguiente paso" at bounding box center [554, 179] width 121 height 23
click at [546, 243] on icon at bounding box center [316, 238] width 1197 height 839
click at [279, 271] on span "Botón de acción" at bounding box center [274, 266] width 83 height 11
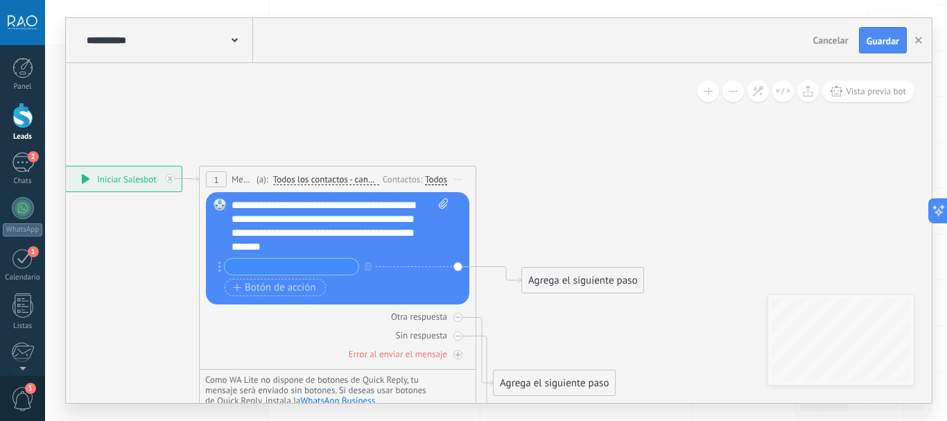
click at [297, 268] on input "text" at bounding box center [292, 267] width 134 height 16
type input "****"
click at [288, 291] on span "Botón de acción" at bounding box center [274, 287] width 83 height 11
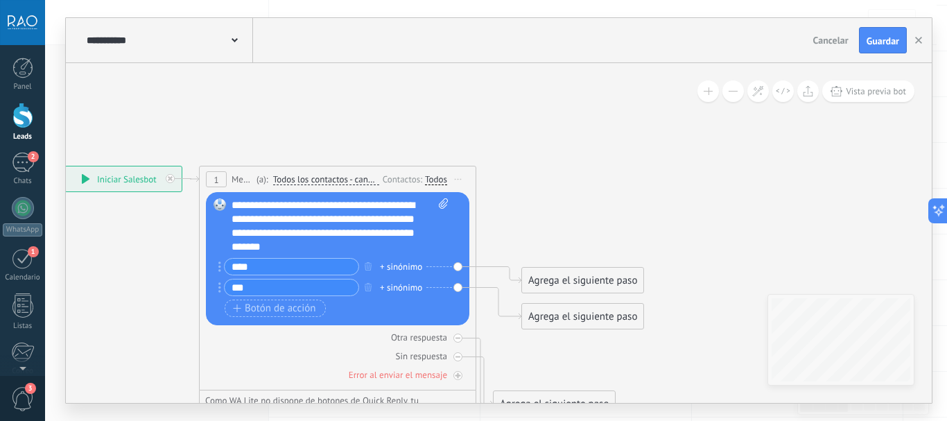
type input "***"
click at [410, 268] on div "+ sinónimo" at bounding box center [401, 267] width 42 height 14
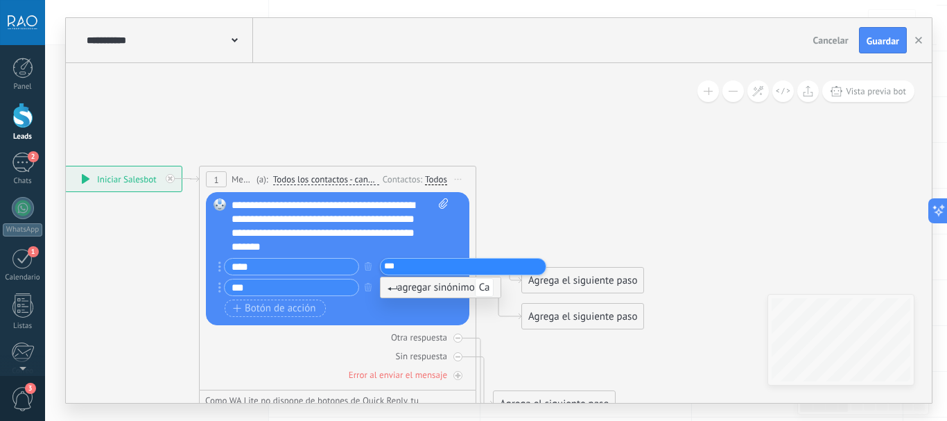
type input "****"
type input "*"
type input "****"
type input "**********"
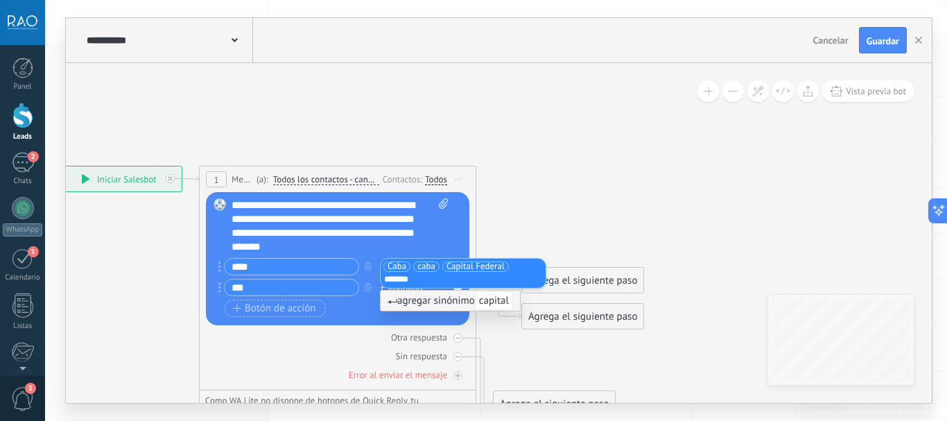
type input "*******"
type input "**********"
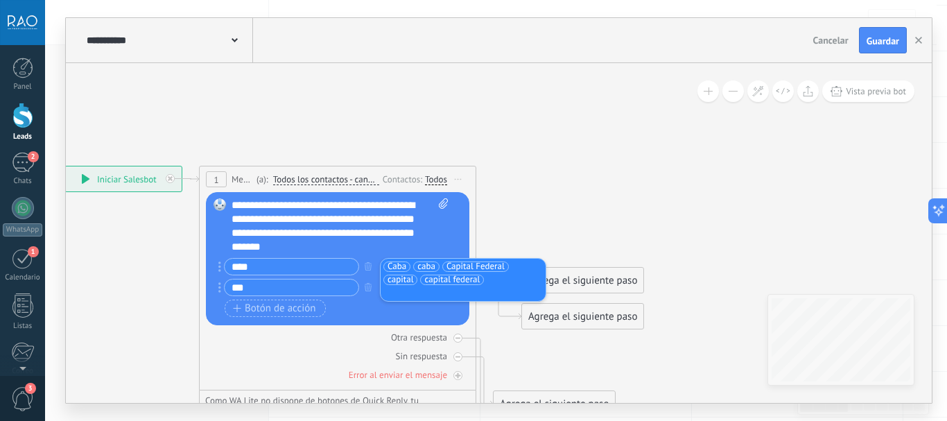
click at [426, 232] on div "**********" at bounding box center [340, 225] width 217 height 55
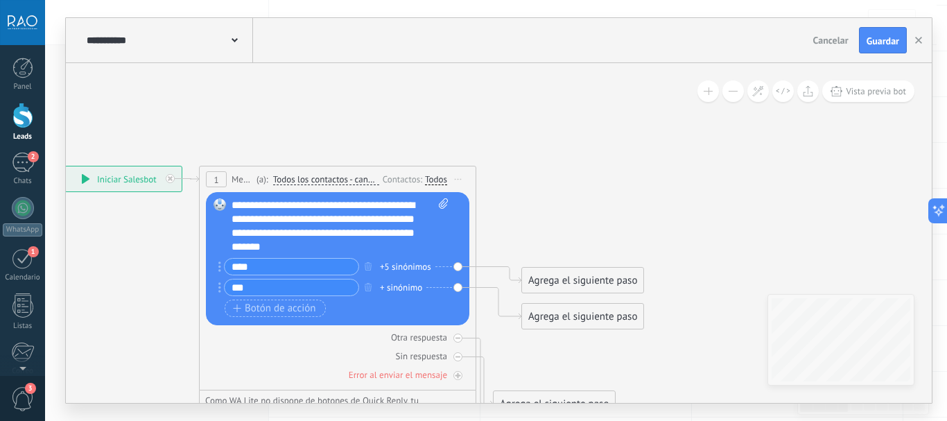
click at [390, 287] on div "+ sinónimo" at bounding box center [401, 288] width 42 height 14
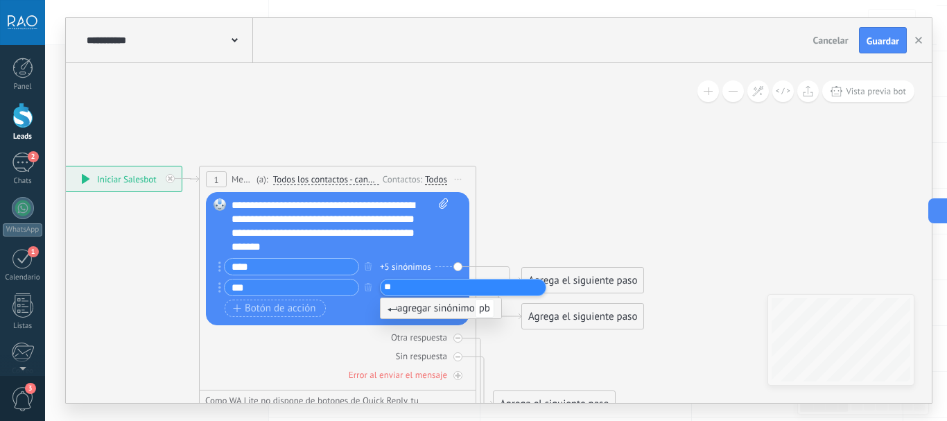
type input "***"
type input "*********"
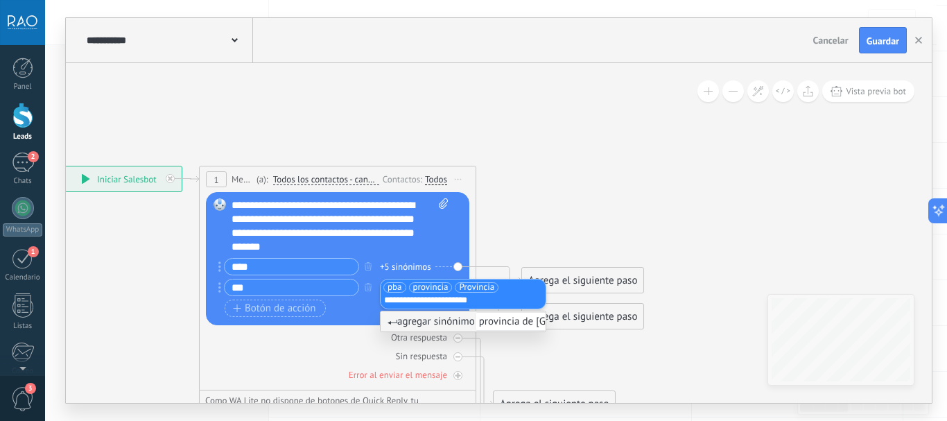
type input "**********"
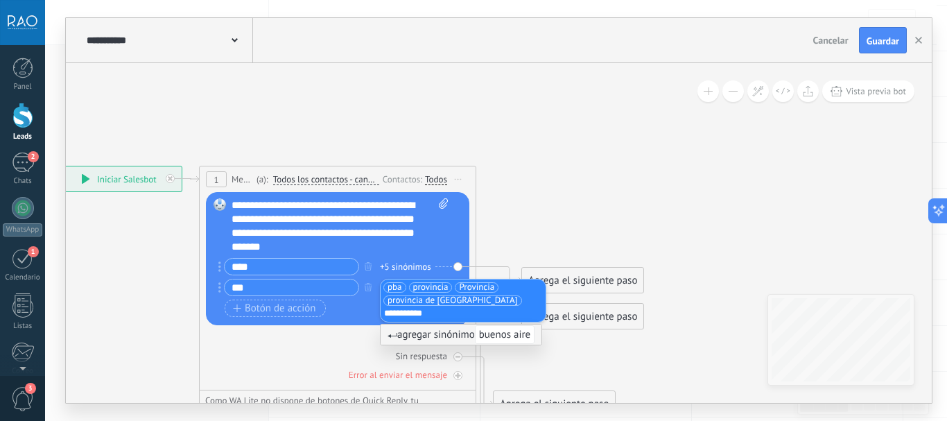
type input "**********"
type input "*"
type input "****"
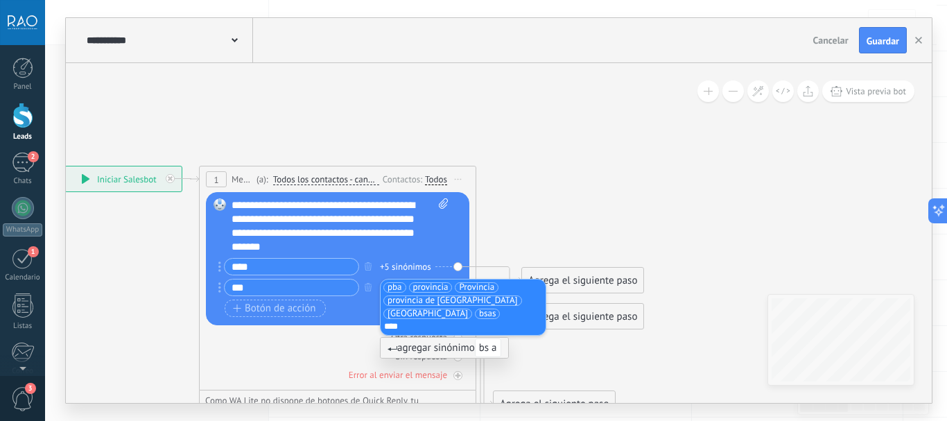
type input "*****"
click at [539, 241] on icon at bounding box center [331, 309] width 1226 height 980
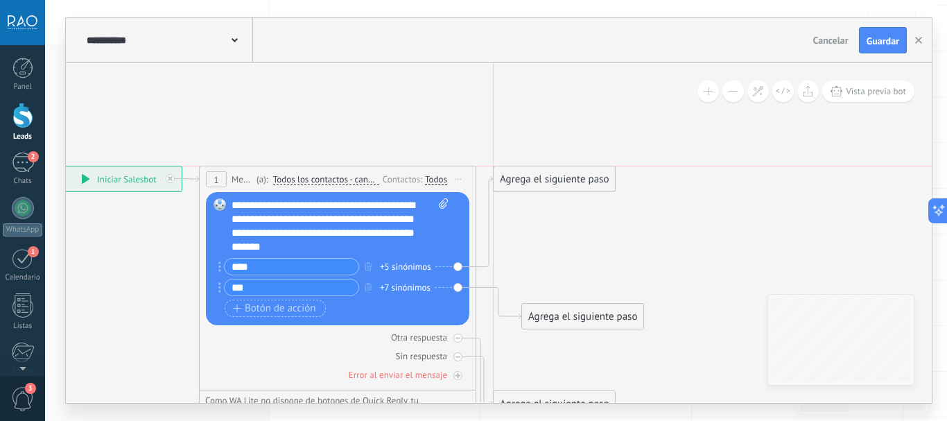
drag, startPoint x: 573, startPoint y: 282, endPoint x: 544, endPoint y: 180, distance: 106.0
click at [544, 180] on div "Agrega el siguiente paso" at bounding box center [554, 179] width 121 height 23
drag, startPoint x: 545, startPoint y: 318, endPoint x: 541, endPoint y: 343, distance: 25.3
click at [541, 343] on div "Agrega el siguiente paso" at bounding box center [582, 337] width 121 height 23
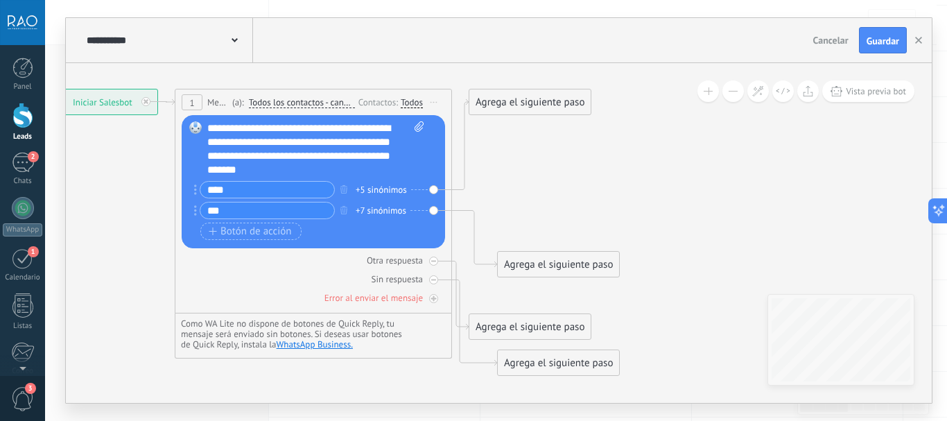
drag, startPoint x: 517, startPoint y: 341, endPoint x: 492, endPoint y: 297, distance: 50.0
click at [492, 297] on icon at bounding box center [307, 232] width 1226 height 980
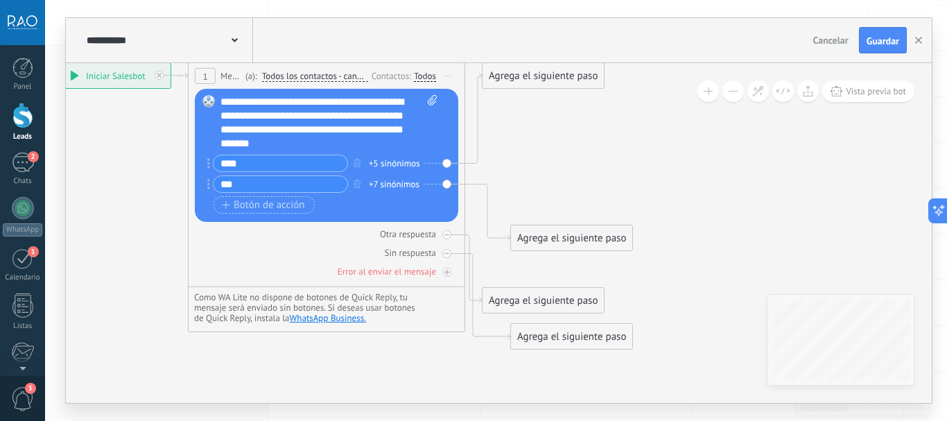
drag, startPoint x: 540, startPoint y: 297, endPoint x: 556, endPoint y: 268, distance: 33.2
click at [556, 268] on icon at bounding box center [320, 206] width 1226 height 980
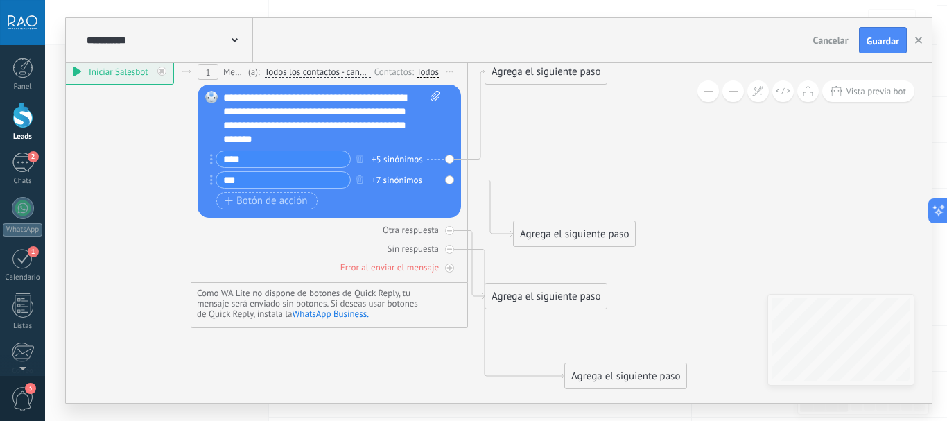
drag, startPoint x: 550, startPoint y: 328, endPoint x: 600, endPoint y: 377, distance: 69.6
click at [600, 374] on div "Agrega el siguiente paso" at bounding box center [625, 376] width 121 height 23
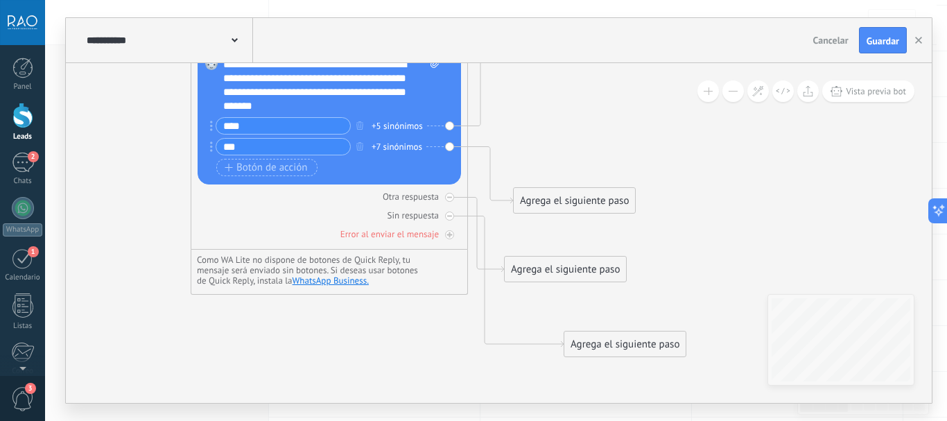
drag, startPoint x: 535, startPoint y: 259, endPoint x: 573, endPoint y: 267, distance: 38.9
click at [573, 267] on div "Agrega el siguiente paso" at bounding box center [565, 269] width 121 height 23
click at [560, 273] on div "Agrega el siguiente paso" at bounding box center [574, 277] width 121 height 23
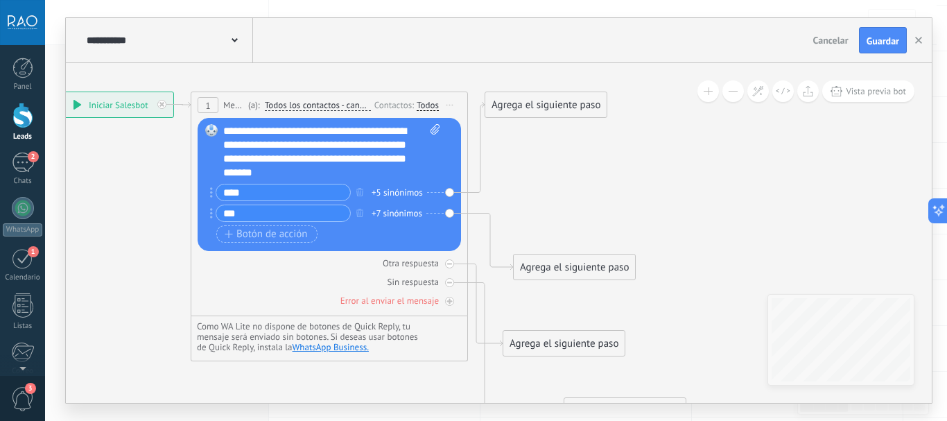
click at [550, 110] on div "Agrega el siguiente paso" at bounding box center [545, 105] width 121 height 23
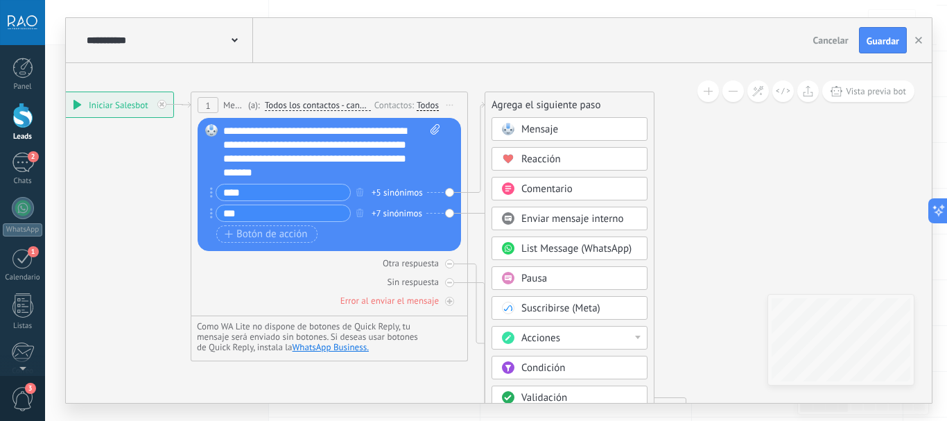
click at [542, 283] on span "Pausa" at bounding box center [534, 278] width 26 height 13
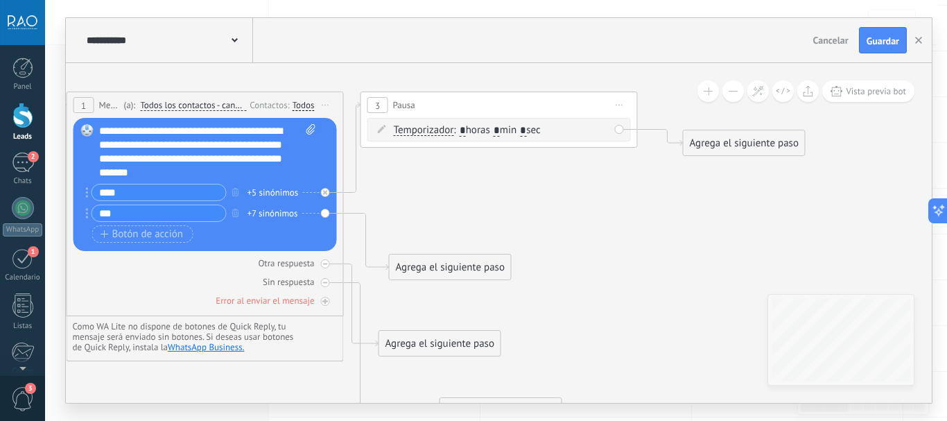
click at [526, 131] on input "*" at bounding box center [523, 131] width 6 height 11
type input "**"
click at [500, 132] on input "*" at bounding box center [497, 131] width 6 height 11
click at [501, 128] on span ": * horas * min ** sec" at bounding box center [499, 129] width 92 height 13
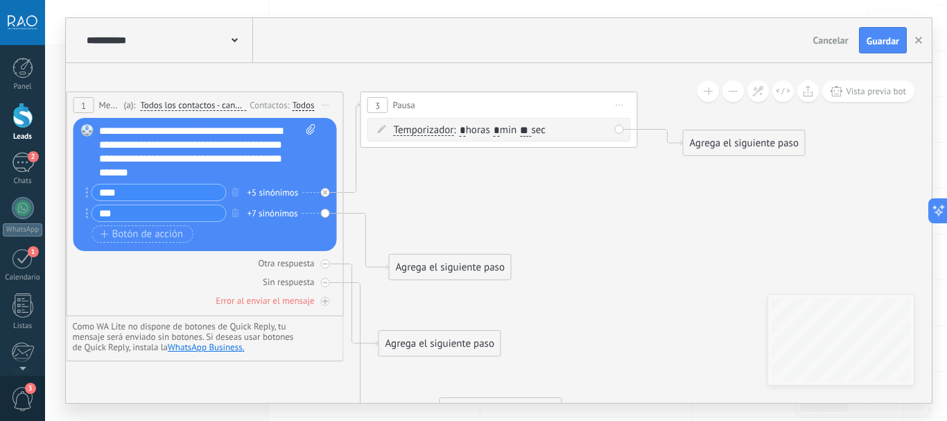
drag, startPoint x: 502, startPoint y: 130, endPoint x: 510, endPoint y: 130, distance: 8.3
click at [510, 130] on span ": * horas * min ** sec" at bounding box center [499, 129] width 92 height 13
type input "*"
click at [594, 177] on icon at bounding box center [345, 258] width 1520 height 1026
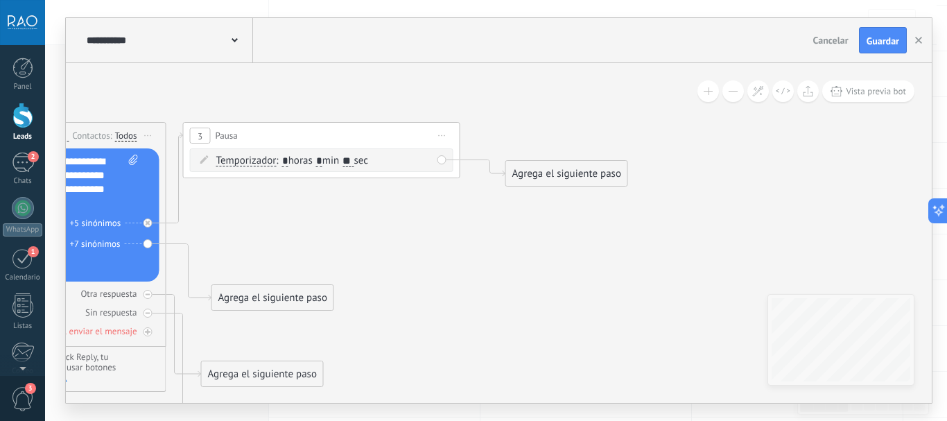
drag, startPoint x: 712, startPoint y: 197, endPoint x: 548, endPoint y: 235, distance: 168.7
click at [548, 238] on icon at bounding box center [168, 288] width 1520 height 1026
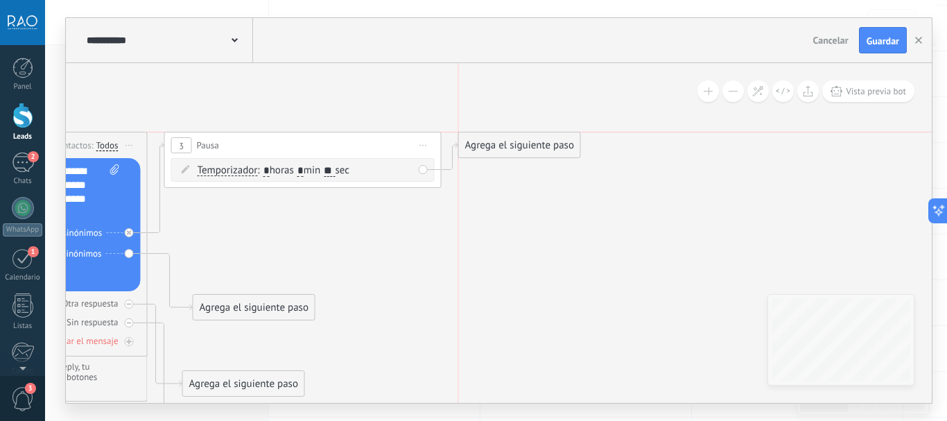
drag, startPoint x: 556, startPoint y: 184, endPoint x: 532, endPoint y: 145, distance: 46.4
click at [532, 145] on div "Agrega el siguiente paso" at bounding box center [519, 145] width 121 height 23
click at [532, 147] on div "Agrega el siguiente paso" at bounding box center [519, 145] width 121 height 23
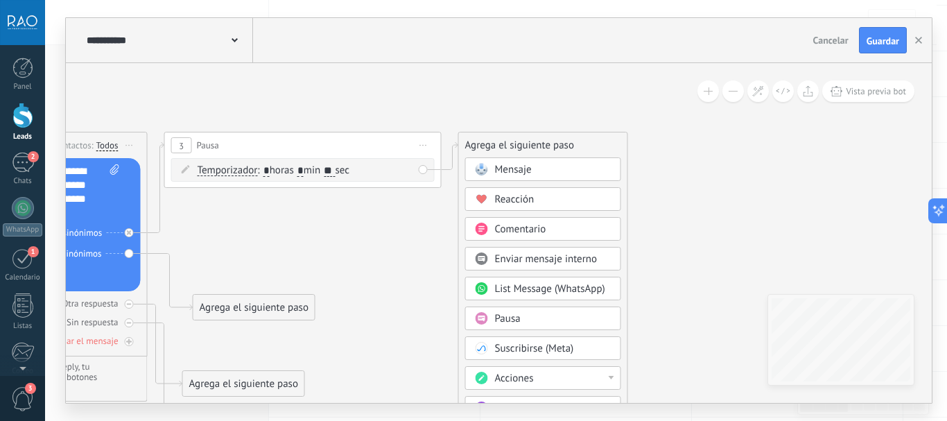
click at [514, 167] on span "Mensaje" at bounding box center [513, 169] width 37 height 13
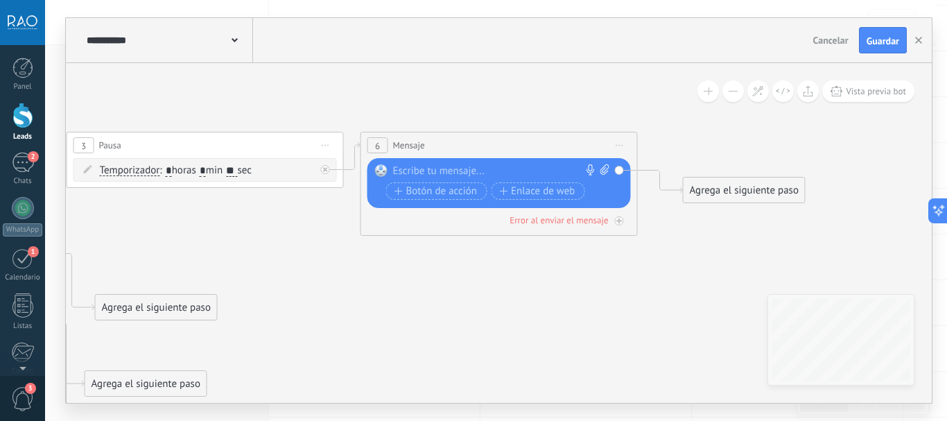
click at [446, 170] on div at bounding box center [496, 171] width 206 height 14
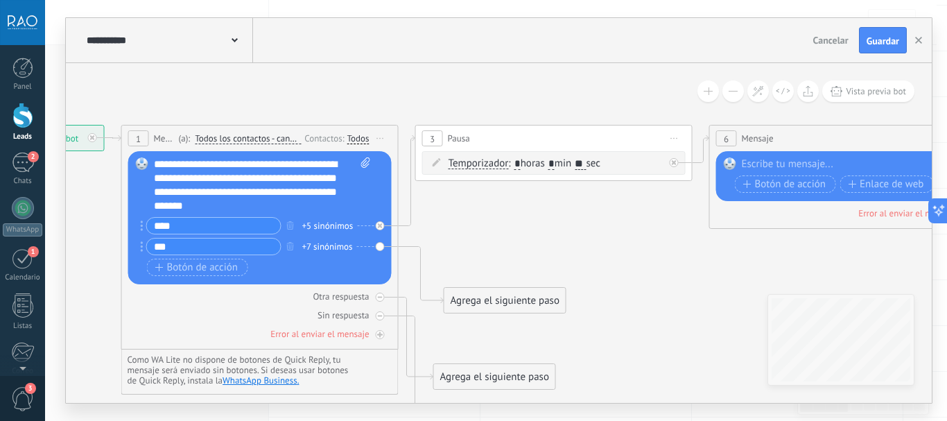
drag, startPoint x: 178, startPoint y: 234, endPoint x: 521, endPoint y: 226, distance: 343.3
click at [521, 226] on icon at bounding box center [547, 291] width 1814 height 1026
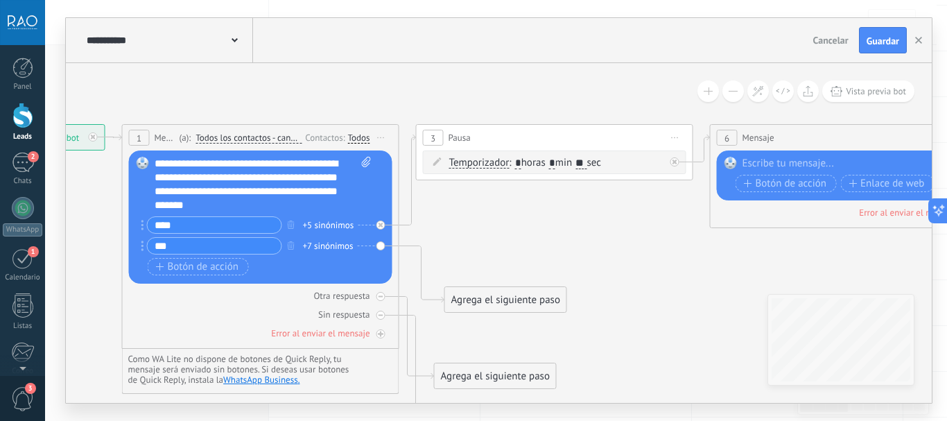
drag, startPoint x: 492, startPoint y: 241, endPoint x: 484, endPoint y: 209, distance: 32.8
click at [484, 209] on icon at bounding box center [548, 290] width 1814 height 1026
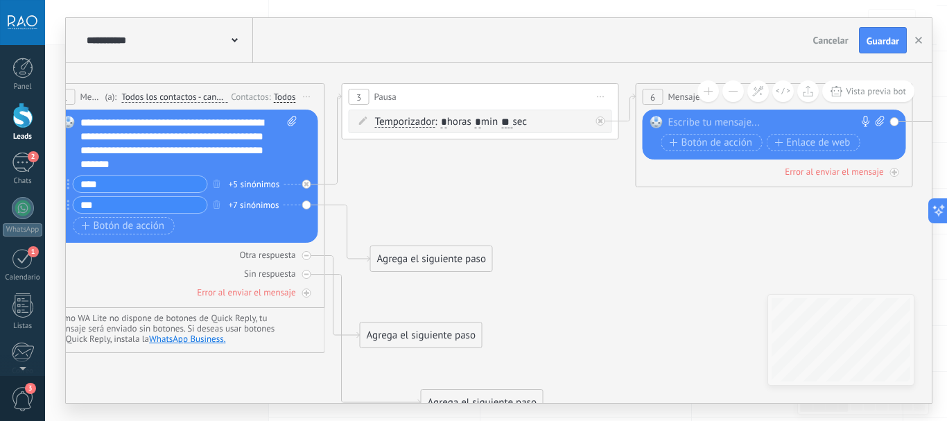
drag, startPoint x: 578, startPoint y: 191, endPoint x: 509, endPoint y: 199, distance: 69.8
click at [512, 190] on icon at bounding box center [474, 250] width 1814 height 1026
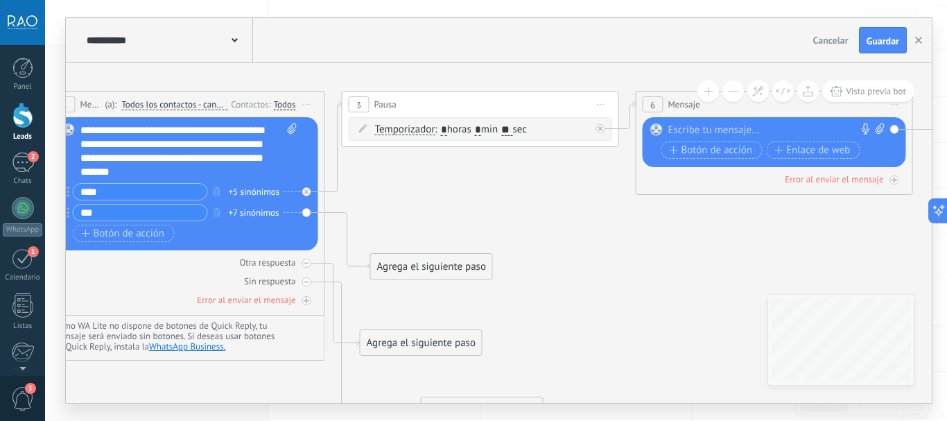
click at [506, 205] on icon at bounding box center [474, 257] width 1814 height 1026
drag, startPoint x: 489, startPoint y: 99, endPoint x: 435, endPoint y: 180, distance: 96.9
click at [435, 180] on icon at bounding box center [474, 257] width 1814 height 1026
click at [444, 95] on div "3 Pausa ***** Iniciar vista previa aquí Cambiar nombre Duplicar [GEOGRAPHIC_DAT…" at bounding box center [481, 105] width 276 height 26
click at [392, 214] on icon at bounding box center [474, 257] width 1814 height 1026
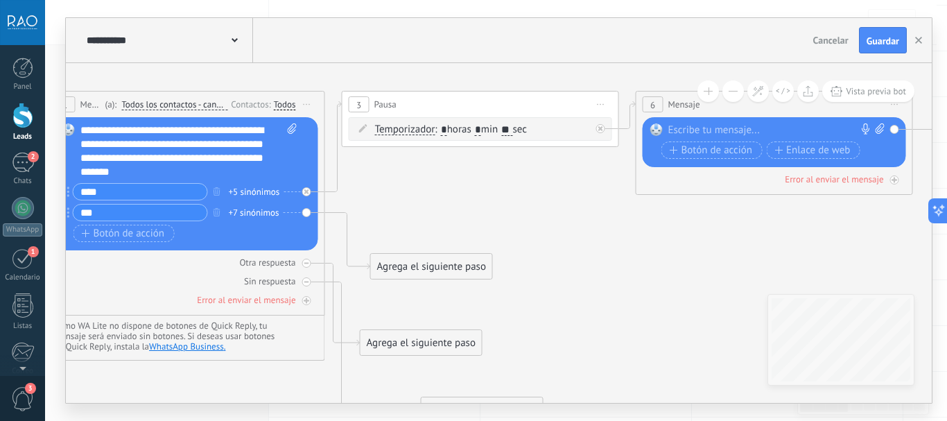
click at [400, 270] on div "Agrega el siguiente paso" at bounding box center [431, 266] width 121 height 23
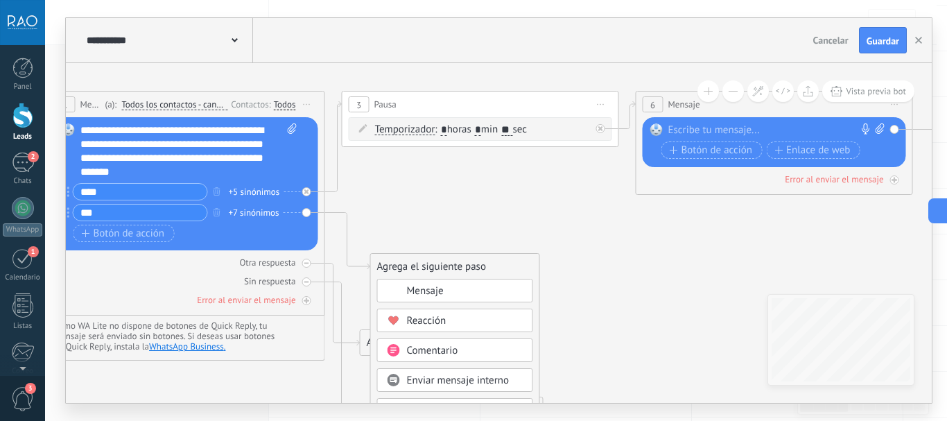
click at [444, 209] on icon at bounding box center [474, 257] width 1814 height 1026
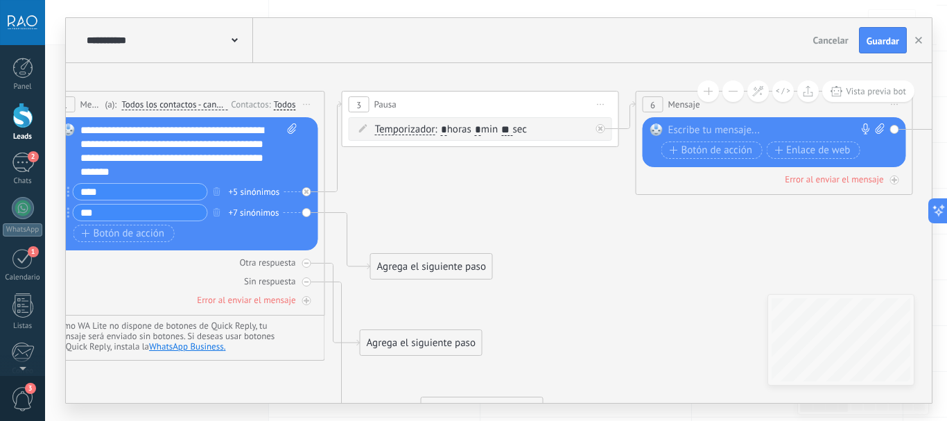
click at [297, 210] on div "Reemplazar Quitar Convertir a mensaje de voz Arrastre la imagen aquí para adjun…" at bounding box center [186, 183] width 263 height 133
click at [291, 212] on div "*** +7 sinónimos" at bounding box center [178, 212] width 223 height 17
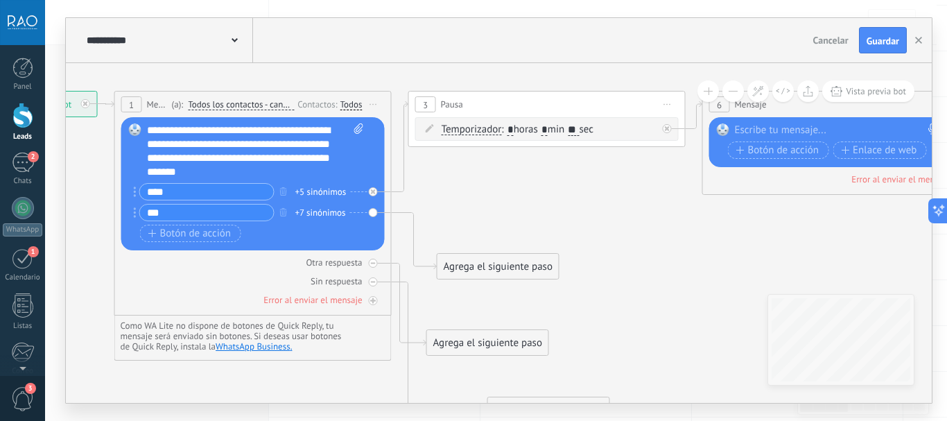
drag, startPoint x: 389, startPoint y: 196, endPoint x: 460, endPoint y: 196, distance: 71.4
click at [460, 196] on icon at bounding box center [540, 257] width 1814 height 1026
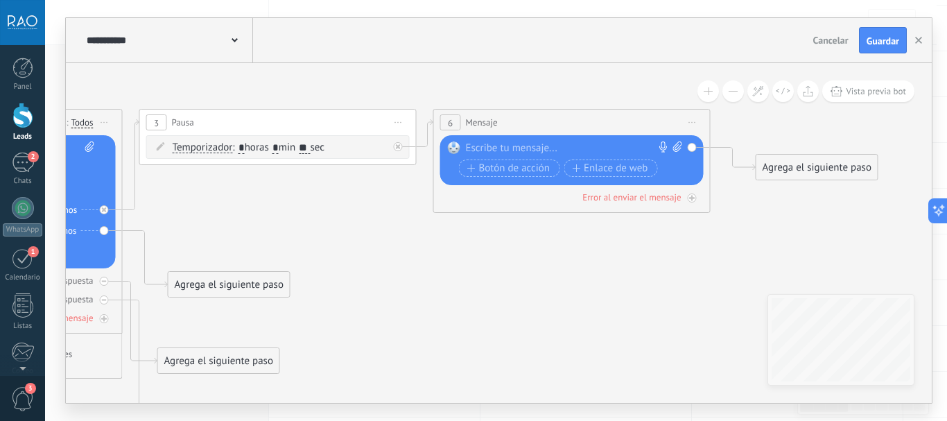
drag, startPoint x: 633, startPoint y: 188, endPoint x: 367, endPoint y: 207, distance: 266.9
click at [367, 207] on icon at bounding box center [271, 275] width 1814 height 1026
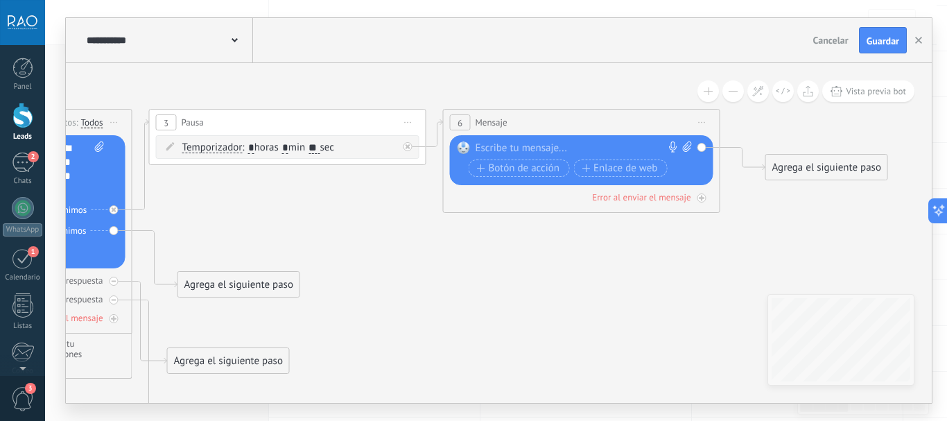
drag, startPoint x: 221, startPoint y: 216, endPoint x: 402, endPoint y: 214, distance: 181.0
click at [401, 214] on icon at bounding box center [281, 275] width 1814 height 1026
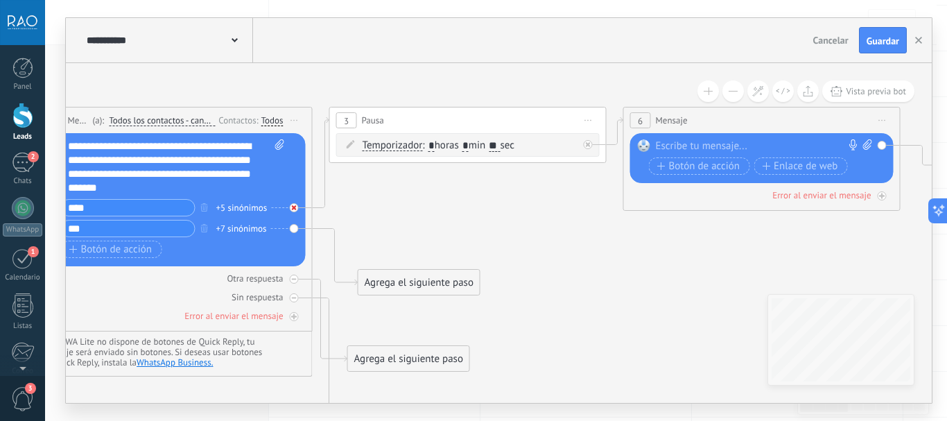
click at [293, 209] on icon at bounding box center [294, 207] width 5 height 5
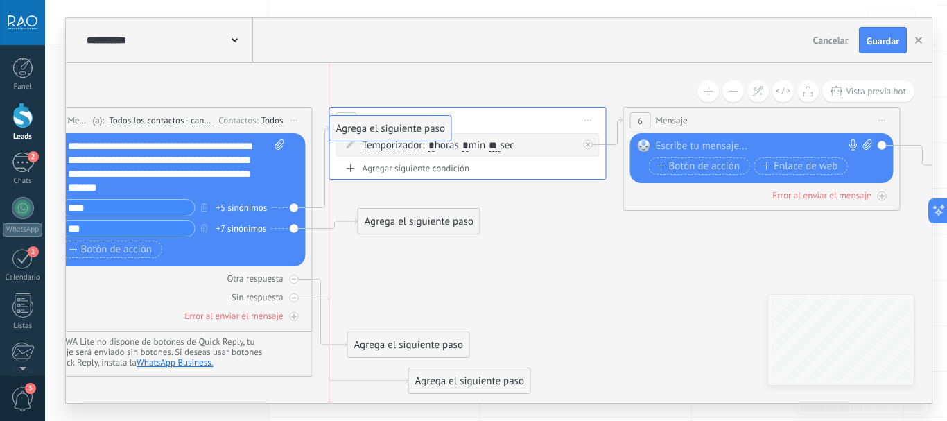
drag, startPoint x: 393, startPoint y: 255, endPoint x: 371, endPoint y: 126, distance: 130.9
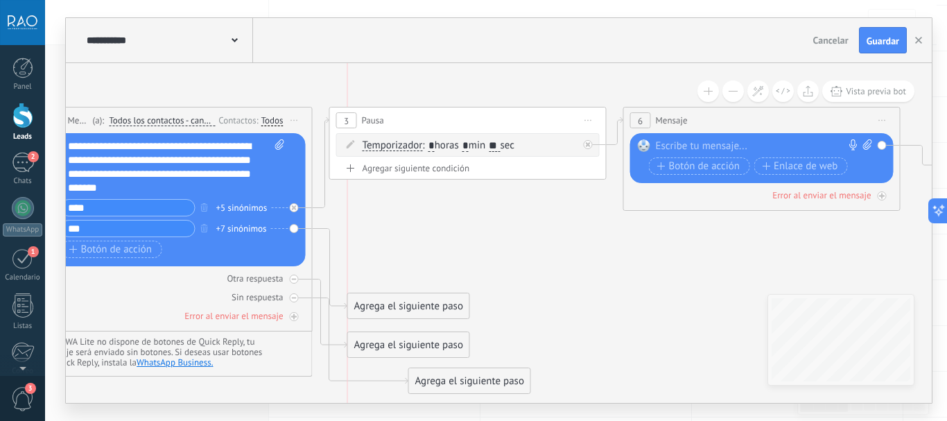
drag, startPoint x: 386, startPoint y: 219, endPoint x: 372, endPoint y: 304, distance: 85.7
click at [372, 304] on div "Agrega el siguiente paso" at bounding box center [408, 306] width 121 height 23
drag, startPoint x: 401, startPoint y: 290, endPoint x: 420, endPoint y: 286, distance: 19.0
click at [420, 286] on div "Agrega el siguiente paso" at bounding box center [448, 290] width 121 height 23
drag, startPoint x: 293, startPoint y: 225, endPoint x: 300, endPoint y: 211, distance: 16.1
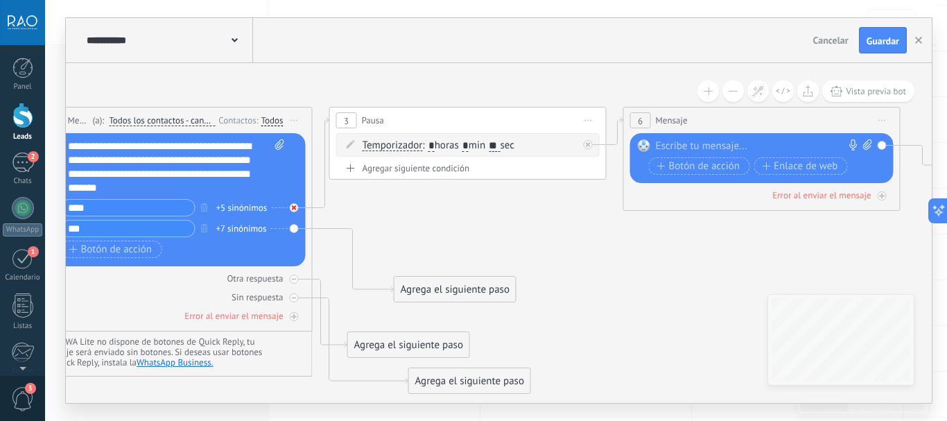
click at [300, 211] on div "Reemplazar Quitar Convertir a mensaje de voz Arrastre la imagen aquí para adjun…" at bounding box center [173, 199] width 263 height 133
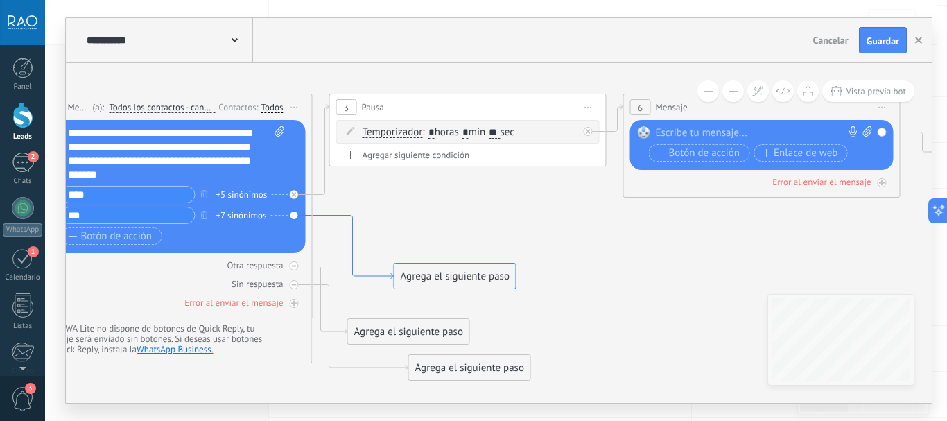
drag, startPoint x: 322, startPoint y: 227, endPoint x: 322, endPoint y: 214, distance: 13.2
click at [322, 216] on icon at bounding box center [353, 248] width 81 height 64
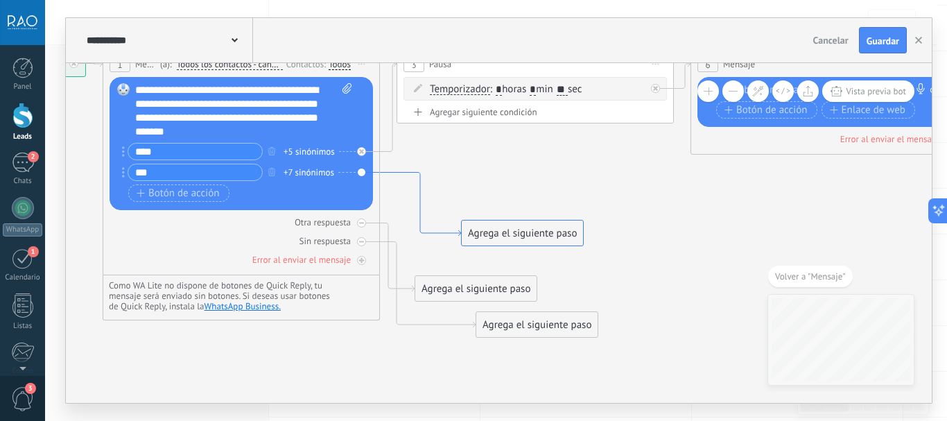
click at [322, 214] on div "1 Mensaje ******* (a): Todos los contactos - canales seleccionados Todos los co…" at bounding box center [241, 163] width 277 height 225
click at [420, 192] on icon at bounding box center [420, 205] width 81 height 64
click at [395, 133] on icon at bounding box center [388, 106] width 17 height 91
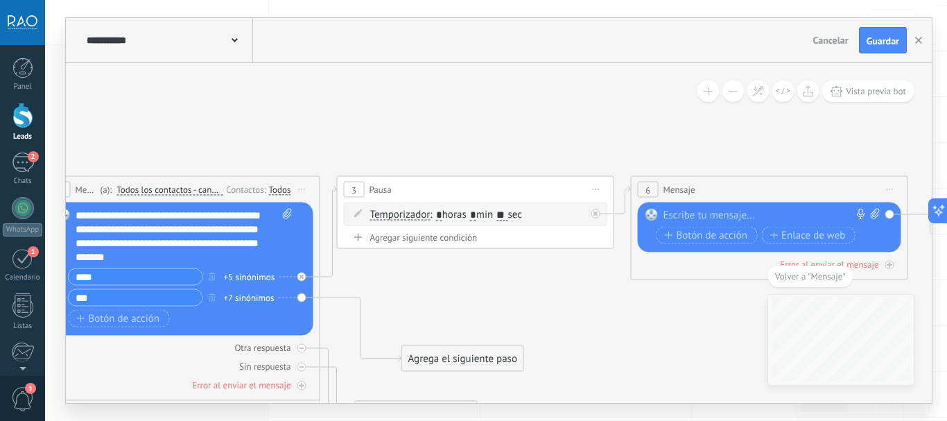
drag, startPoint x: 432, startPoint y: 166, endPoint x: 390, endPoint y: 129, distance: 56.0
click at [390, 129] on icon at bounding box center [469, 319] width 1814 height 980
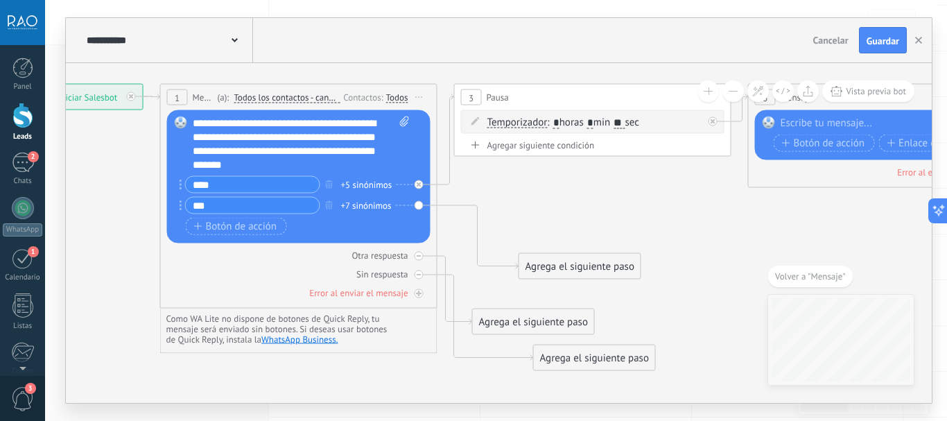
drag, startPoint x: 399, startPoint y: 182, endPoint x: 524, endPoint y: 209, distance: 127.6
click at [524, 209] on icon at bounding box center [586, 227] width 1814 height 980
drag, startPoint x: 279, startPoint y: 182, endPoint x: 233, endPoint y: 182, distance: 45.8
click at [233, 182] on input "****" at bounding box center [253, 185] width 134 height 16
click at [366, 185] on div "+5 sinónimos" at bounding box center [366, 185] width 51 height 14
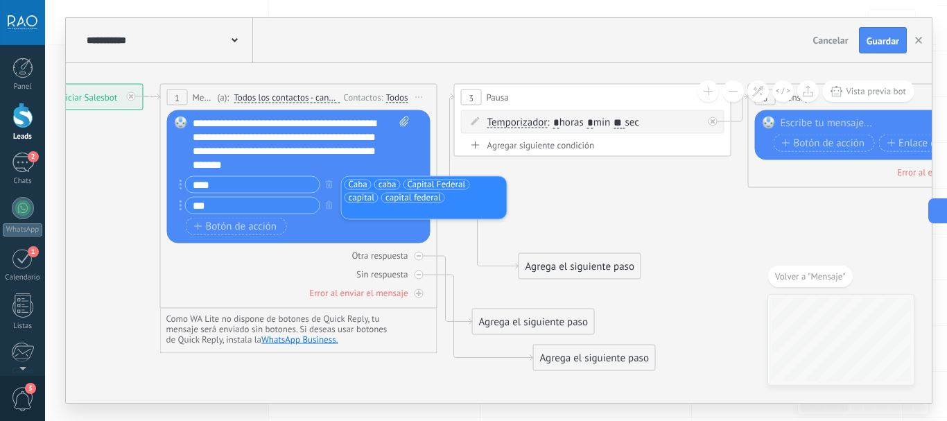
click at [614, 184] on icon at bounding box center [586, 227] width 1814 height 980
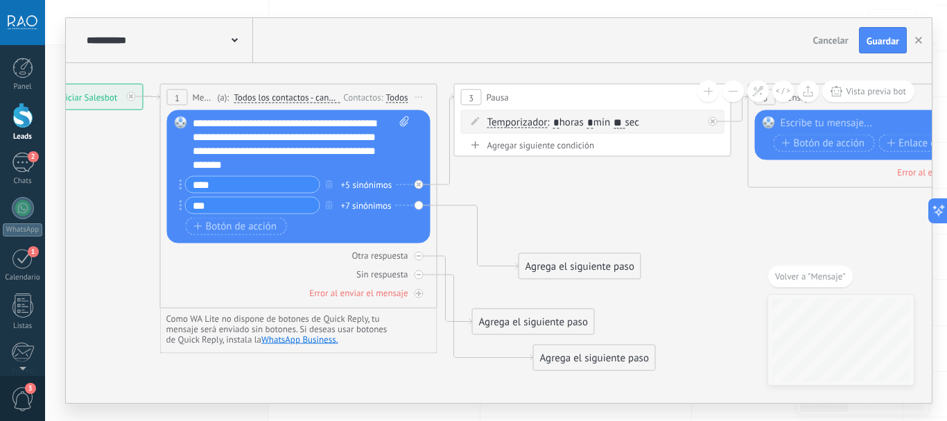
click at [401, 184] on div "**** +5 sinónimos" at bounding box center [291, 184] width 223 height 17
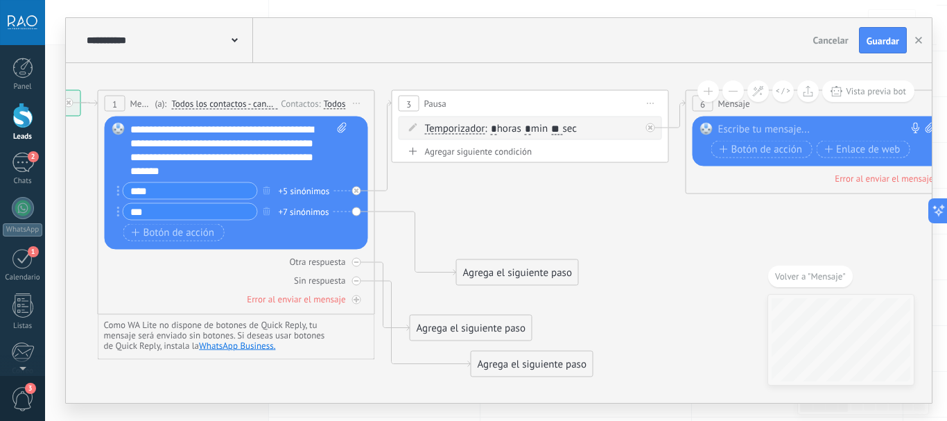
drag, startPoint x: 576, startPoint y: 184, endPoint x: 513, endPoint y: 191, distance: 62.7
click at [513, 191] on icon at bounding box center [524, 233] width 1814 height 980
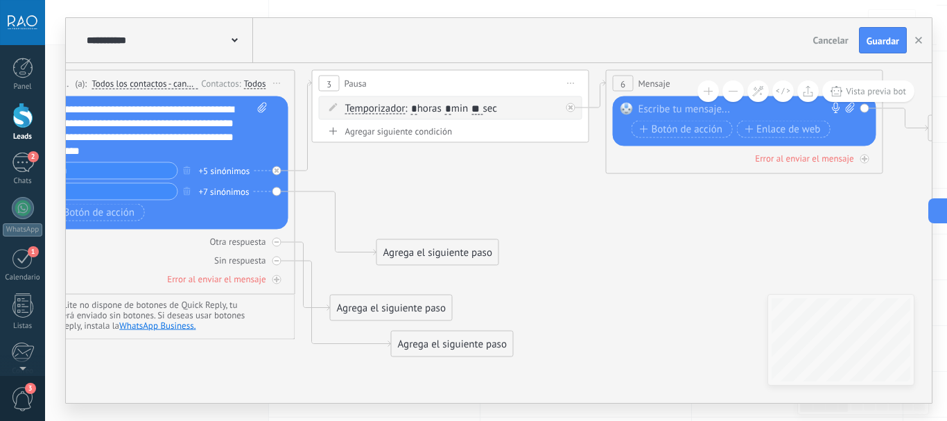
drag, startPoint x: 571, startPoint y: 222, endPoint x: 500, endPoint y: 187, distance: 79.4
click at [500, 187] on icon at bounding box center [444, 213] width 1814 height 980
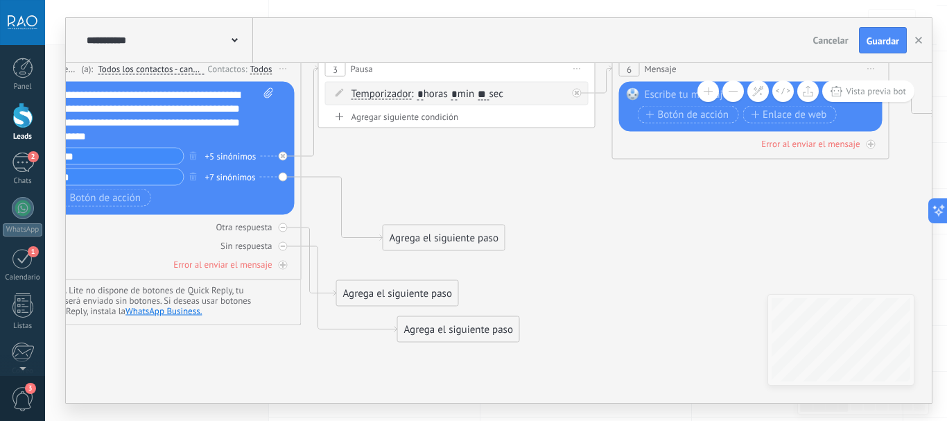
click at [433, 241] on div "Agrega el siguiente paso" at bounding box center [443, 238] width 121 height 23
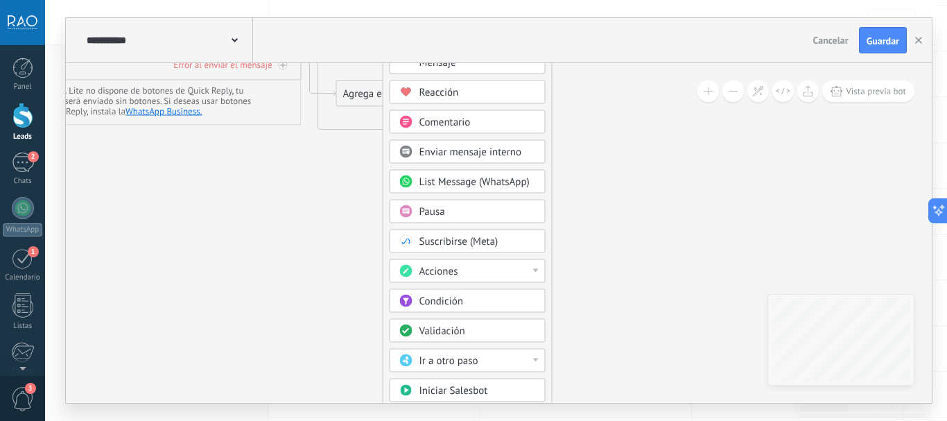
click at [448, 273] on span "Acciones" at bounding box center [439, 271] width 39 height 13
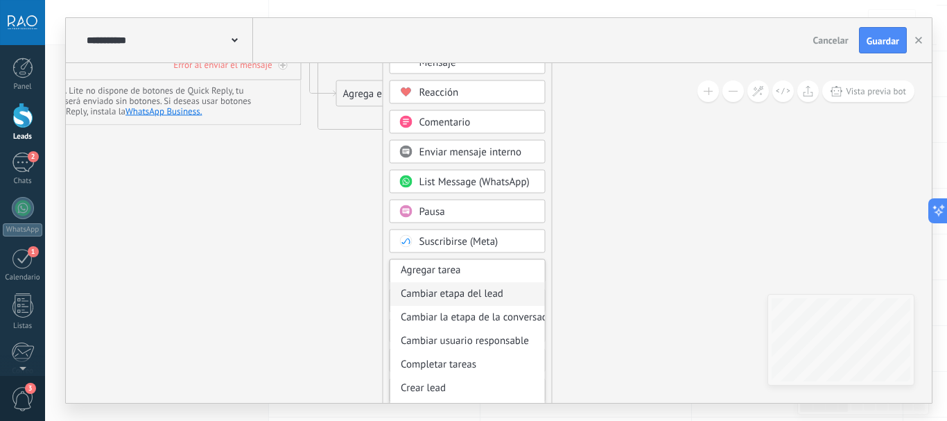
scroll to position [69, 0]
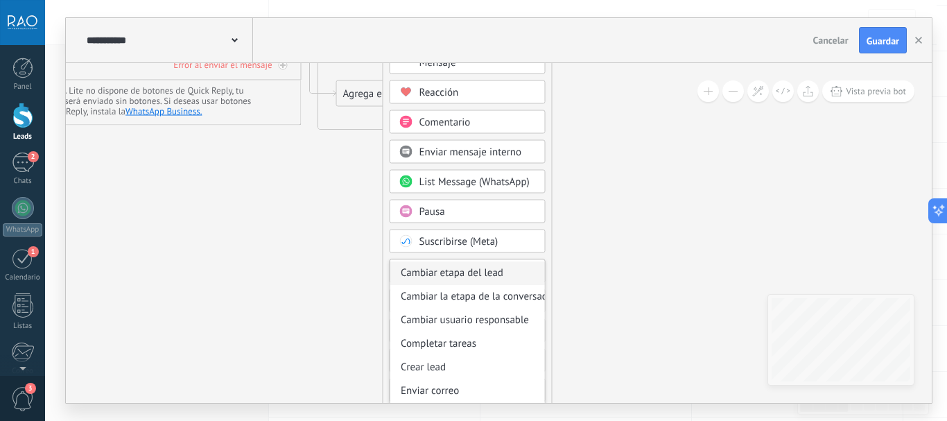
click at [474, 275] on div "Cambiar etapa del lead" at bounding box center [467, 273] width 155 height 24
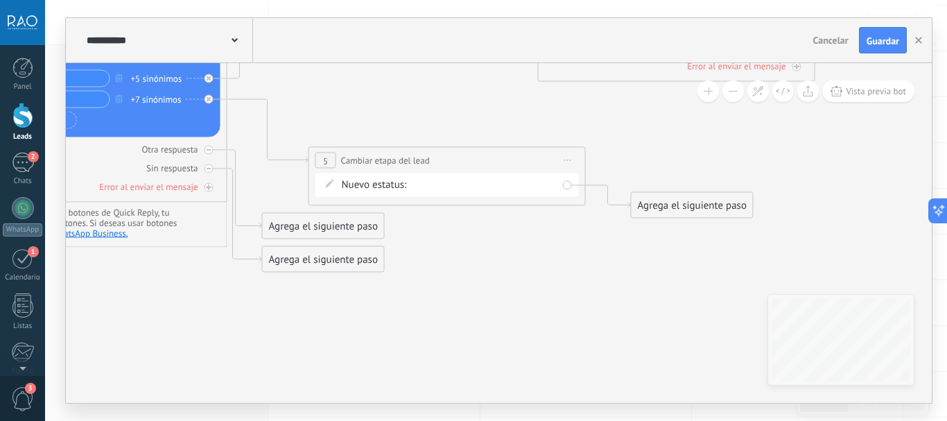
drag, startPoint x: 488, startPoint y: 189, endPoint x: 435, endPoint y: 307, distance: 130.0
click at [434, 315] on icon at bounding box center [376, 125] width 1814 height 988
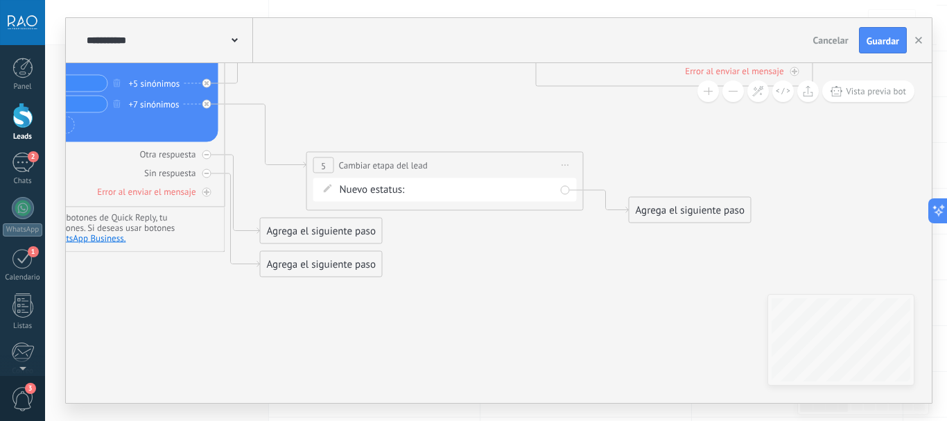
click at [0, 0] on div "Prop en caba pide tasación tasación hecha tasación enviada prop en pba delegada…" at bounding box center [0, 0] width 0 height 0
click at [0, 0] on label "Prop en caba" at bounding box center [0, 0] width 0 height 0
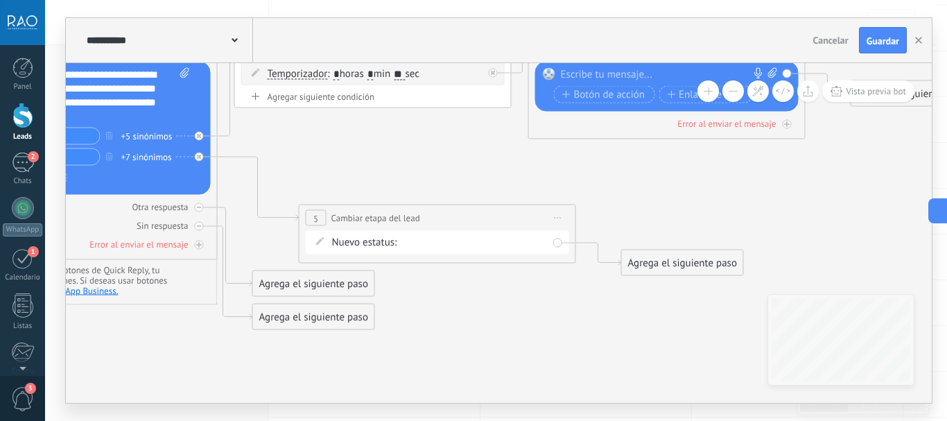
drag, startPoint x: 447, startPoint y: 111, endPoint x: 439, endPoint y: 164, distance: 53.2
click at [439, 164] on icon at bounding box center [366, 183] width 1814 height 988
click at [560, 216] on span "Iniciar vista previa aquí Cambiar nombre Duplicar [GEOGRAPHIC_DATA]" at bounding box center [558, 218] width 22 height 20
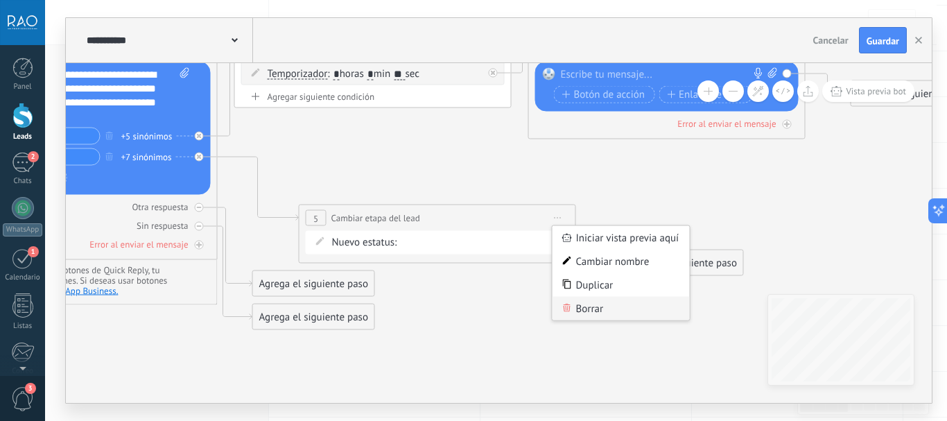
click at [587, 308] on div "Borrar" at bounding box center [621, 309] width 137 height 24
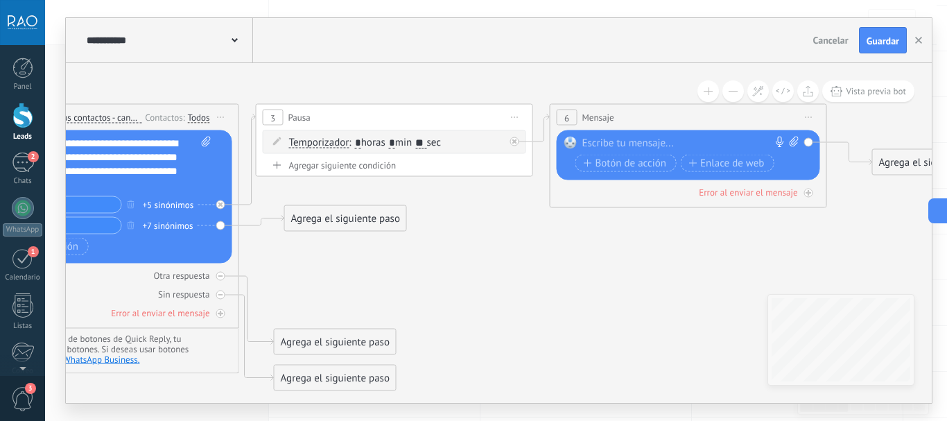
drag, startPoint x: 478, startPoint y: 165, endPoint x: 508, endPoint y: 230, distance: 71.0
click at [508, 247] on icon at bounding box center [388, 247] width 1814 height 980
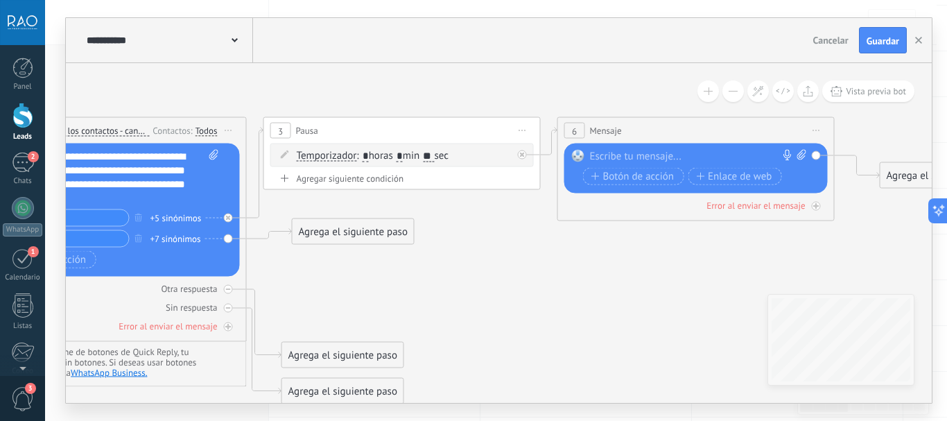
click at [522, 130] on icon at bounding box center [522, 130] width 7 height 1
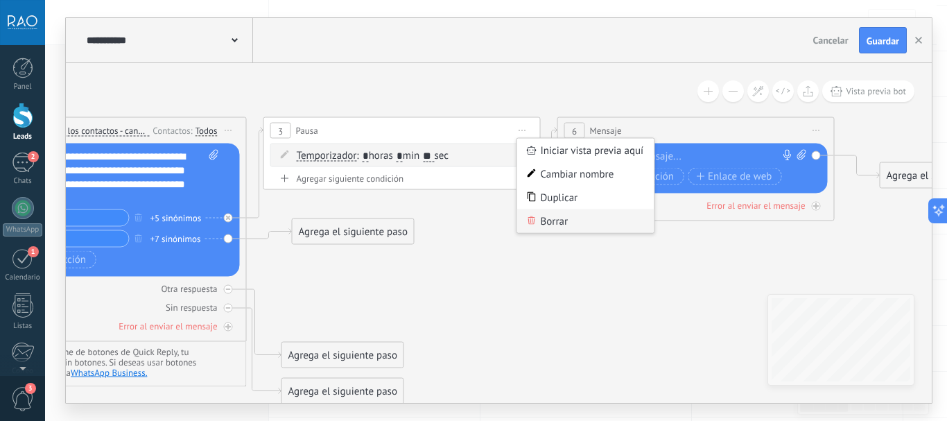
click at [551, 222] on div "Borrar" at bounding box center [585, 221] width 137 height 24
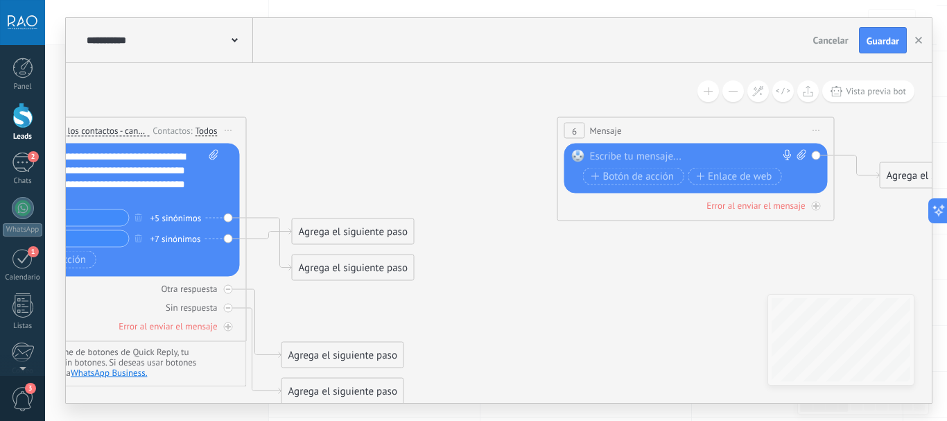
click at [813, 126] on span "Iniciar vista previa aquí Cambiar nombre Duplicar [GEOGRAPHIC_DATA]" at bounding box center [817, 131] width 22 height 20
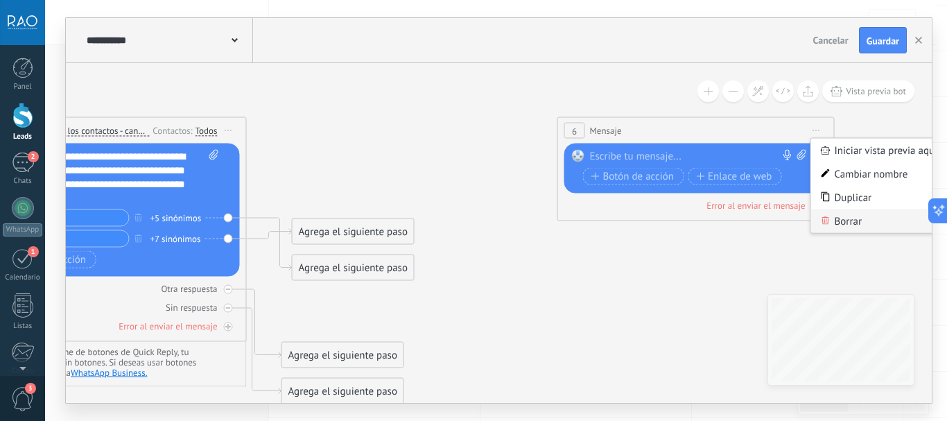
click at [842, 224] on div "Borrar" at bounding box center [879, 221] width 137 height 24
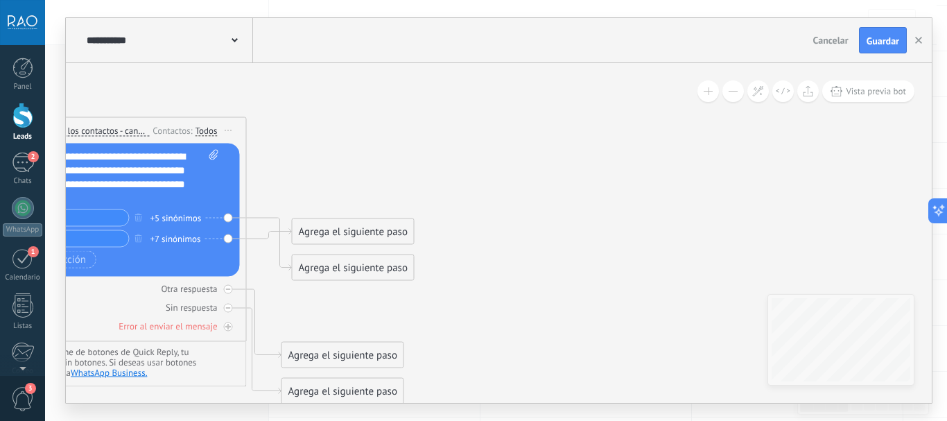
click at [512, 272] on icon at bounding box center [395, 260] width 1814 height 980
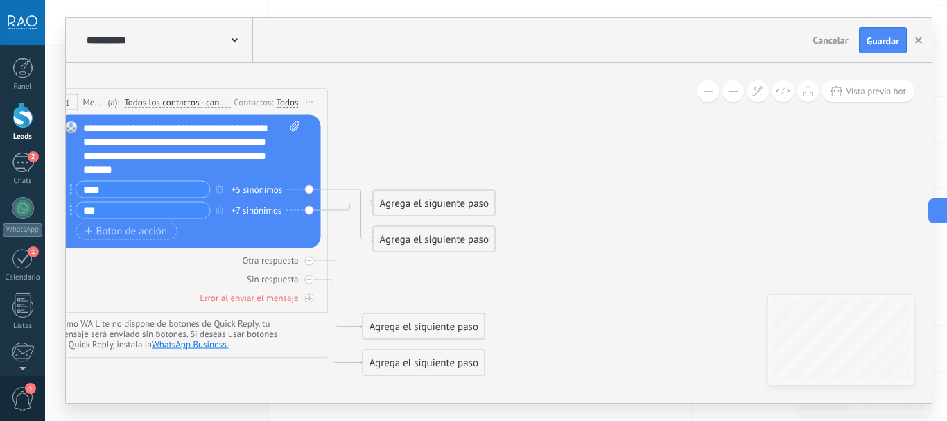
drag, startPoint x: 399, startPoint y: 169, endPoint x: 481, endPoint y: 141, distance: 85.7
click at [481, 141] on icon at bounding box center [476, 232] width 1814 height 980
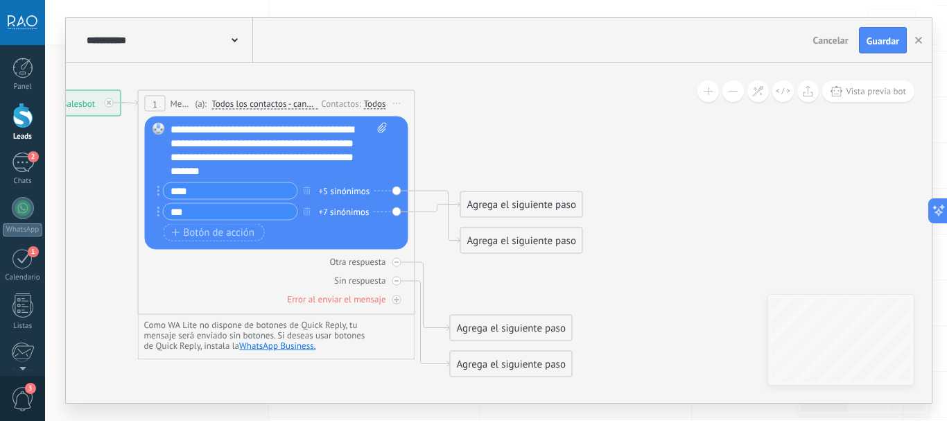
drag, startPoint x: 578, startPoint y: 187, endPoint x: 665, endPoint y: 188, distance: 87.4
click at [665, 188] on icon at bounding box center [564, 233] width 1814 height 980
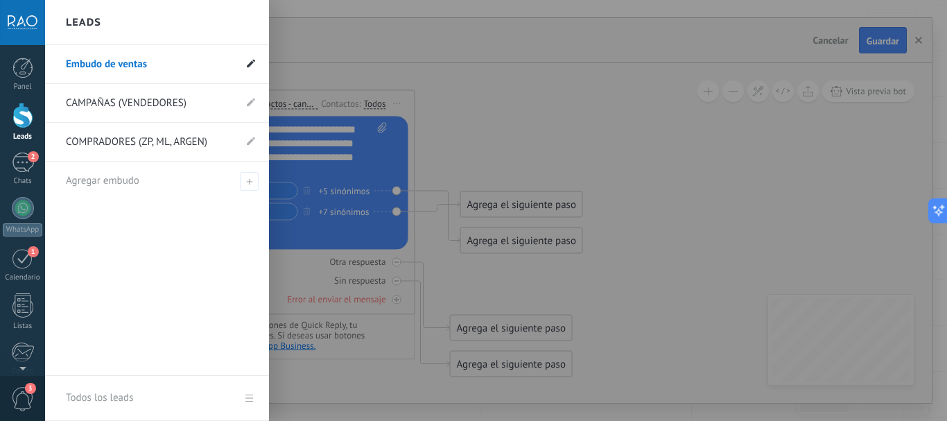
click at [251, 63] on use at bounding box center [251, 63] width 8 height 8
click at [191, 66] on input "**********" at bounding box center [150, 64] width 168 height 22
click at [201, 44] on div "Leads" at bounding box center [157, 22] width 224 height 45
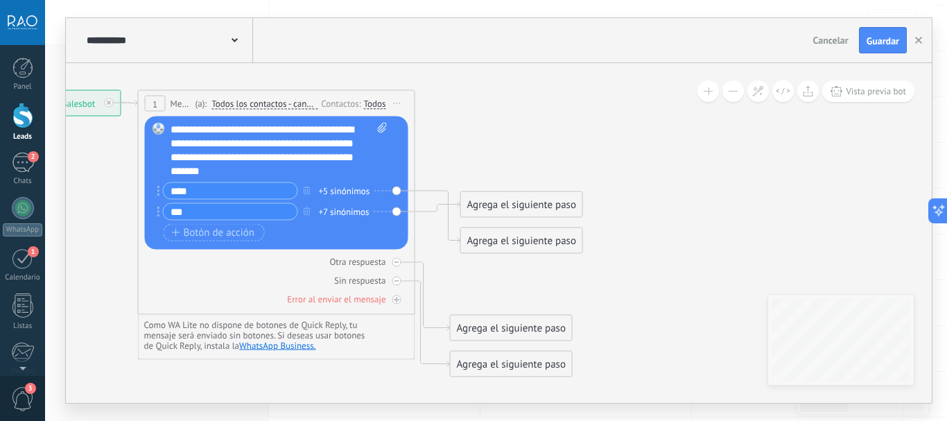
click at [239, 40] on div "**********" at bounding box center [168, 40] width 170 height 44
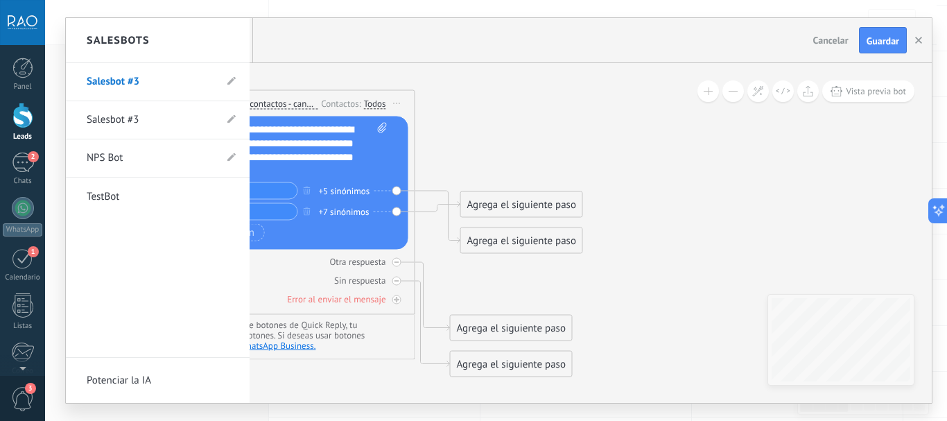
click at [308, 73] on div at bounding box center [499, 210] width 866 height 385
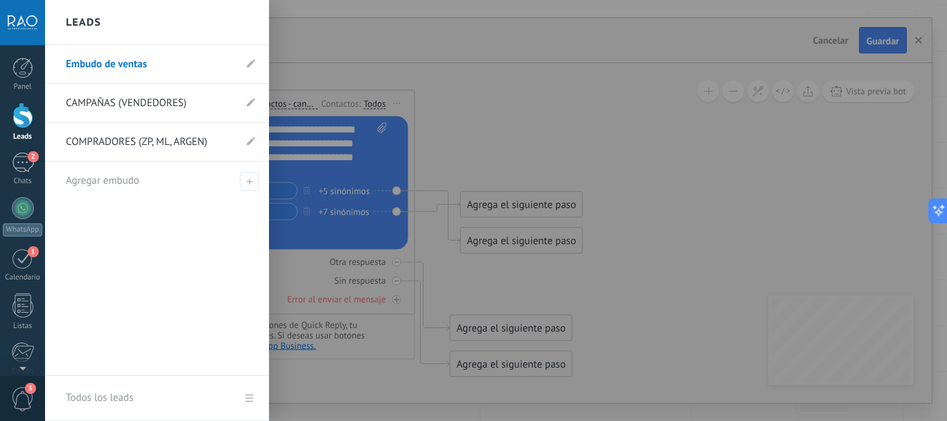
click at [246, 139] on li "COMPRADORES (ZP, ML, ARGEN)" at bounding box center [157, 142] width 224 height 39
click at [254, 64] on icon at bounding box center [251, 63] width 8 height 8
click at [190, 69] on input "**********" at bounding box center [150, 64] width 168 height 22
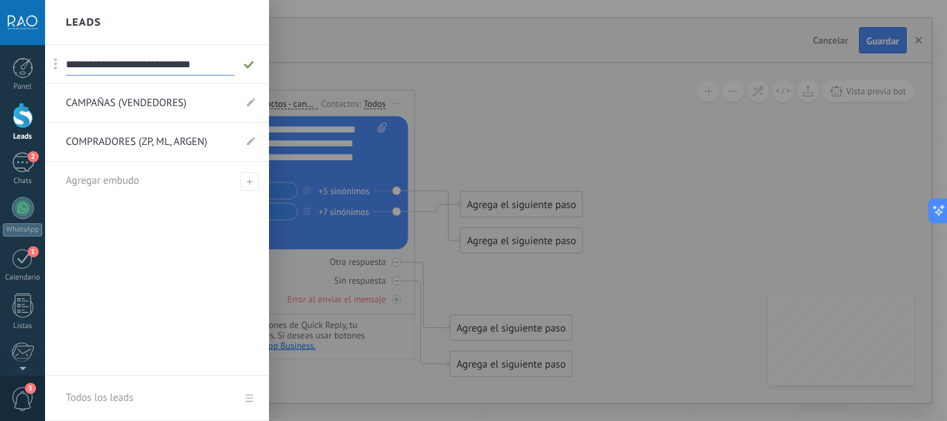
scroll to position [0, 3]
type input "**********"
click at [168, 104] on link "CAMPAÑAS (VENDEDORES)" at bounding box center [150, 103] width 168 height 39
click at [248, 66] on use at bounding box center [248, 64] width 10 height 8
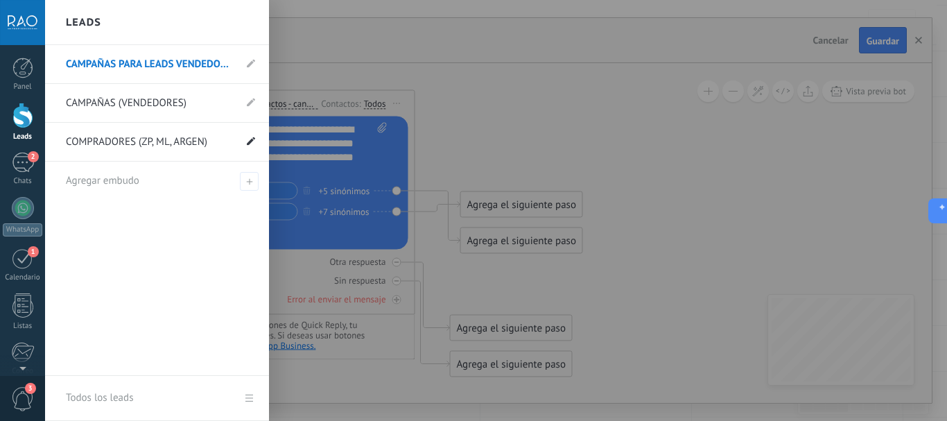
click at [252, 144] on icon at bounding box center [251, 141] width 8 height 8
click at [232, 143] on use at bounding box center [235, 142] width 7 height 8
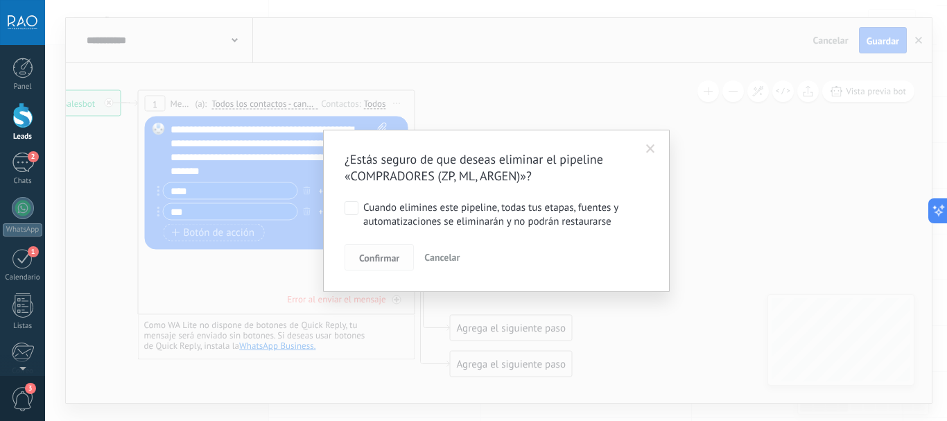
click at [382, 254] on span "Confirmar" at bounding box center [379, 258] width 40 height 10
click at [379, 259] on span "Confirmar" at bounding box center [379, 258] width 40 height 10
click at [379, 256] on span "Confirmar" at bounding box center [379, 258] width 40 height 10
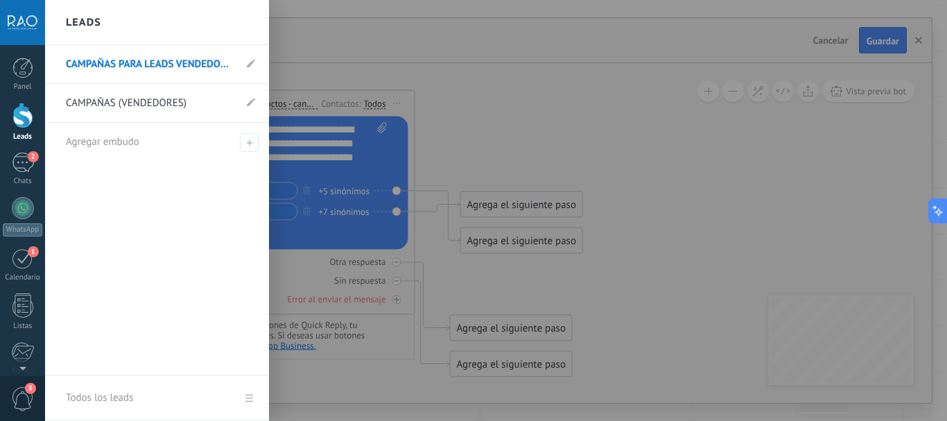
click at [155, 103] on link "CAMPAÑAS (VENDEDORES)" at bounding box center [150, 103] width 168 height 39
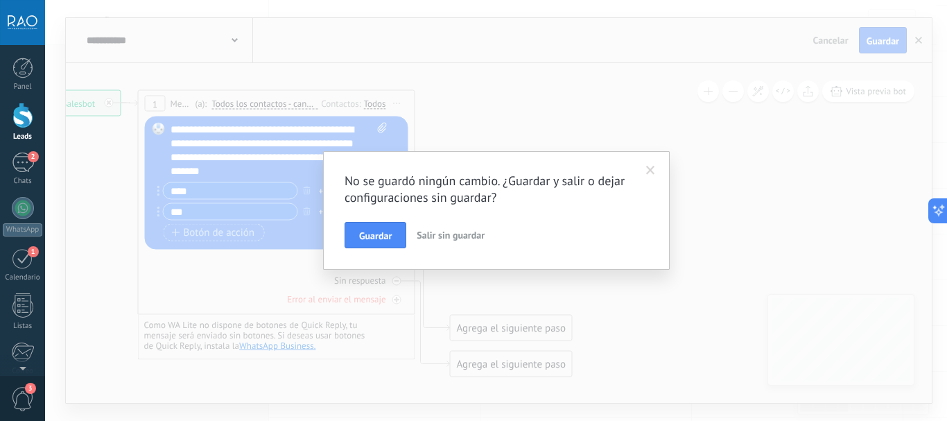
click at [652, 171] on span at bounding box center [650, 171] width 9 height 10
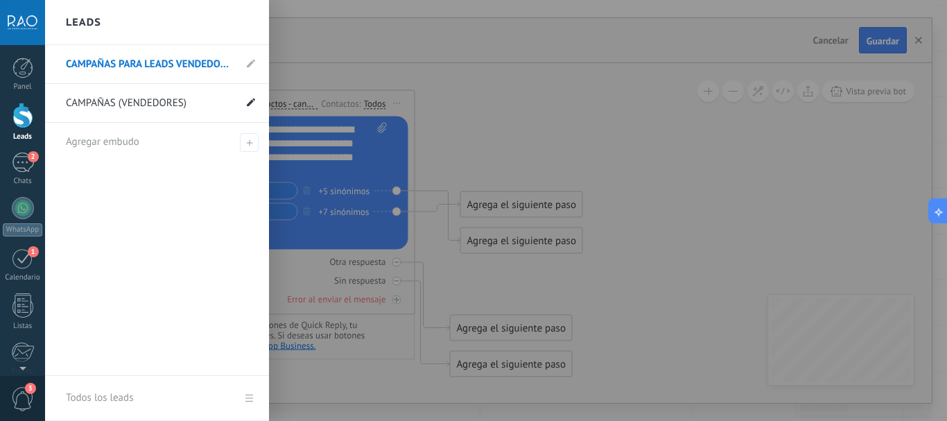
click at [251, 103] on use at bounding box center [251, 102] width 8 height 8
click at [125, 105] on input "**********" at bounding box center [135, 103] width 139 height 22
type input "*"
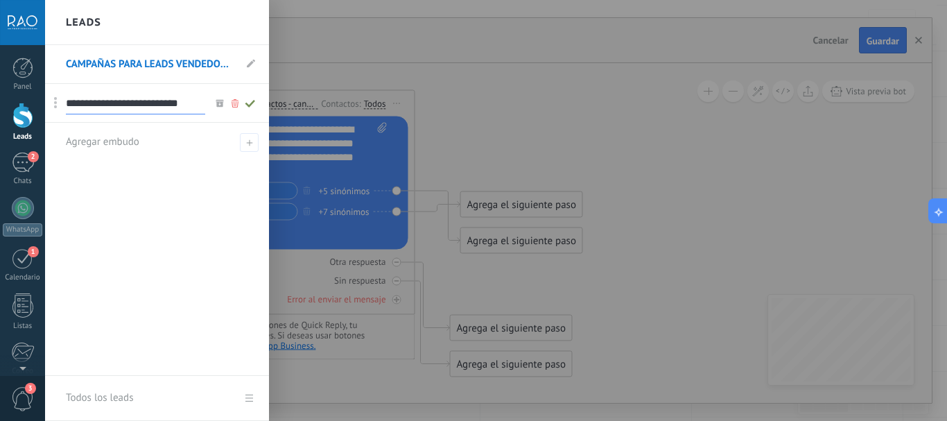
scroll to position [0, 1]
type input "**********"
click at [250, 102] on icon at bounding box center [250, 103] width 15 height 8
click at [252, 64] on use at bounding box center [251, 63] width 8 height 8
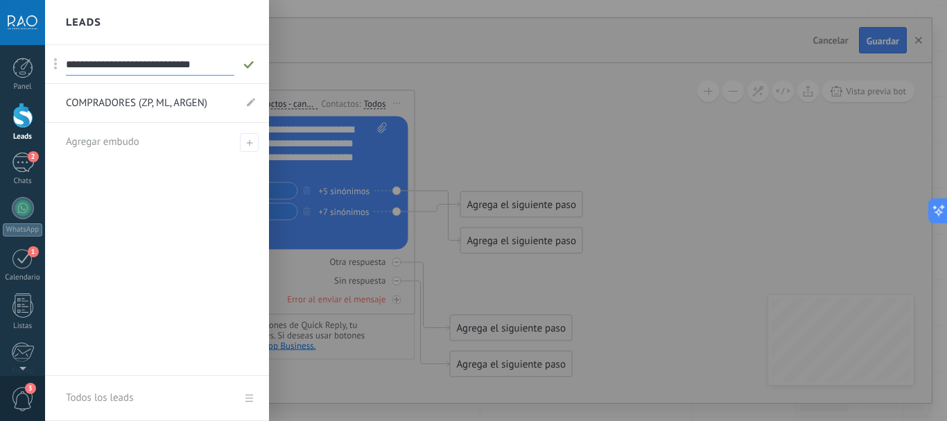
drag, startPoint x: 176, startPoint y: 64, endPoint x: 117, endPoint y: 64, distance: 58.9
click at [117, 64] on input "**********" at bounding box center [150, 64] width 168 height 22
type input "**********"
click at [248, 64] on icon at bounding box center [248, 64] width 15 height 8
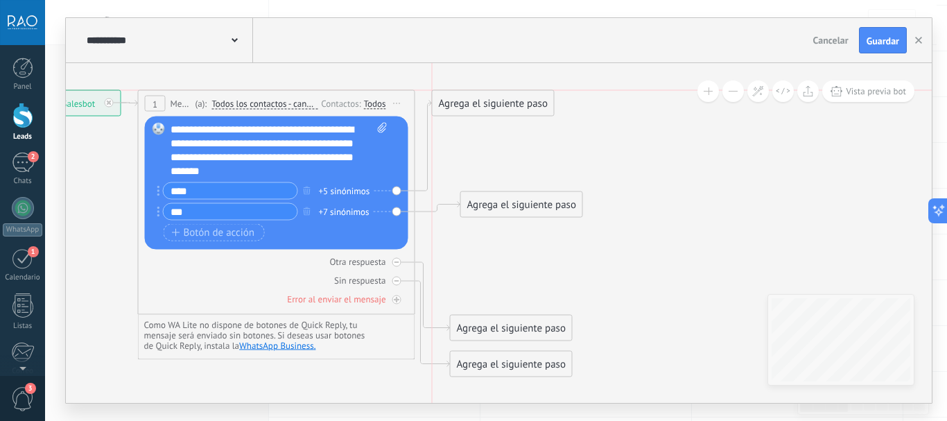
drag, startPoint x: 500, startPoint y: 200, endPoint x: 476, endPoint y: 105, distance: 98.7
click at [476, 105] on div "Agrega el siguiente paso" at bounding box center [493, 103] width 121 height 23
click at [483, 103] on div "Agrega el siguiente paso" at bounding box center [493, 103] width 121 height 23
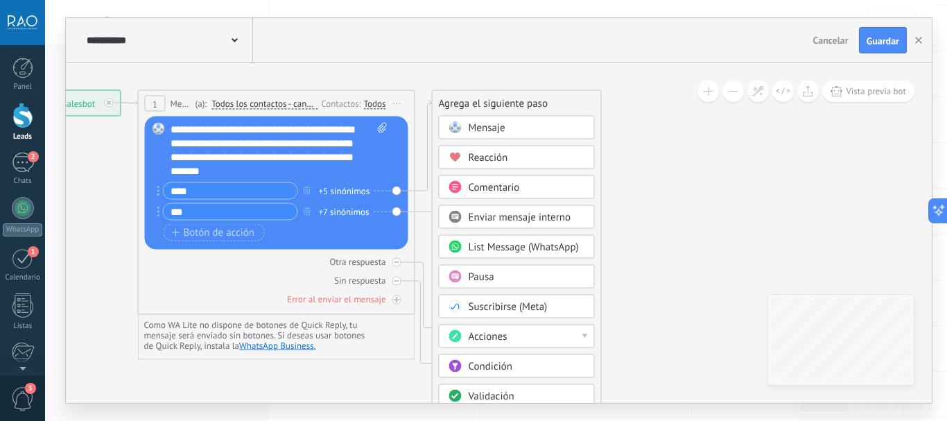
click at [499, 336] on span "Acciones" at bounding box center [488, 336] width 39 height 13
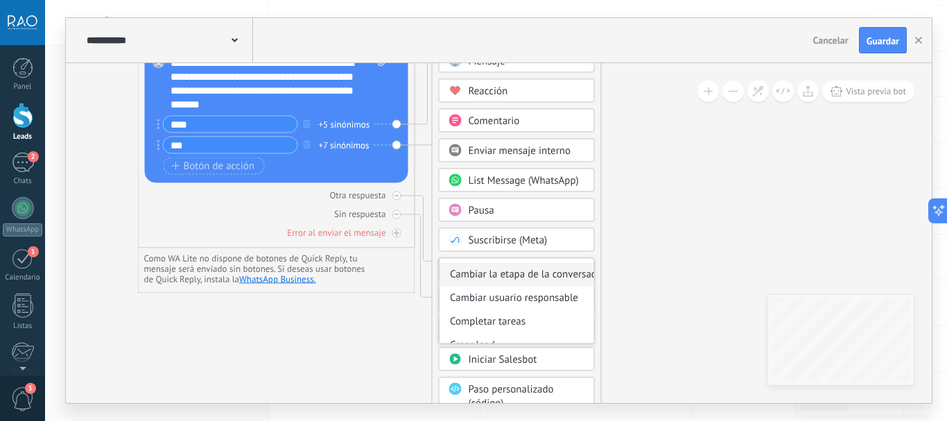
scroll to position [69, 0]
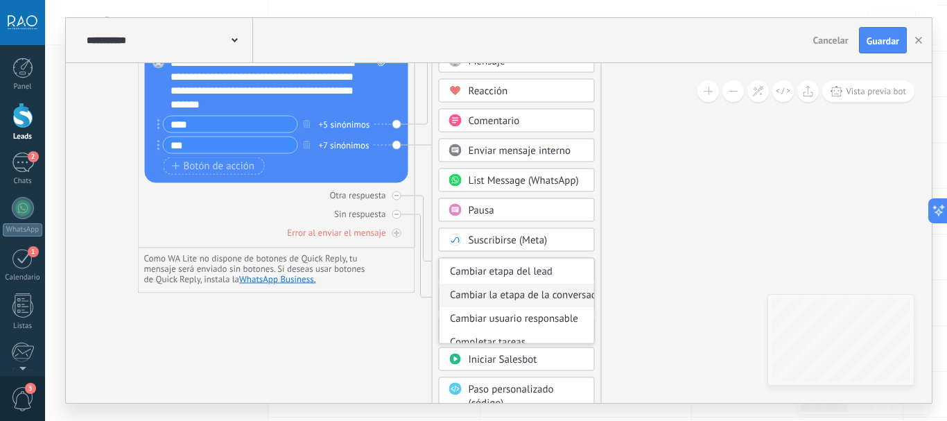
click at [528, 296] on div "Cambiar la etapa de la conversación" at bounding box center [517, 296] width 155 height 24
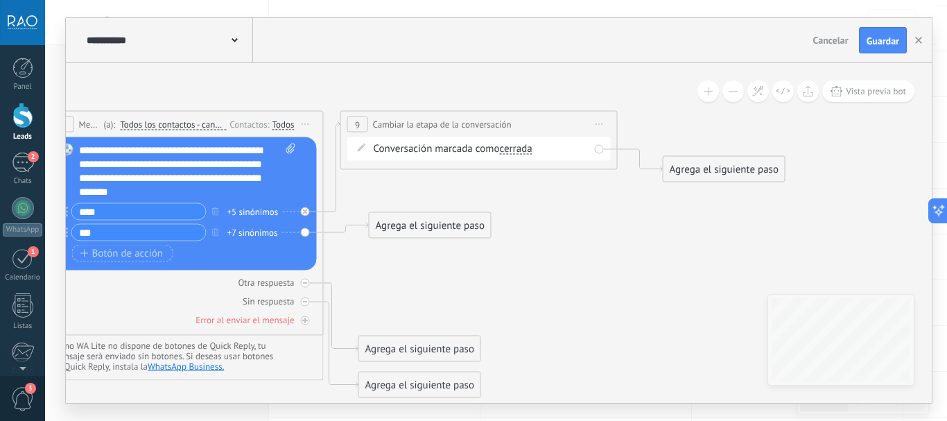
drag, startPoint x: 553, startPoint y: 189, endPoint x: 533, endPoint y: 276, distance: 89.7
click at [533, 276] on icon at bounding box center [325, 254] width 1520 height 980
click at [516, 149] on span "cerrada" at bounding box center [515, 149] width 33 height 11
click at [516, 149] on button "cerrada" at bounding box center [578, 149] width 173 height 25
click at [546, 225] on icon at bounding box center [325, 254] width 1520 height 980
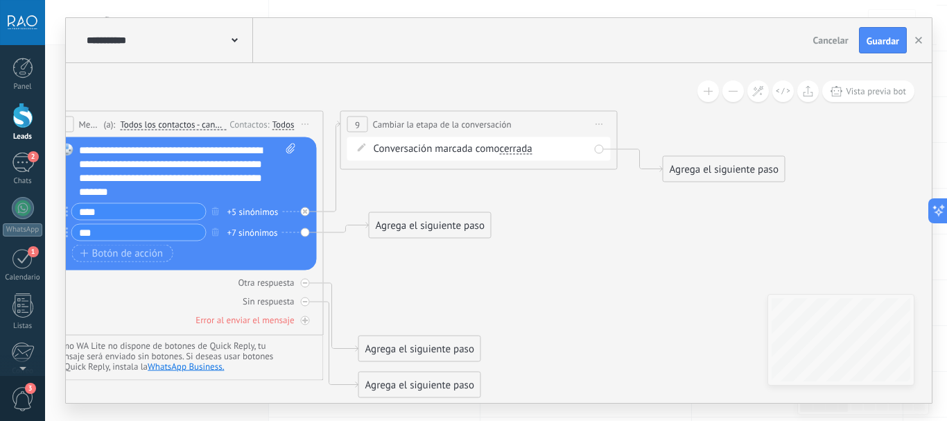
click at [520, 153] on span "cerrada" at bounding box center [515, 149] width 33 height 11
click at [520, 153] on button "cerrada" at bounding box center [578, 149] width 173 height 25
click at [450, 174] on icon at bounding box center [325, 254] width 1520 height 980
click at [603, 126] on span "Iniciar vista previa aquí Cambiar nombre Duplicar [GEOGRAPHIC_DATA]" at bounding box center [600, 124] width 22 height 20
click at [619, 216] on div "Borrar" at bounding box center [662, 215] width 137 height 24
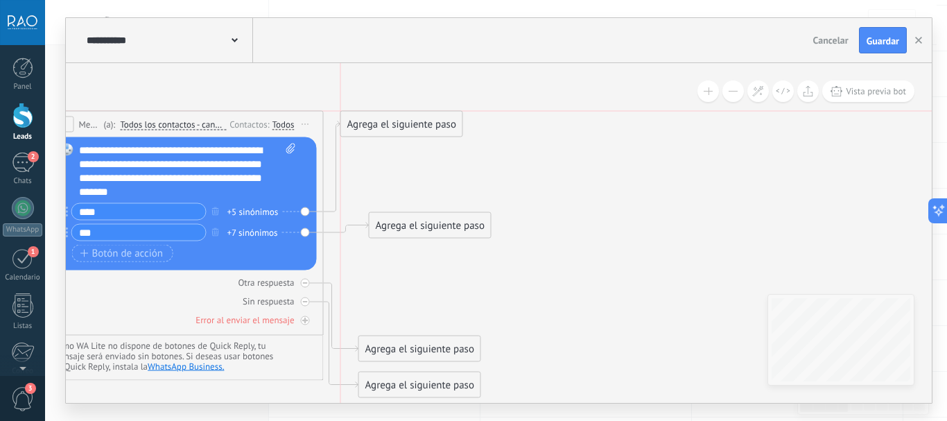
drag, startPoint x: 434, startPoint y: 262, endPoint x: 409, endPoint y: 121, distance: 143.0
click at [409, 121] on div "Agrega el siguiente paso" at bounding box center [401, 124] width 121 height 23
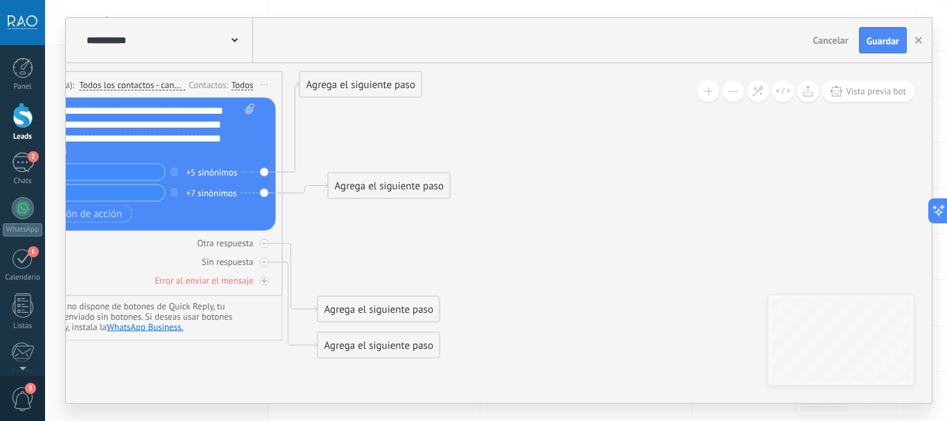
drag, startPoint x: 434, startPoint y: 166, endPoint x: 393, endPoint y: 126, distance: 57.9
click at [393, 126] on icon at bounding box center [137, 215] width 1226 height 980
click at [385, 93] on div "Agrega el siguiente paso" at bounding box center [360, 83] width 121 height 23
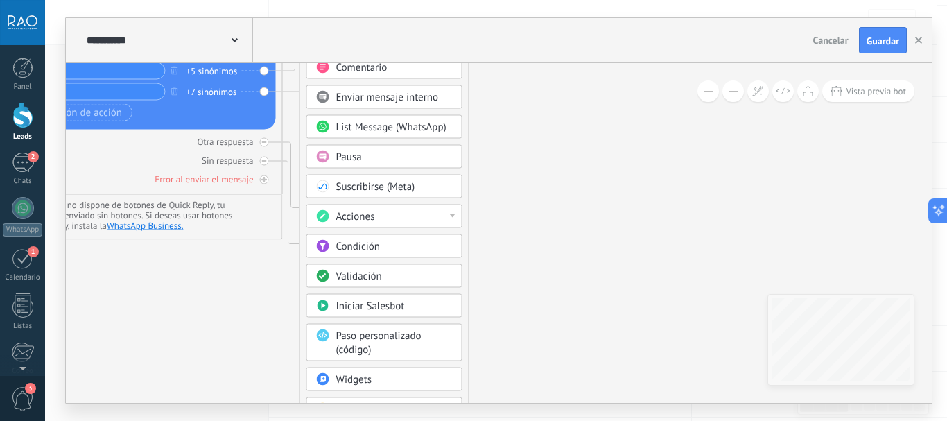
click at [382, 216] on div "Acciones" at bounding box center [394, 217] width 116 height 14
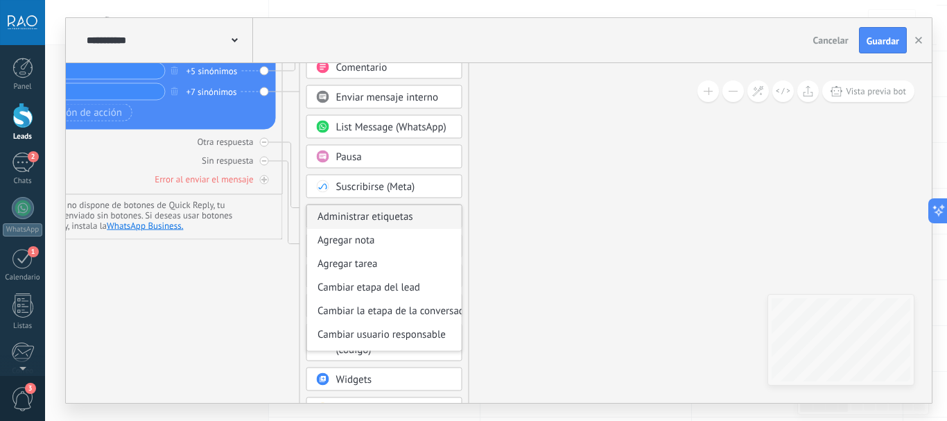
click at [393, 219] on div "Administrar etiquetas" at bounding box center [384, 217] width 155 height 24
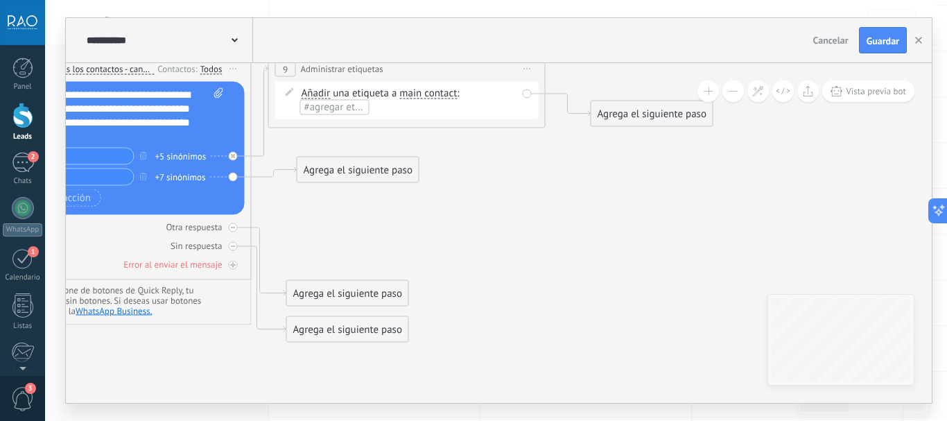
drag, startPoint x: 453, startPoint y: 150, endPoint x: 361, endPoint y: 236, distance: 125.6
click at [361, 236] on icon at bounding box center [253, 199] width 1520 height 980
click at [355, 107] on span "#agregar etiquetas" at bounding box center [345, 107] width 83 height 13
click at [445, 94] on span "main contact" at bounding box center [428, 93] width 58 height 11
click at [445, 94] on button "main contact" at bounding box center [478, 93] width 173 height 25
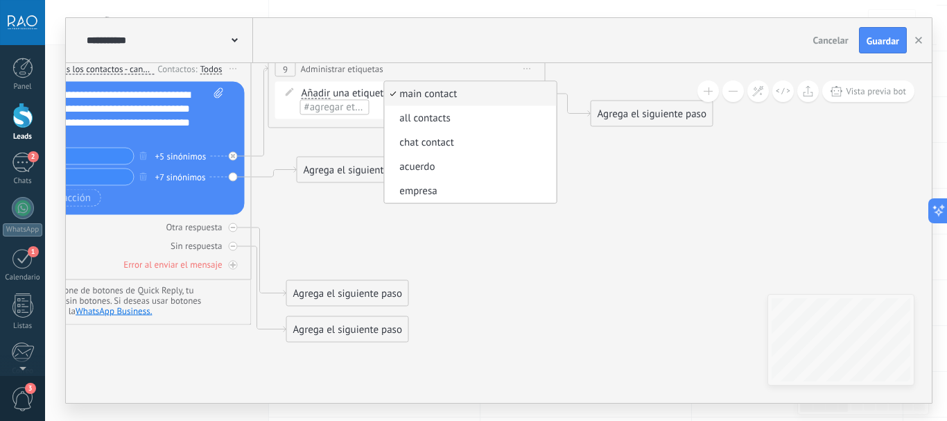
click at [458, 226] on icon at bounding box center [253, 199] width 1520 height 980
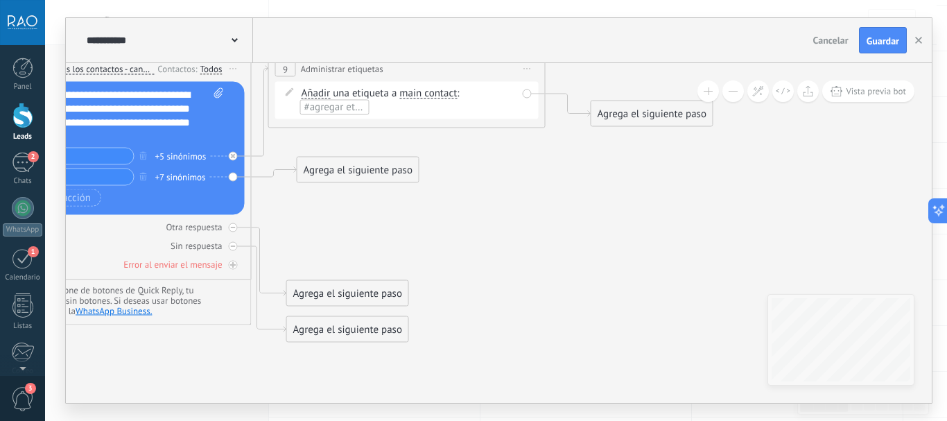
click at [524, 67] on span "Iniciar vista previa aquí Cambiar nombre Duplicar [GEOGRAPHIC_DATA]" at bounding box center [528, 69] width 22 height 20
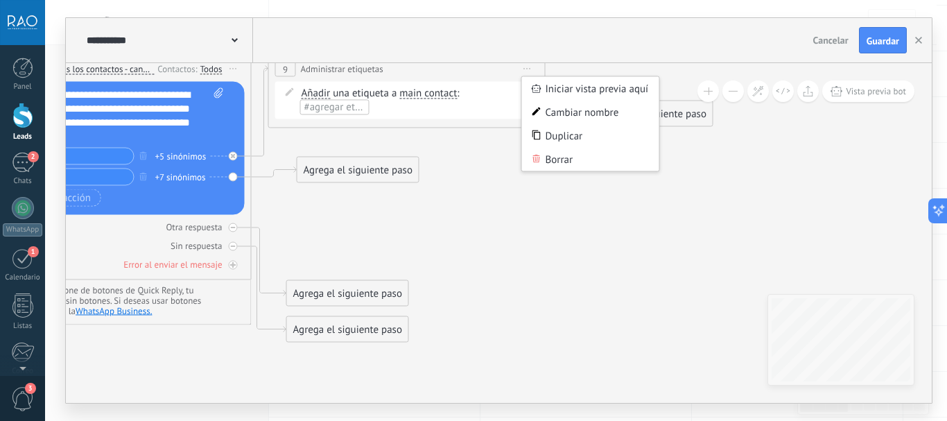
click at [556, 157] on div "Borrar" at bounding box center [590, 160] width 137 height 24
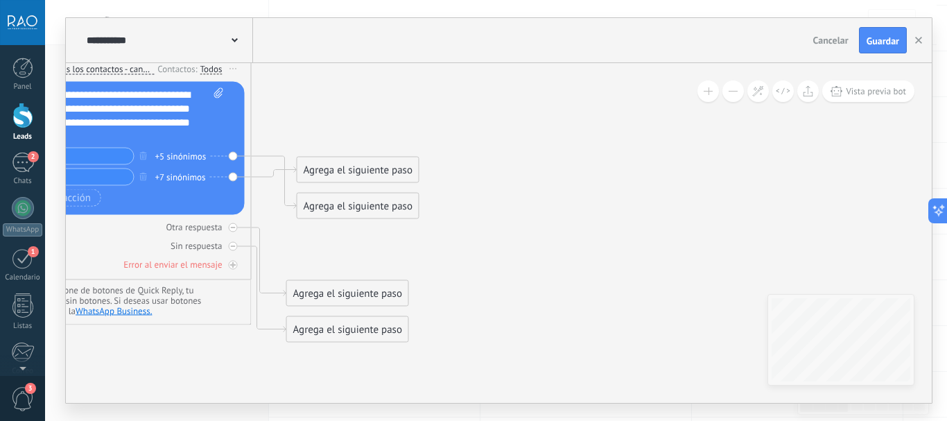
click at [338, 213] on div "Agrega el siguiente paso" at bounding box center [357, 206] width 121 height 23
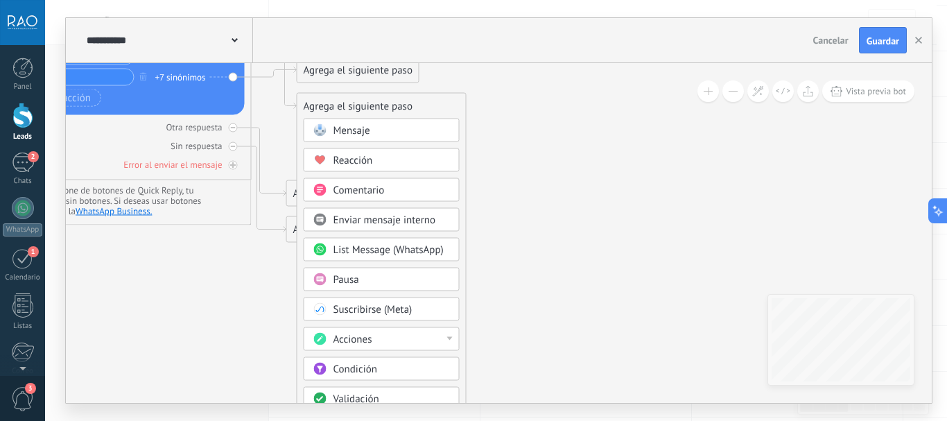
click at [355, 337] on span "Acciones" at bounding box center [353, 339] width 39 height 13
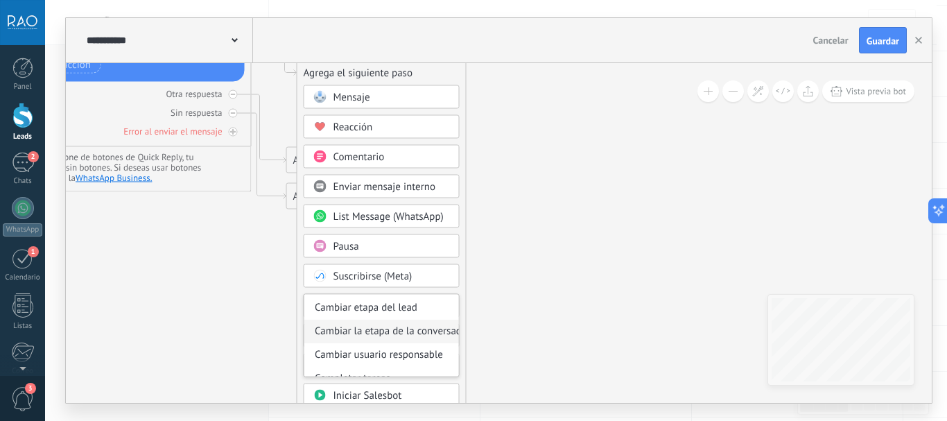
click at [397, 331] on div "Cambiar la etapa de la conversación" at bounding box center [381, 332] width 155 height 24
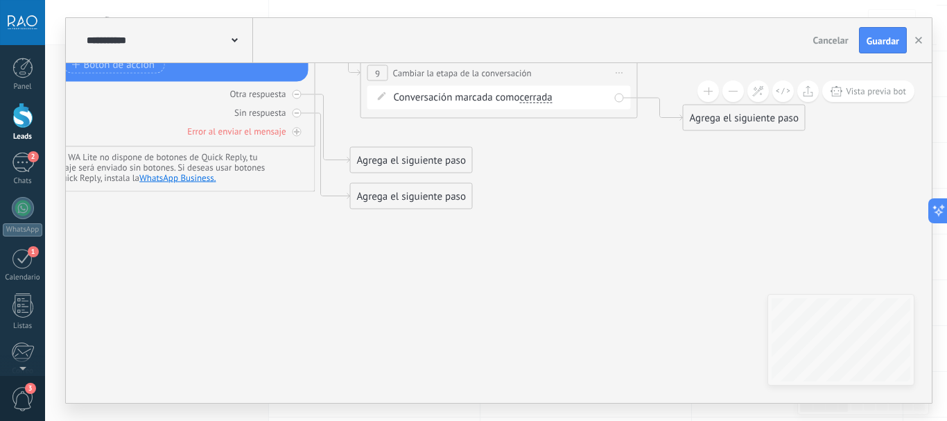
click at [542, 103] on span "cerrada" at bounding box center [535, 97] width 33 height 11
click at [542, 103] on button "cerrada" at bounding box center [598, 97] width 173 height 25
click at [555, 168] on icon at bounding box center [331, 66] width 1548 height 980
click at [437, 167] on div "Agrega el siguiente paso" at bounding box center [411, 160] width 121 height 23
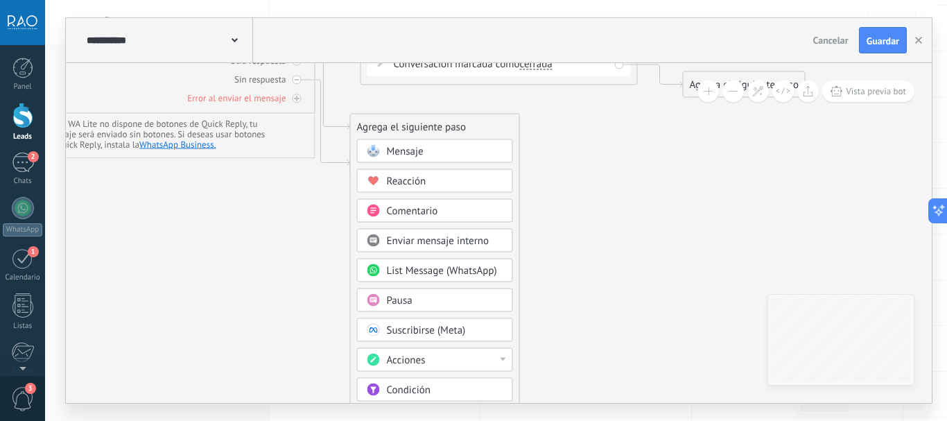
click at [413, 360] on span "Acciones" at bounding box center [406, 360] width 39 height 13
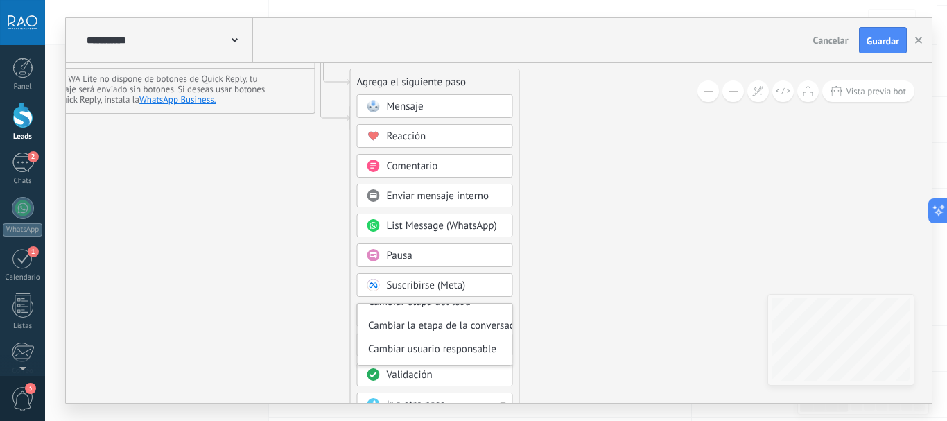
scroll to position [61, 0]
click at [454, 329] on div "Cambiar etapa del lead" at bounding box center [435, 325] width 155 height 24
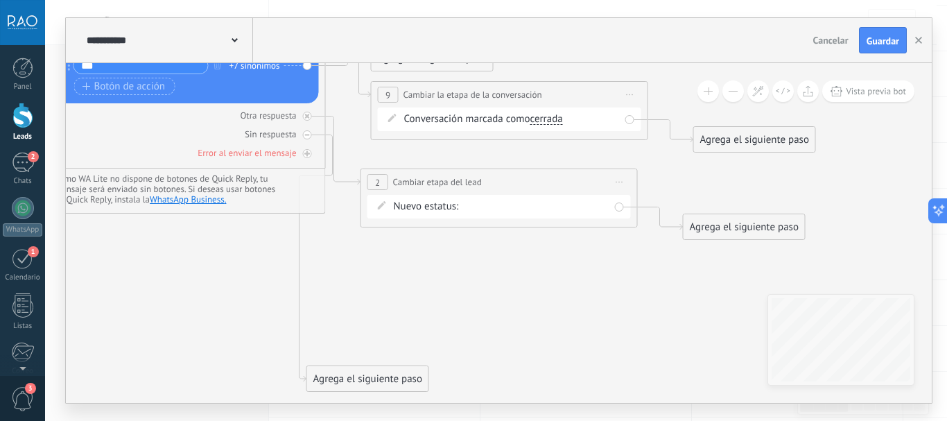
drag, startPoint x: 399, startPoint y: 270, endPoint x: 365, endPoint y: 388, distance: 122.7
click at [352, 381] on div "Agrega el siguiente paso" at bounding box center [367, 378] width 121 height 23
drag, startPoint x: 446, startPoint y: 388, endPoint x: 477, endPoint y: 390, distance: 31.3
click at [474, 390] on div "Agrega el siguiente paso" at bounding box center [456, 378] width 121 height 23
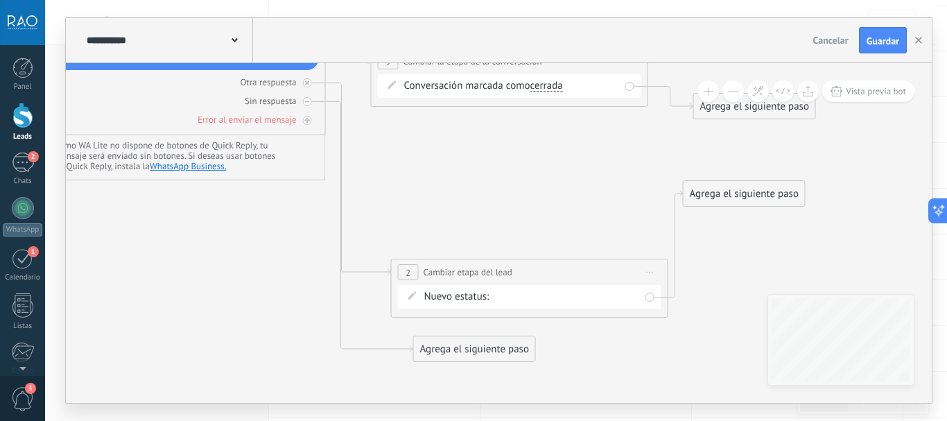
drag, startPoint x: 458, startPoint y: 152, endPoint x: 488, endPoint y: 275, distance: 127.1
click at [488, 275] on span "Cambiar etapa del lead" at bounding box center [468, 272] width 89 height 13
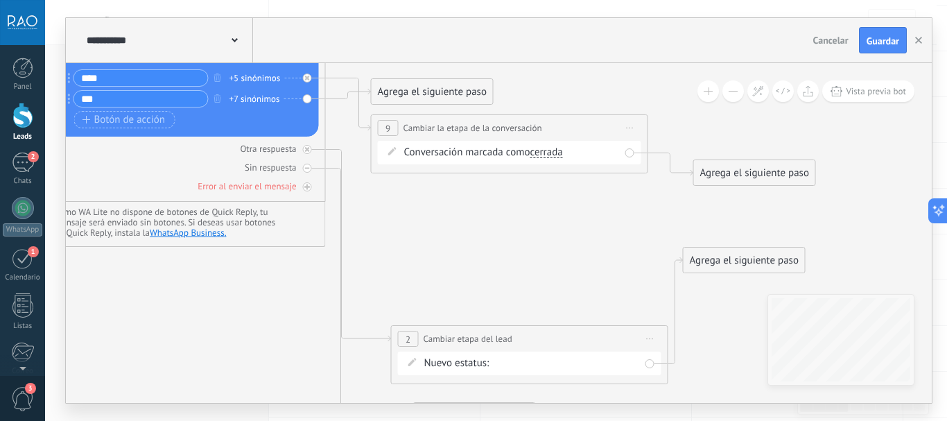
click at [630, 128] on icon at bounding box center [630, 128] width 7 height 1
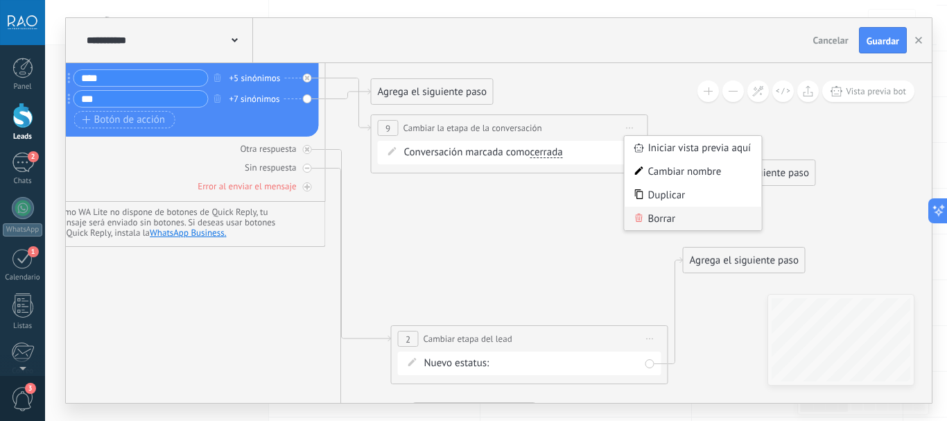
click at [644, 221] on div "Borrar" at bounding box center [693, 219] width 137 height 24
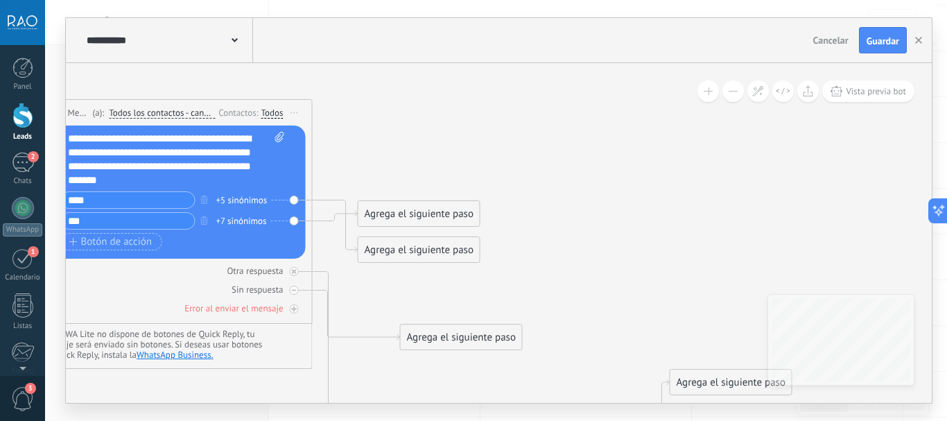
drag, startPoint x: 572, startPoint y: 146, endPoint x: 559, endPoint y: 268, distance: 122.7
click at [559, 268] on icon at bounding box center [323, 302] width 1538 height 1100
drag, startPoint x: 425, startPoint y: 244, endPoint x: 397, endPoint y: 108, distance: 138.7
click at [397, 108] on div "Agrega el siguiente paso" at bounding box center [390, 112] width 121 height 23
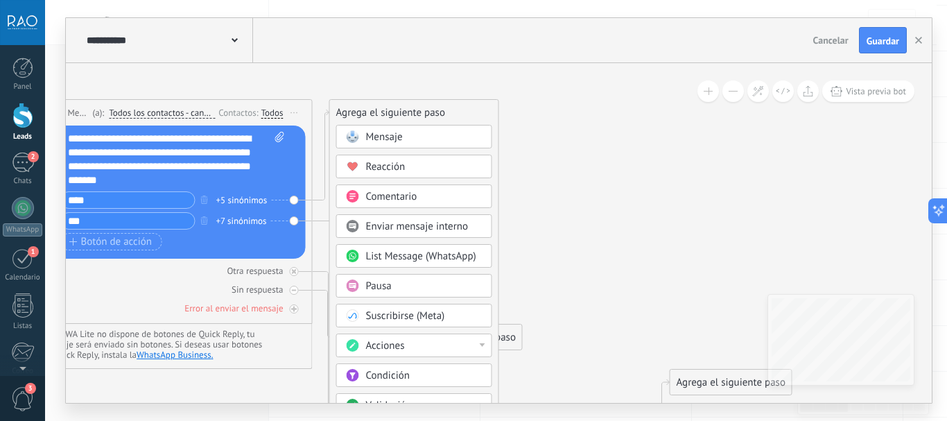
click at [440, 348] on div "Acciones" at bounding box center [424, 346] width 116 height 14
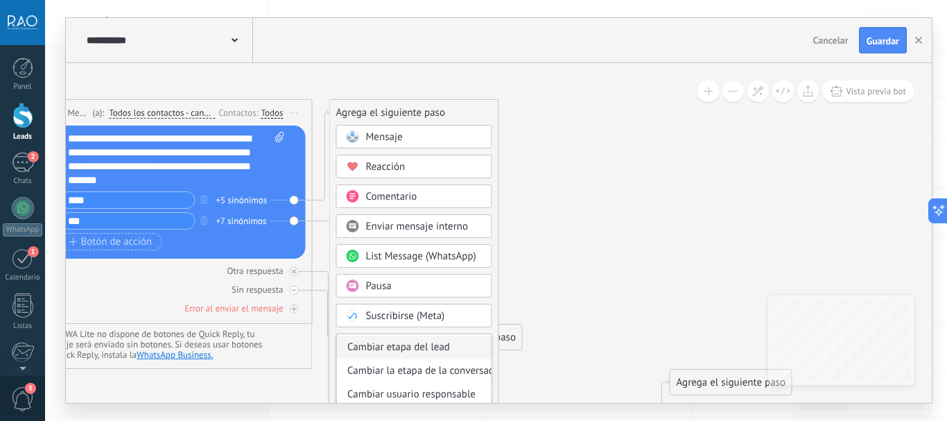
click at [424, 346] on div "Cambiar etapa del lead" at bounding box center [414, 348] width 155 height 24
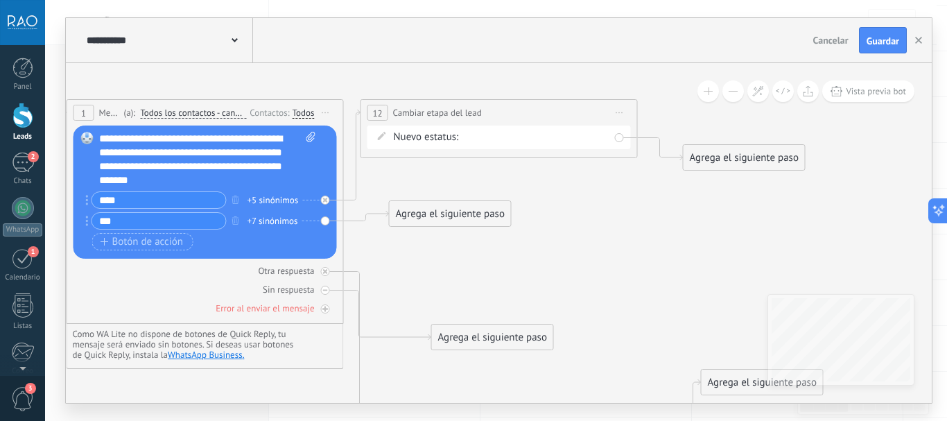
click at [0, 0] on div "Prop en caba pide tasación tasación hecha tasación enviada prop en pba delegada…" at bounding box center [0, 0] width 0 height 0
click at [0, 0] on label "Prop en caba" at bounding box center [0, 0] width 0 height 0
click at [0, 0] on div "Prop en caba pide tasación tasación hecha tasación enviada prop en pba delegada…" at bounding box center [0, 0] width 0 height 0
click at [507, 139] on span at bounding box center [544, 141] width 149 height 12
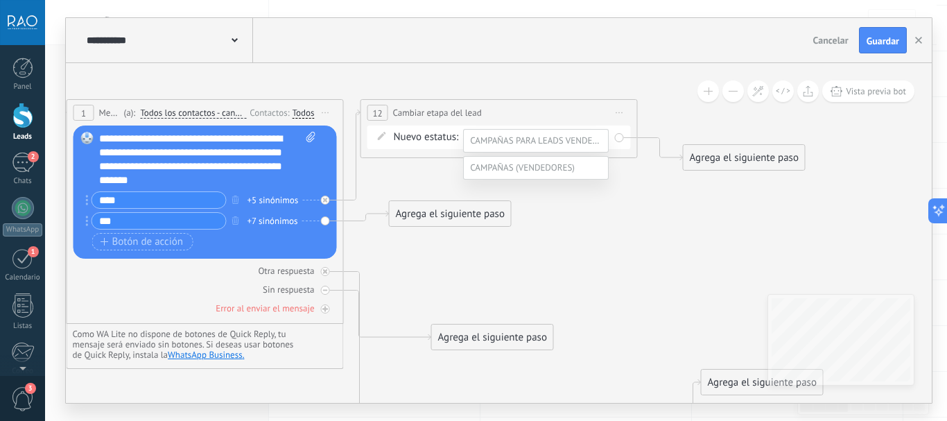
click at [433, 179] on div at bounding box center [496, 210] width 902 height 421
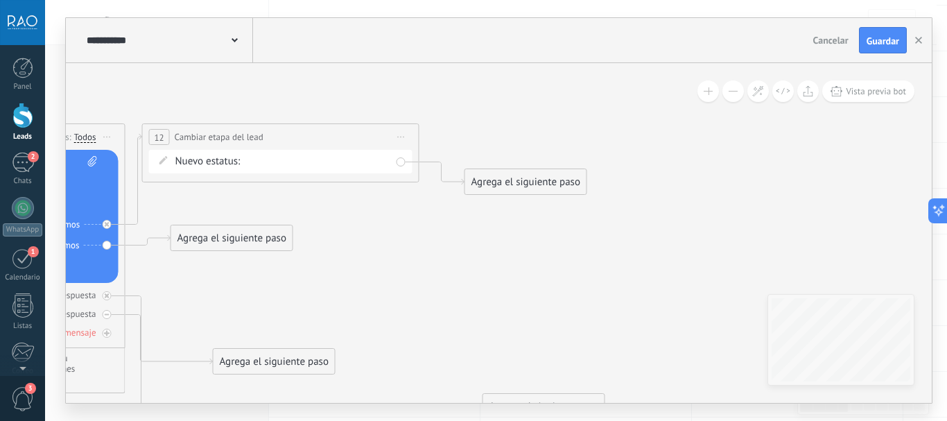
drag, startPoint x: 664, startPoint y: 219, endPoint x: 446, endPoint y: 243, distance: 219.8
click at [446, 243] on icon at bounding box center [136, 327] width 1538 height 1100
drag, startPoint x: 499, startPoint y: 180, endPoint x: 464, endPoint y: 132, distance: 58.5
click at [464, 132] on div "Agrega el siguiente paso" at bounding box center [497, 137] width 121 height 23
click at [465, 133] on div "Agrega el siguiente paso" at bounding box center [497, 137] width 121 height 23
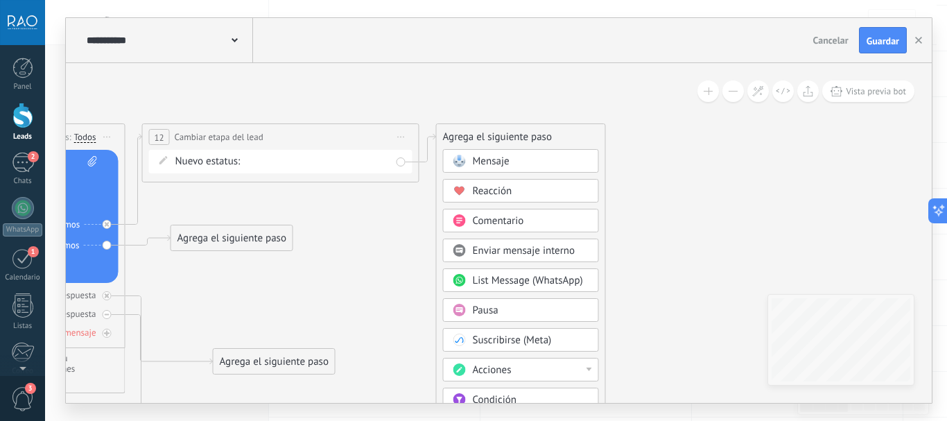
click at [511, 306] on div "Pausa" at bounding box center [531, 311] width 116 height 14
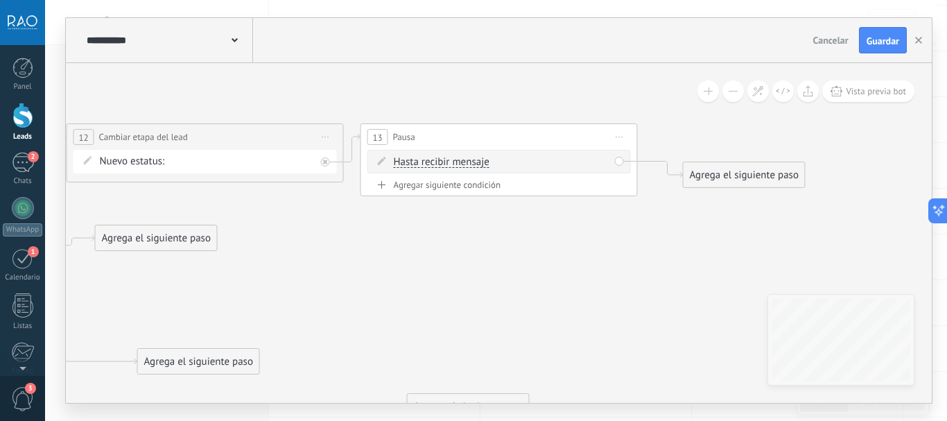
click at [458, 162] on span "Hasta recibir mensaje" at bounding box center [442, 162] width 96 height 11
click at [458, 162] on button "Hasta recibir mensaje" at bounding box center [473, 162] width 173 height 25
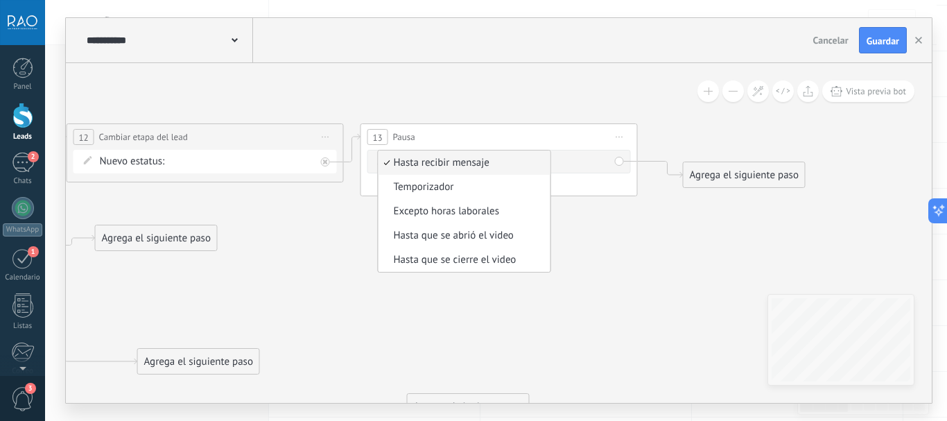
click at [440, 159] on span "Hasta recibir mensaje" at bounding box center [463, 163] width 168 height 14
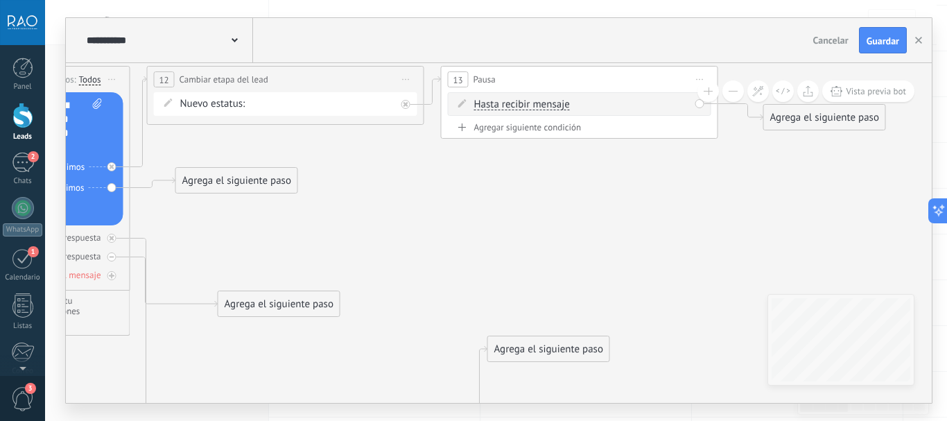
drag, startPoint x: 375, startPoint y: 230, endPoint x: 456, endPoint y: 163, distance: 105.4
click at [456, 163] on icon at bounding box center [279, 269] width 1814 height 1100
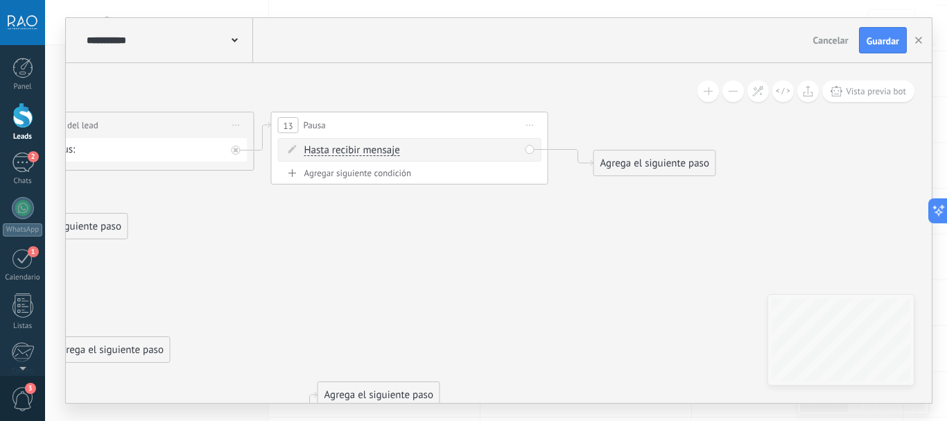
drag, startPoint x: 589, startPoint y: 197, endPoint x: 448, endPoint y: 232, distance: 145.1
click at [429, 245] on icon at bounding box center [109, 315] width 1814 height 1100
drag, startPoint x: 632, startPoint y: 162, endPoint x: 608, endPoint y: 126, distance: 42.5
click at [608, 126] on div "Agrega el siguiente paso" at bounding box center [624, 125] width 121 height 23
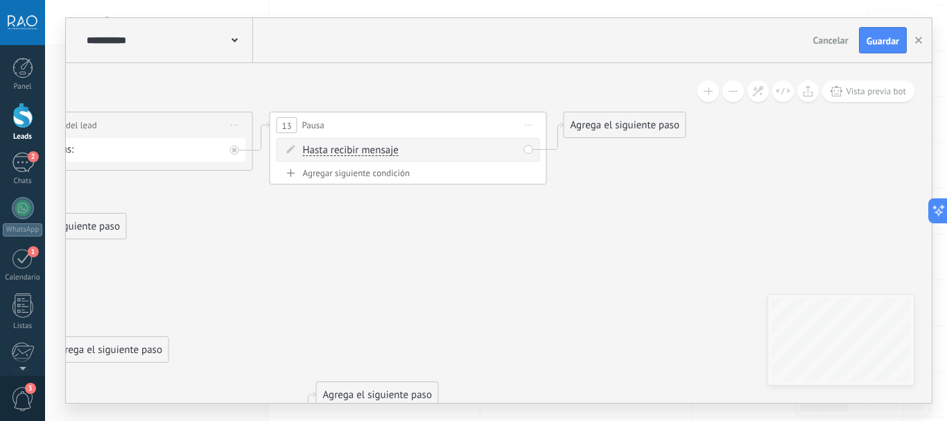
click at [614, 118] on div "Agrega el siguiente paso" at bounding box center [624, 125] width 121 height 23
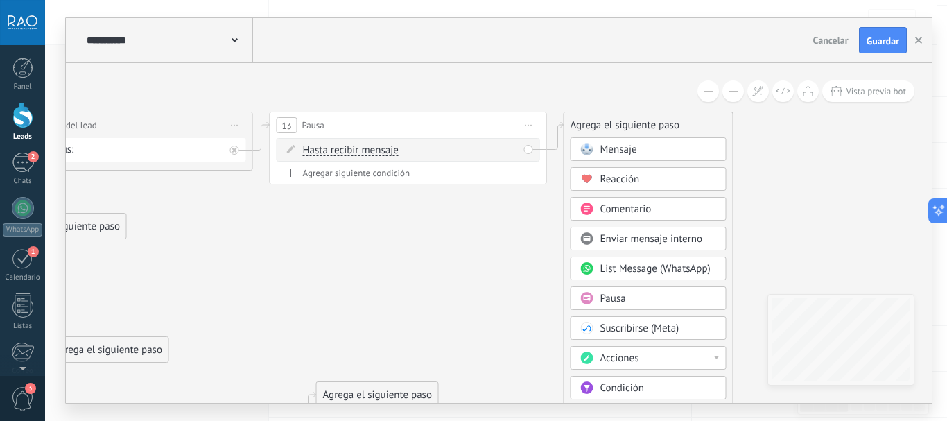
click at [619, 147] on span "Mensaje" at bounding box center [618, 149] width 37 height 13
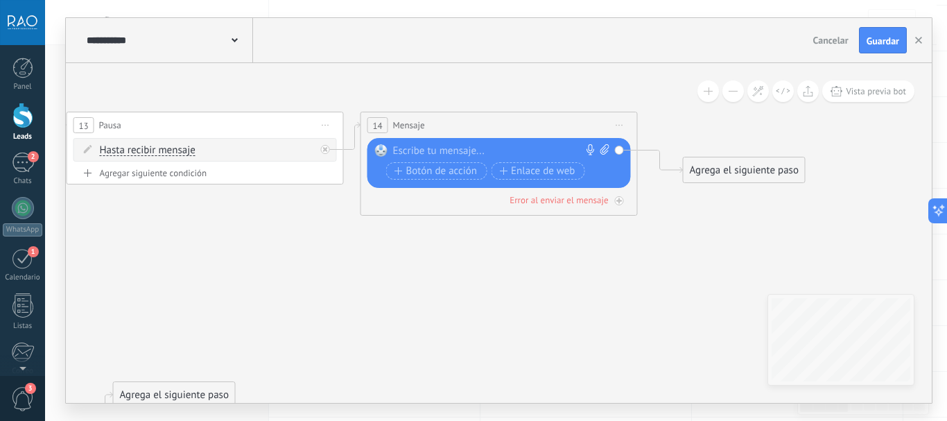
click at [500, 150] on div at bounding box center [496, 151] width 206 height 14
click at [448, 151] on div at bounding box center [496, 151] width 206 height 14
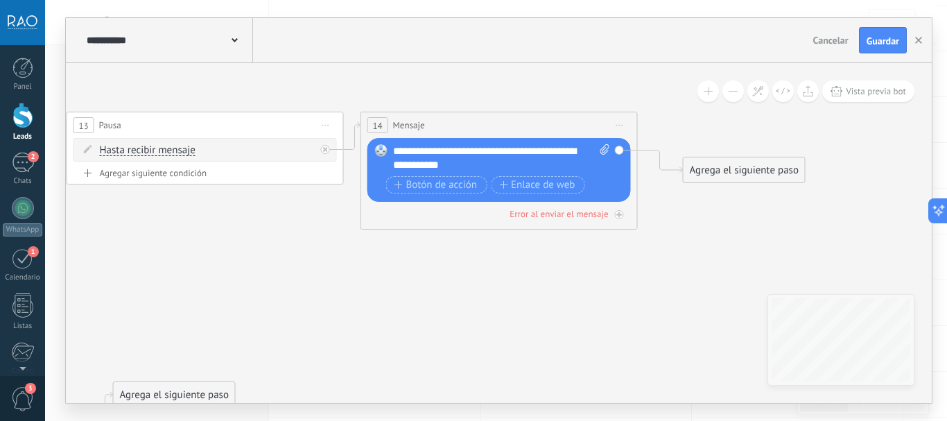
click at [464, 157] on div "**********" at bounding box center [501, 158] width 217 height 28
